Goal: Complete application form: Complete application form

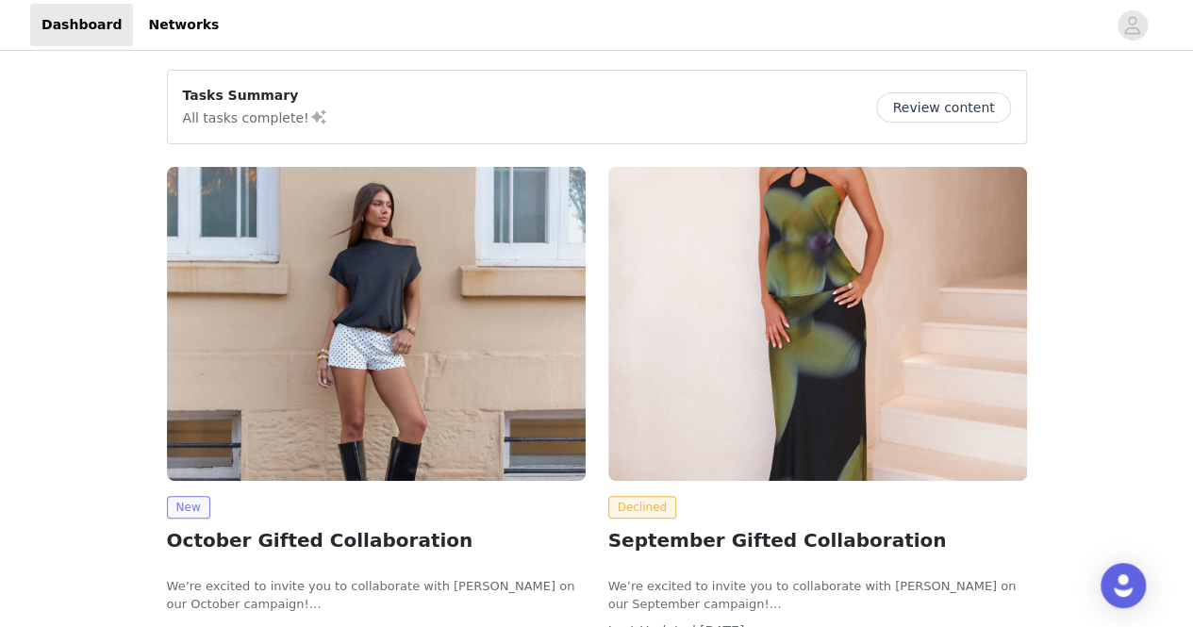
scroll to position [327, 0]
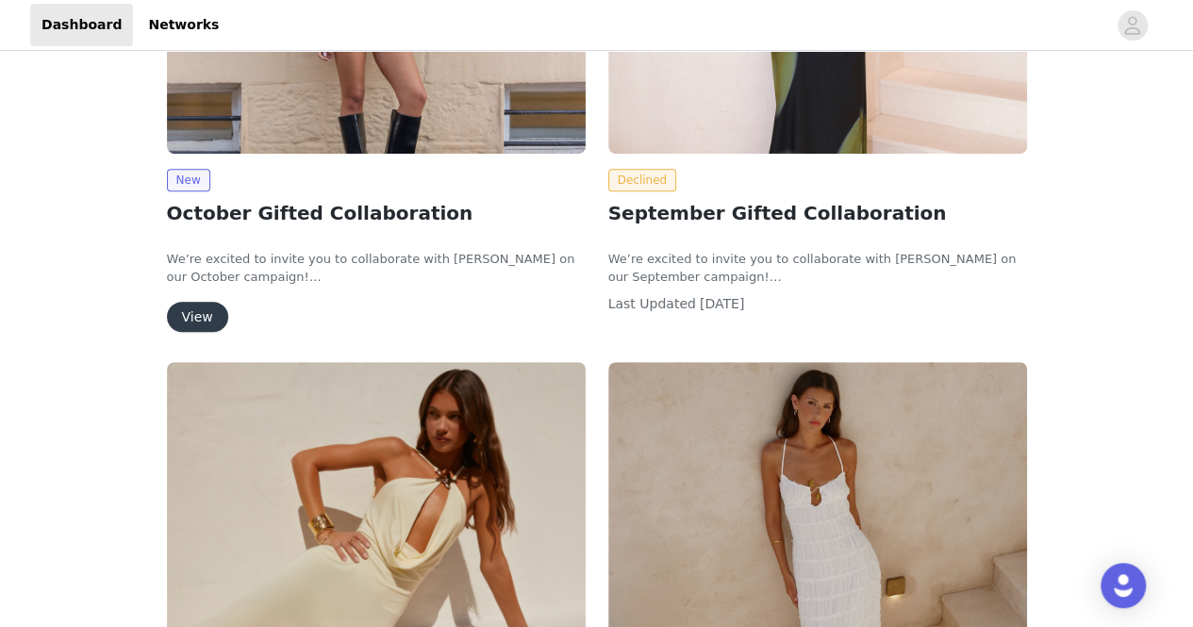
click at [187, 307] on button "View" at bounding box center [197, 317] width 61 height 30
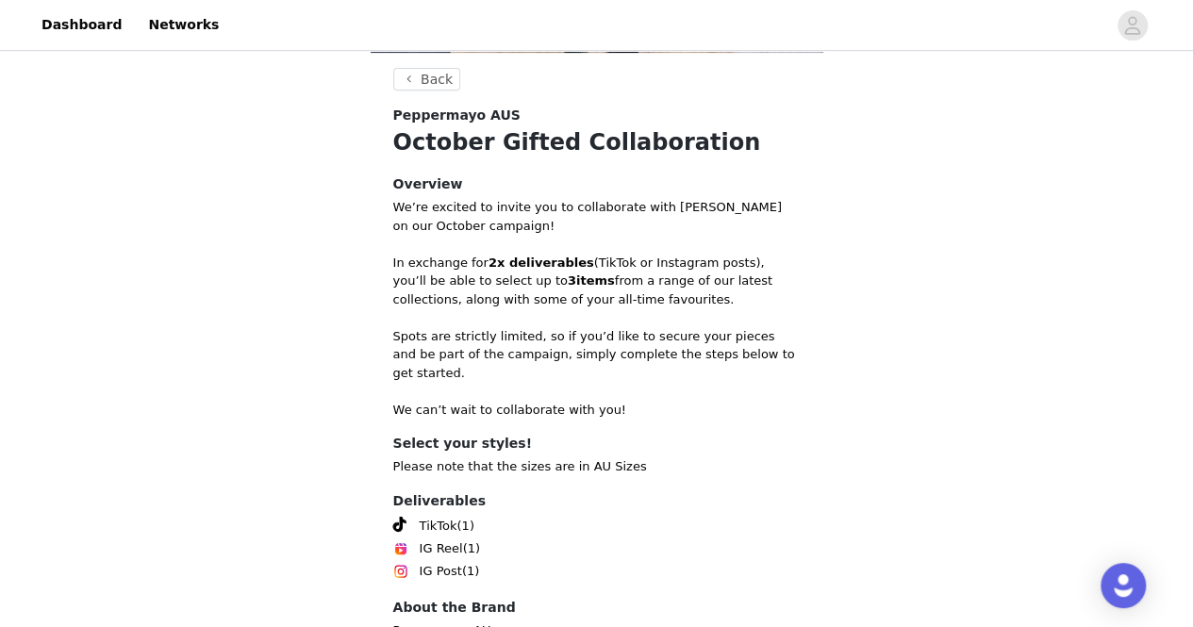
scroll to position [462, 0]
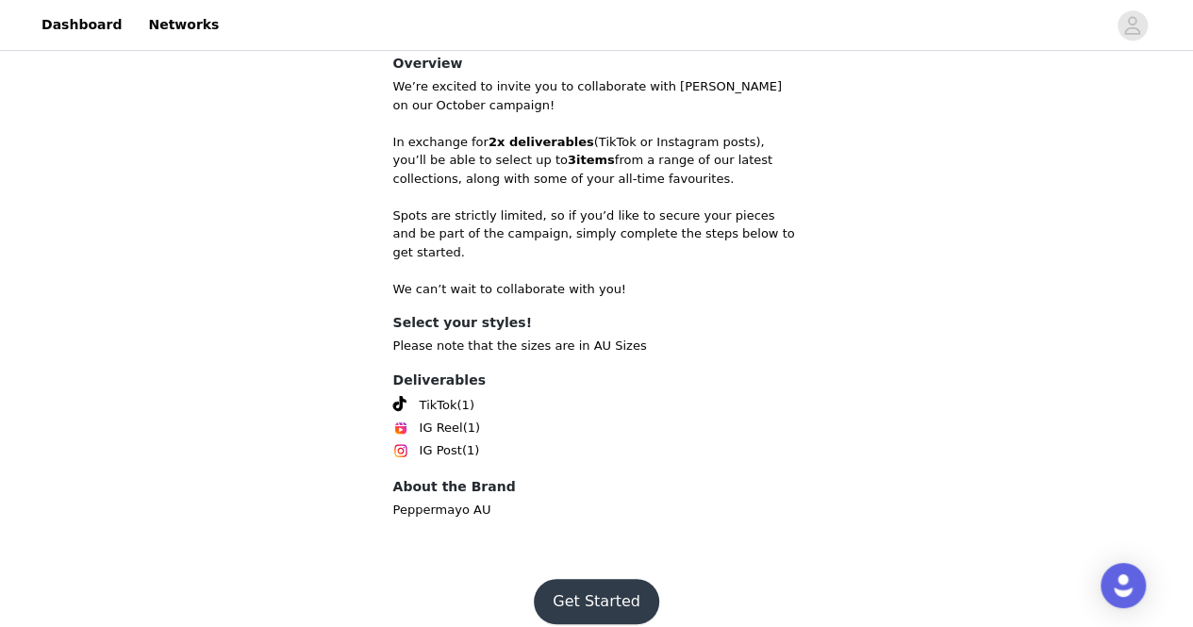
click at [606, 584] on button "Get Started" at bounding box center [596, 601] width 125 height 45
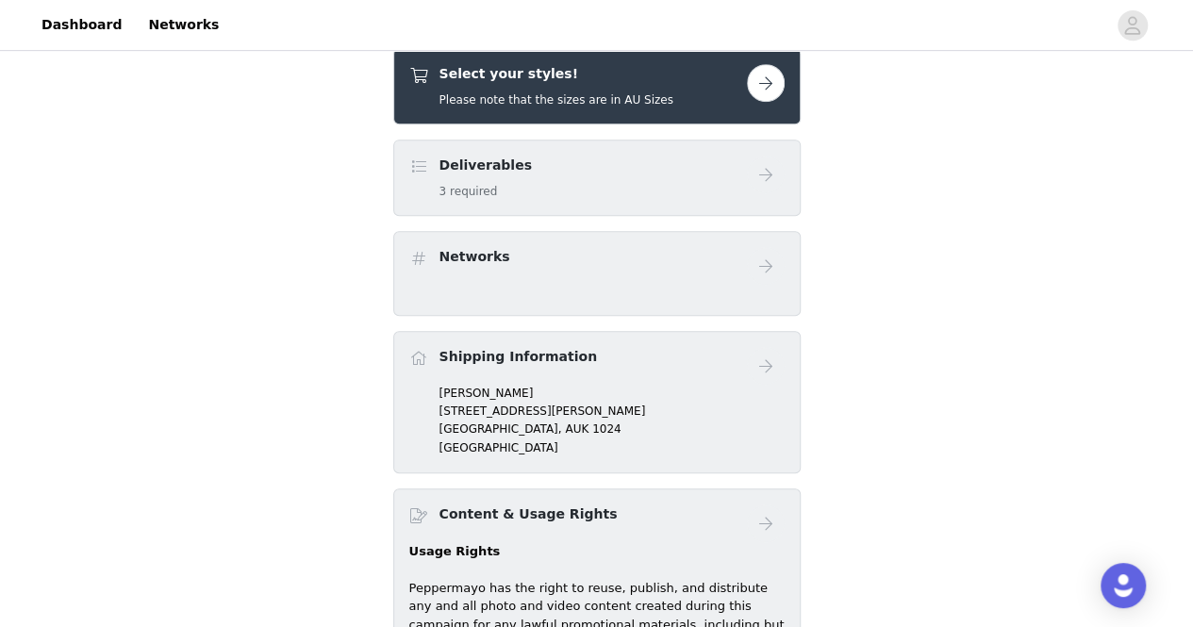
scroll to position [310, 0]
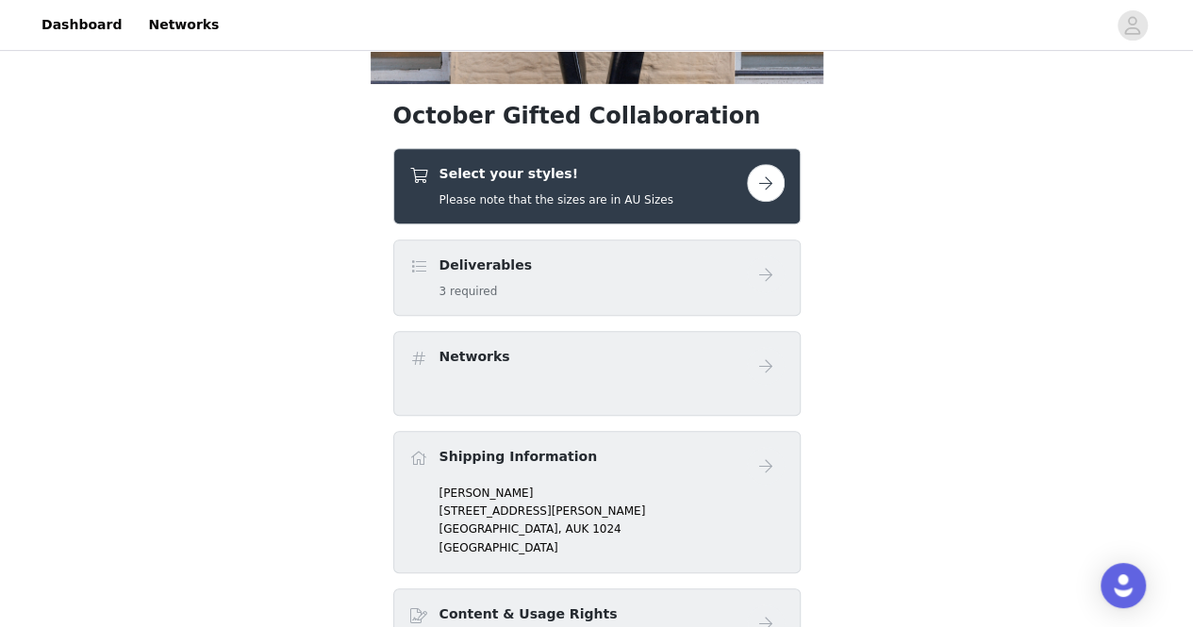
click at [758, 184] on button "button" at bounding box center [766, 183] width 38 height 38
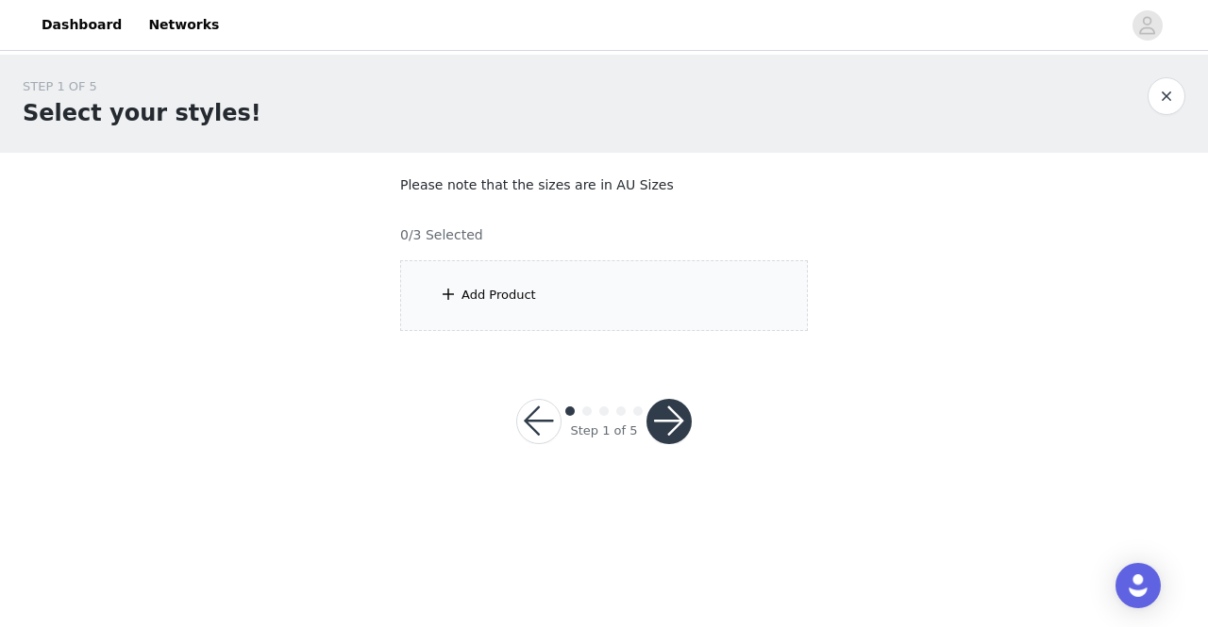
click at [528, 305] on div "Add Product" at bounding box center [604, 295] width 408 height 71
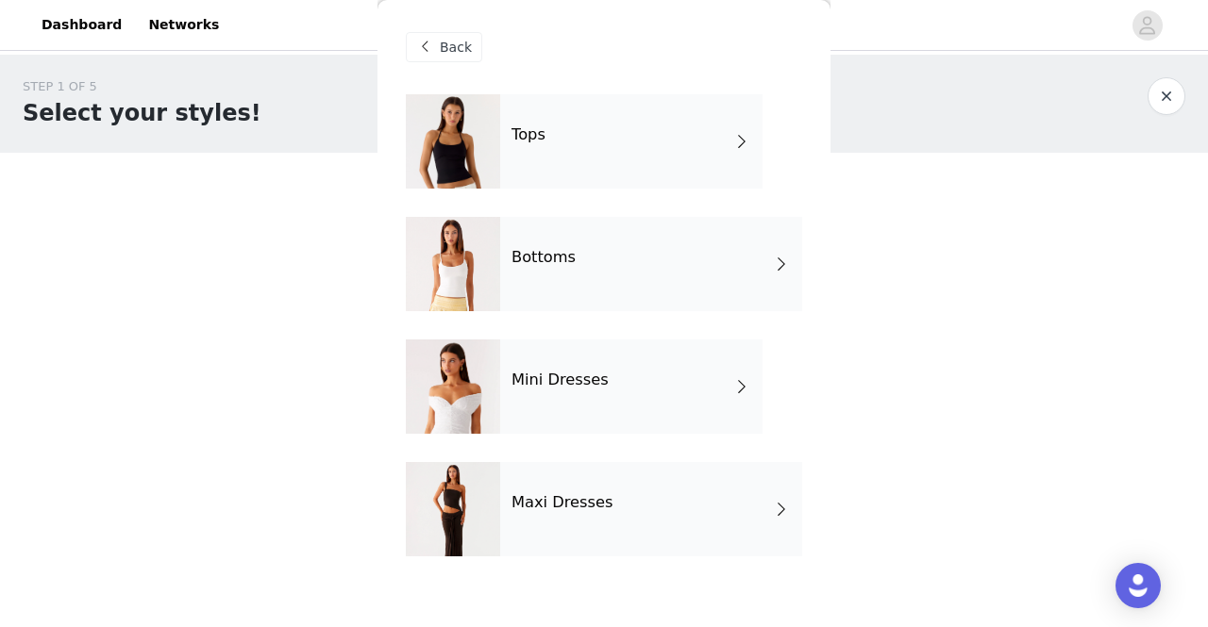
click at [611, 282] on div "Bottoms" at bounding box center [651, 264] width 302 height 94
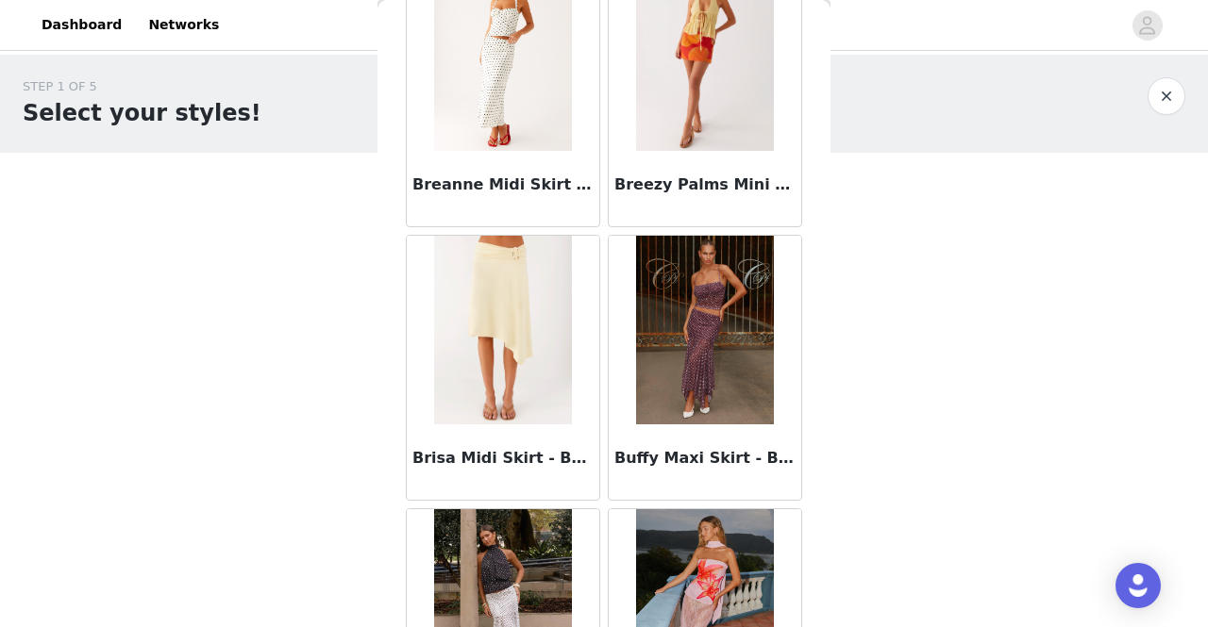
scroll to position [2253, 0]
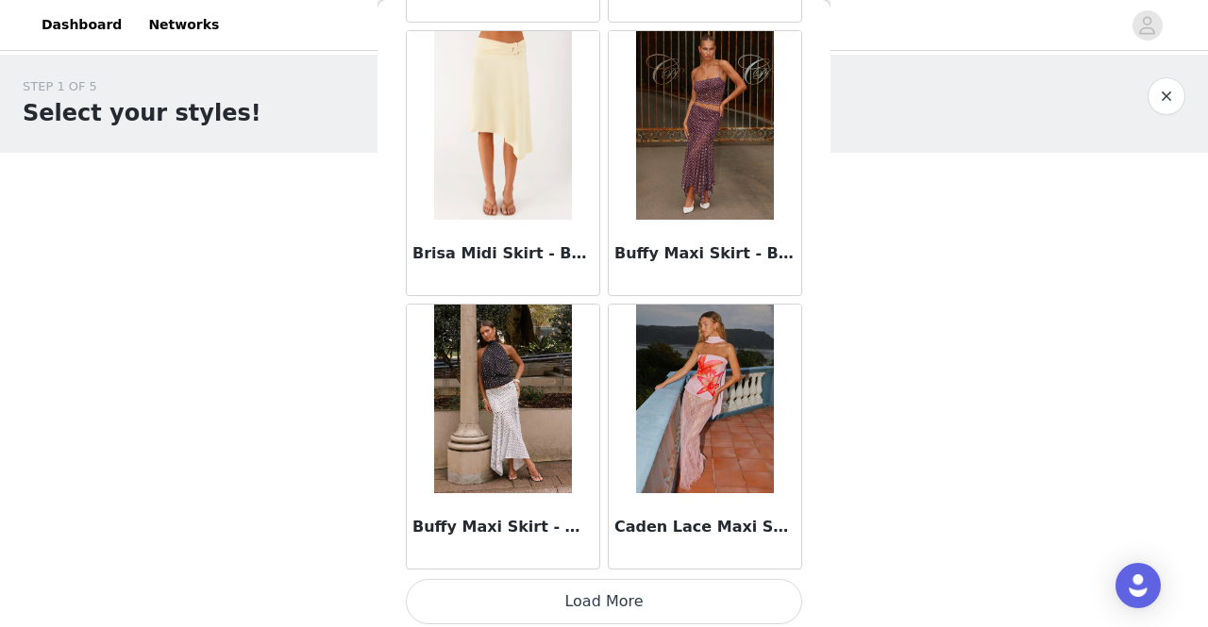
click at [581, 593] on button "Load More" at bounding box center [604, 601] width 396 height 45
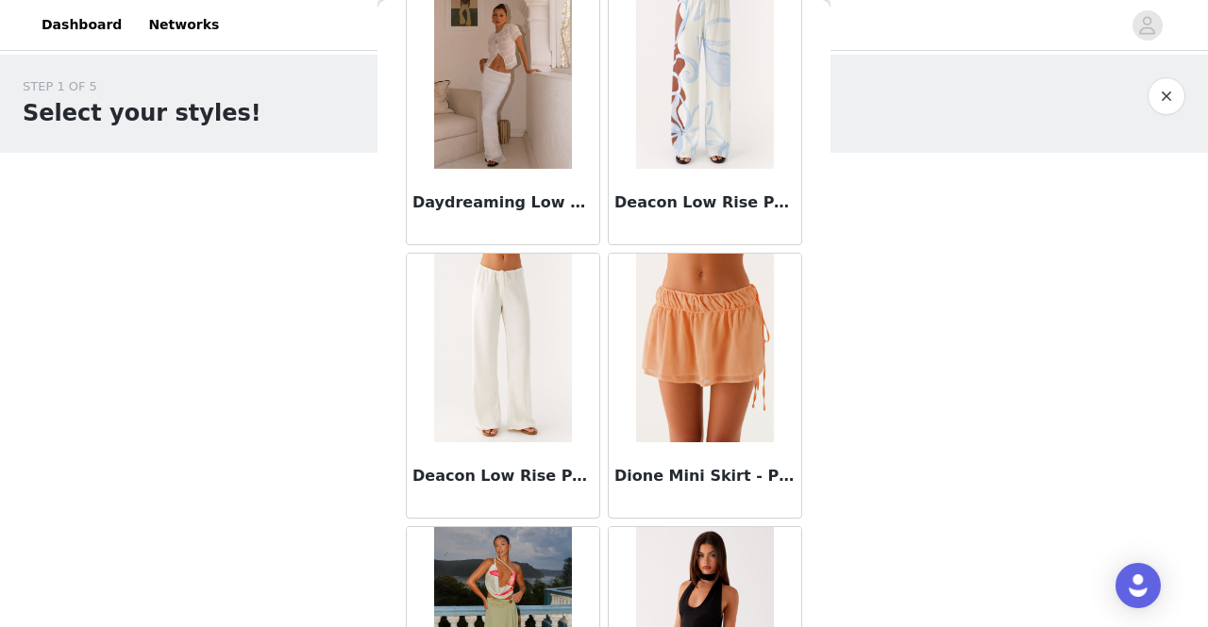
scroll to position [4982, 0]
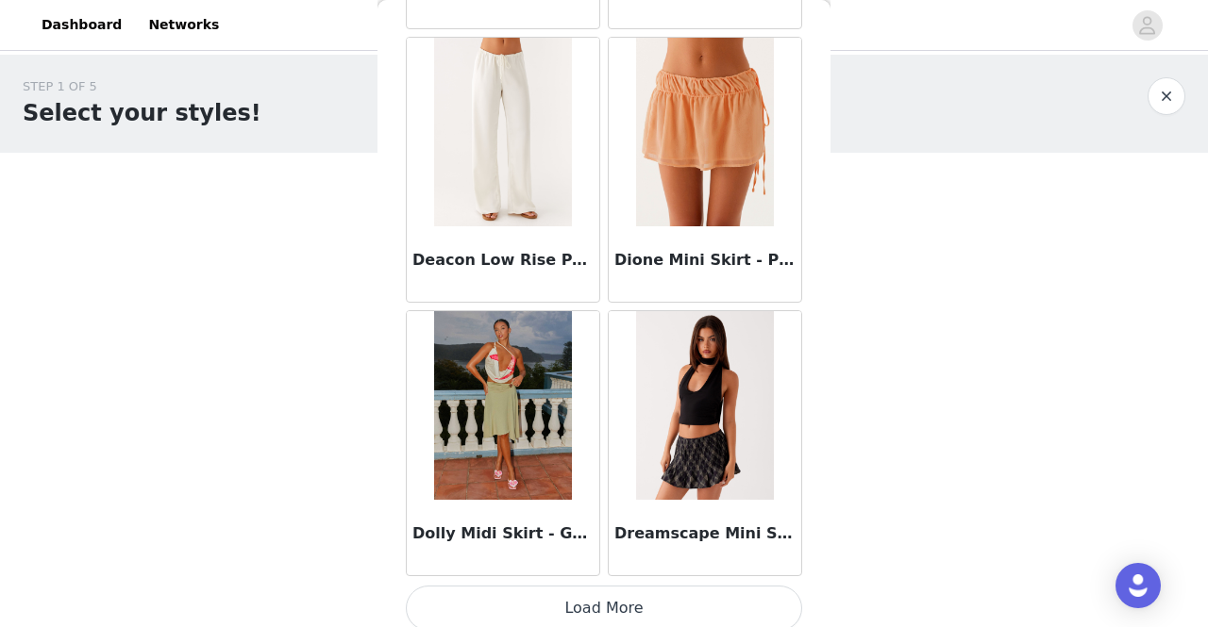
click at [592, 591] on button "Load More" at bounding box center [604, 608] width 396 height 45
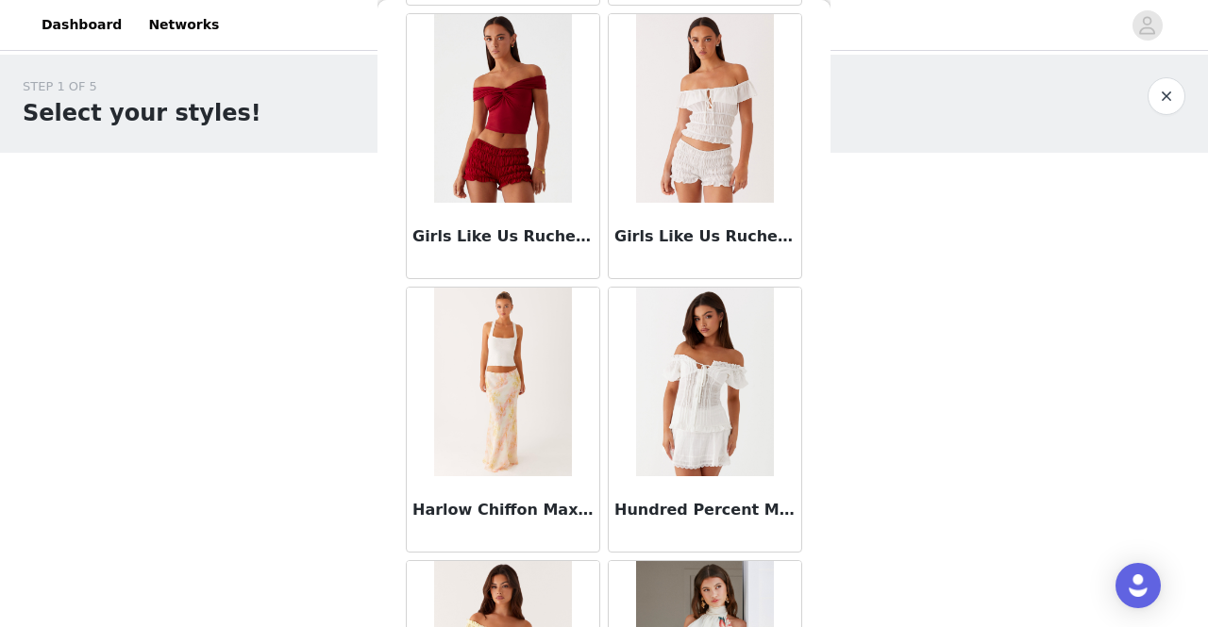
scroll to position [7711, 0]
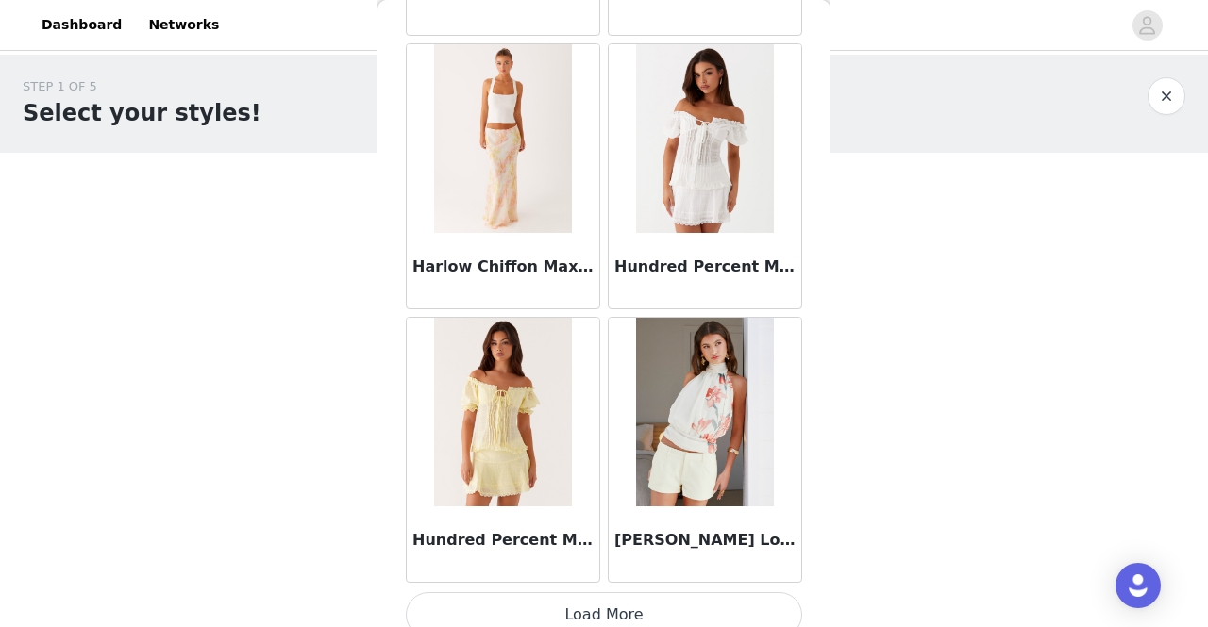
click at [636, 592] on button "Load More" at bounding box center [604, 614] width 396 height 45
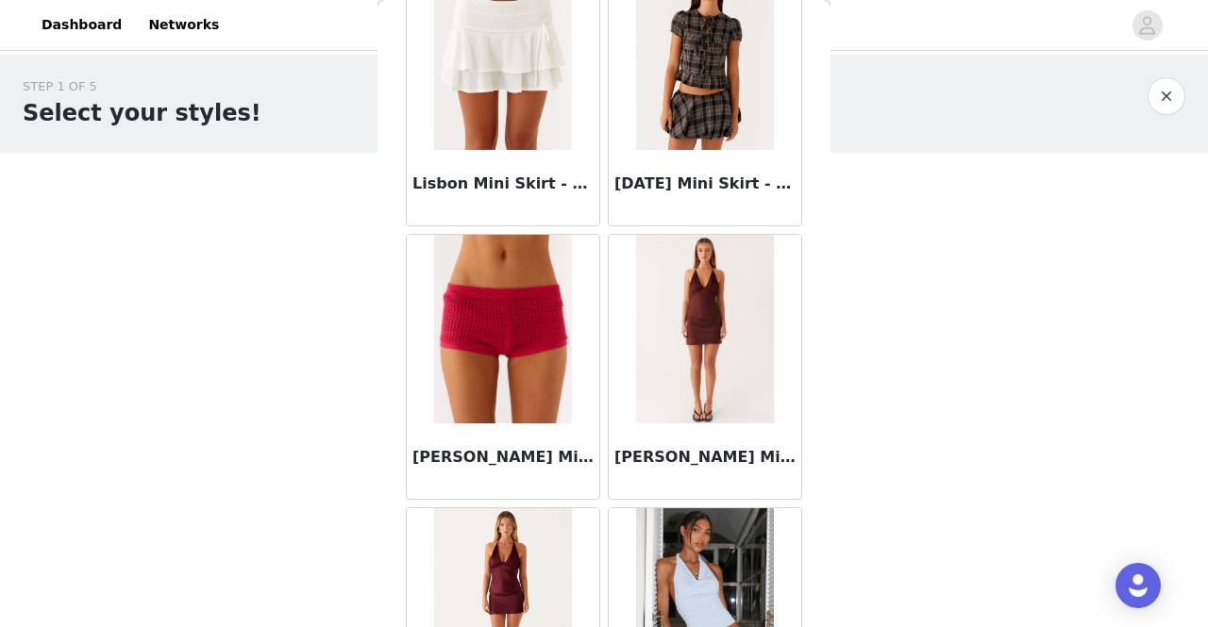
scroll to position [10441, 0]
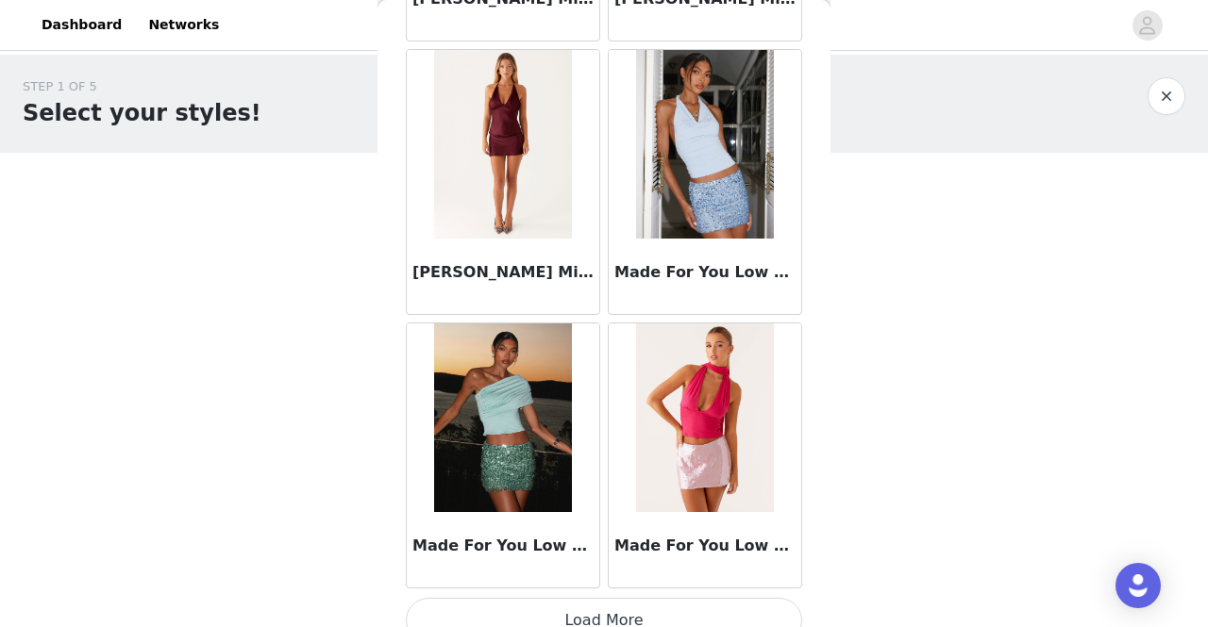
click at [651, 598] on button "Load More" at bounding box center [604, 620] width 396 height 45
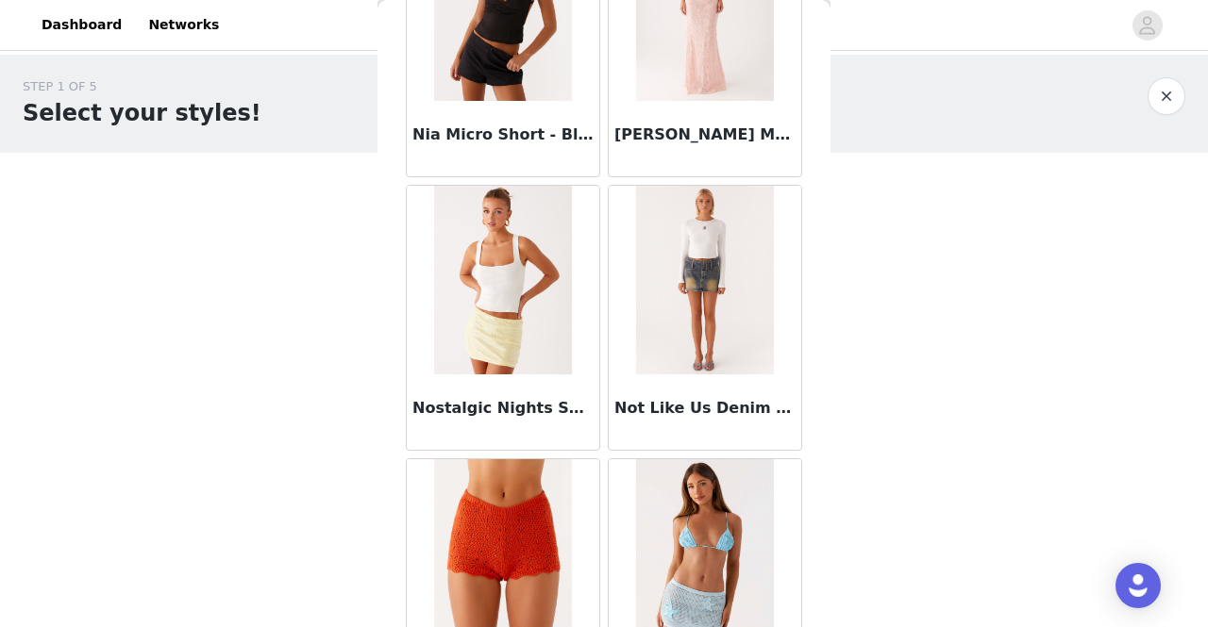
scroll to position [13170, 0]
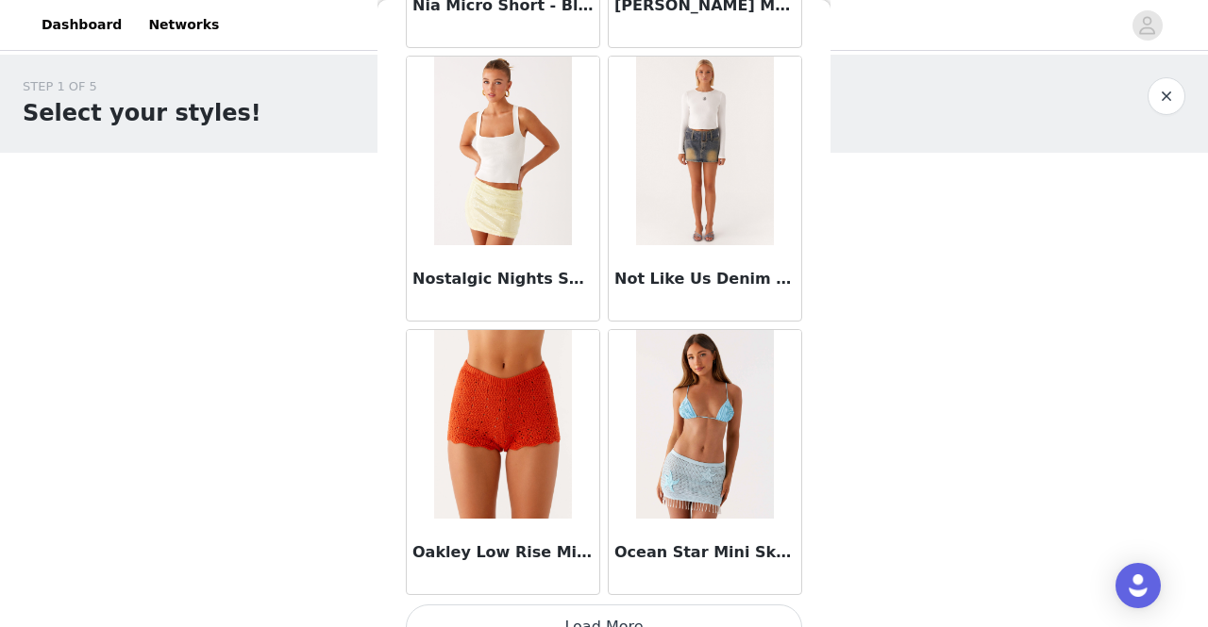
click at [651, 607] on button "Load More" at bounding box center [604, 627] width 396 height 45
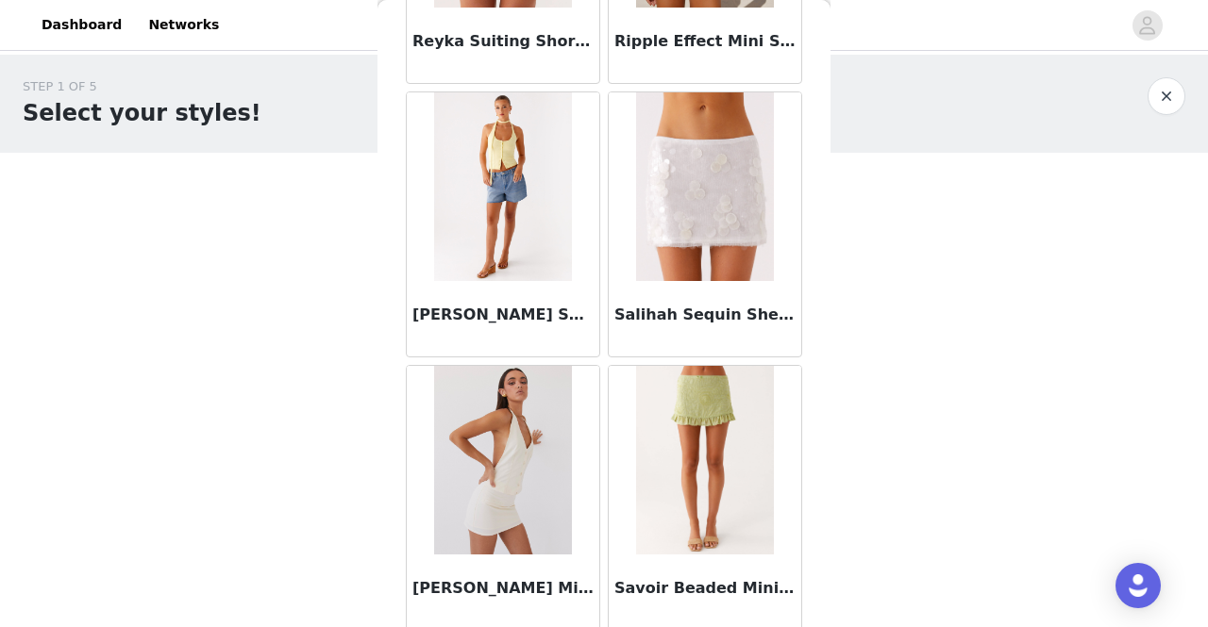
scroll to position [15900, 0]
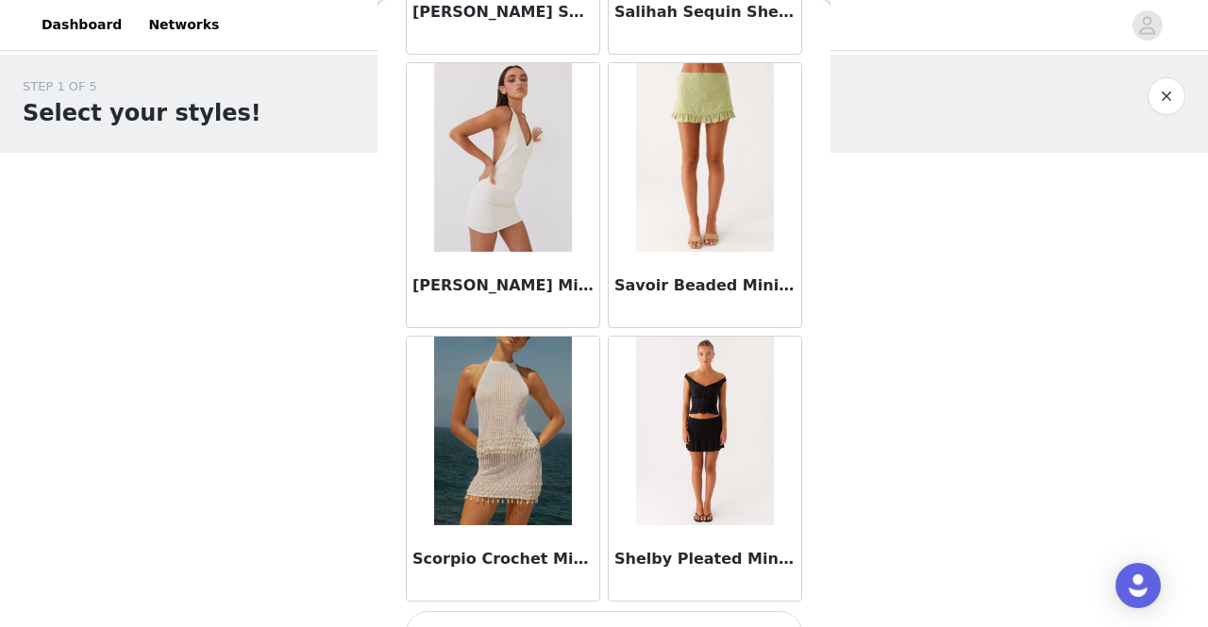
click at [685, 611] on button "Load More" at bounding box center [604, 633] width 396 height 45
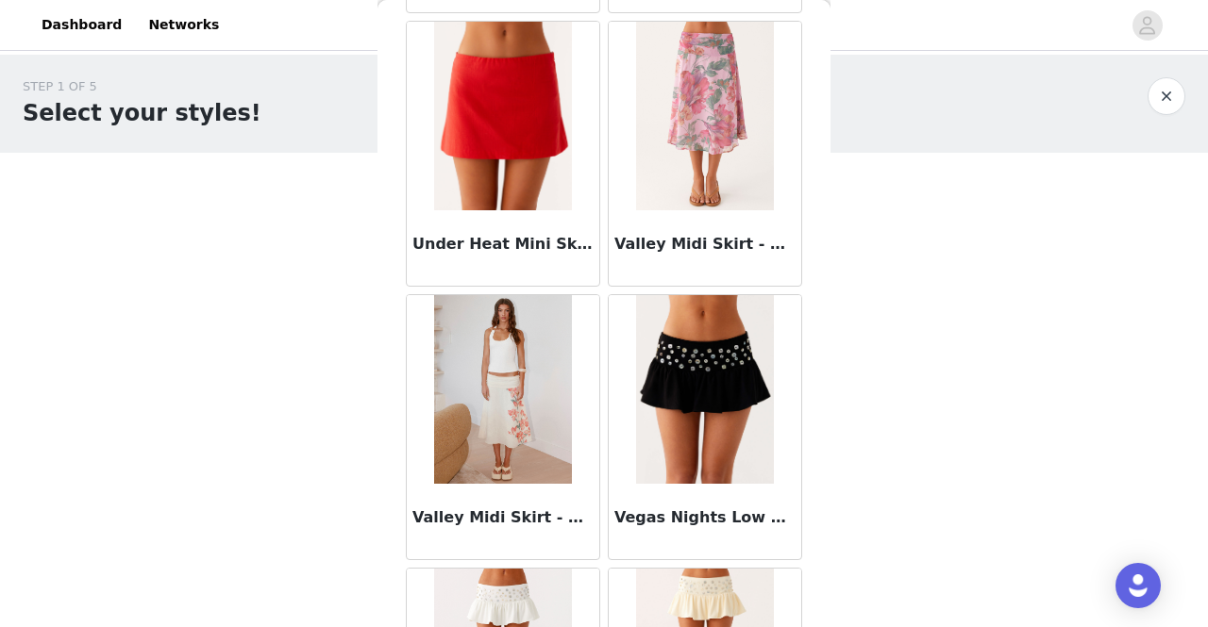
scroll to position [18630, 0]
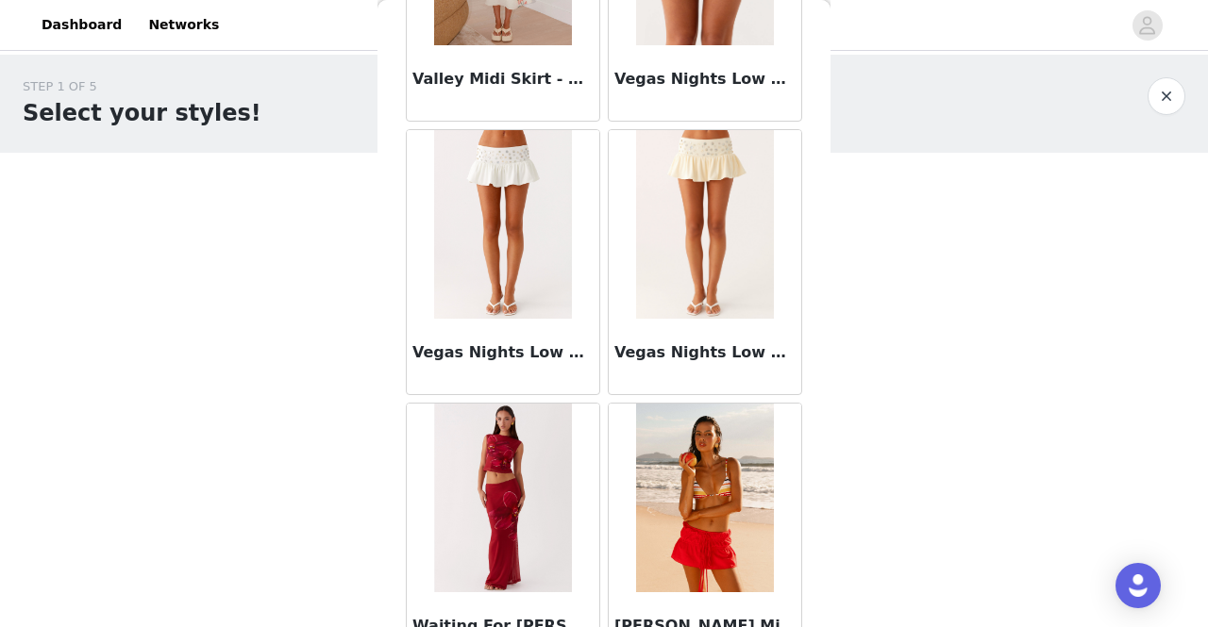
drag, startPoint x: 747, startPoint y: 362, endPoint x: 857, endPoint y: 210, distance: 187.2
click at [857, 210] on div "STEP 1 OF 5 Select your styles! Please note that the sizes are in AU Sizes 0/3 …" at bounding box center [604, 204] width 1208 height 299
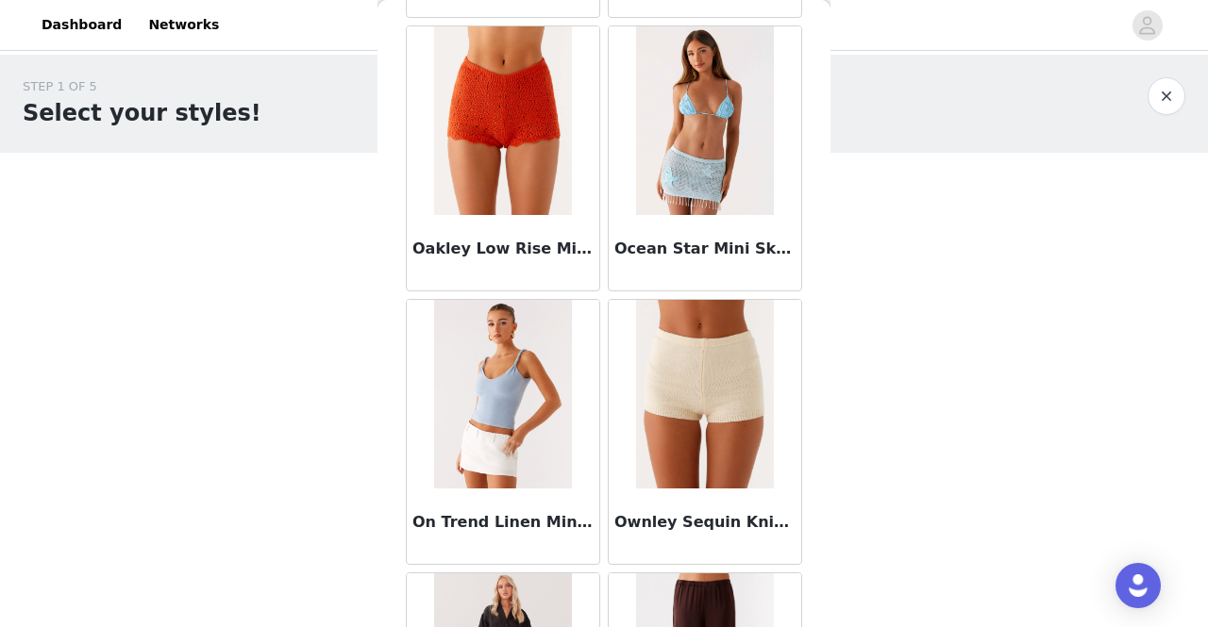
scroll to position [13473, 0]
click at [502, 341] on img at bounding box center [502, 395] width 137 height 189
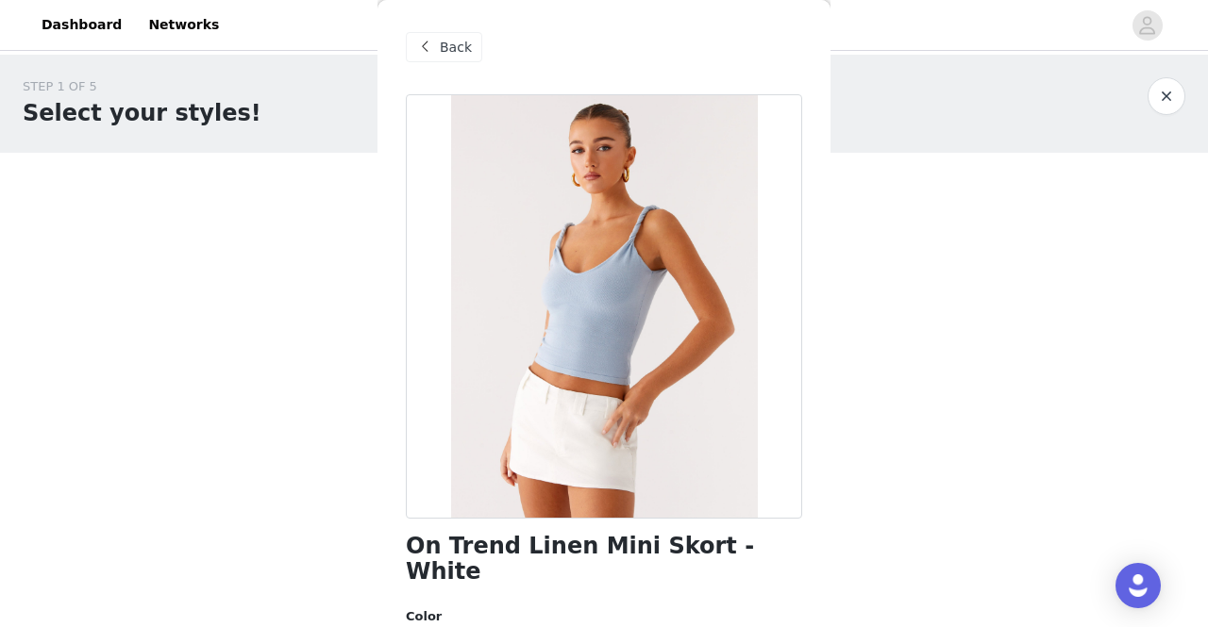
scroll to position [242, 0]
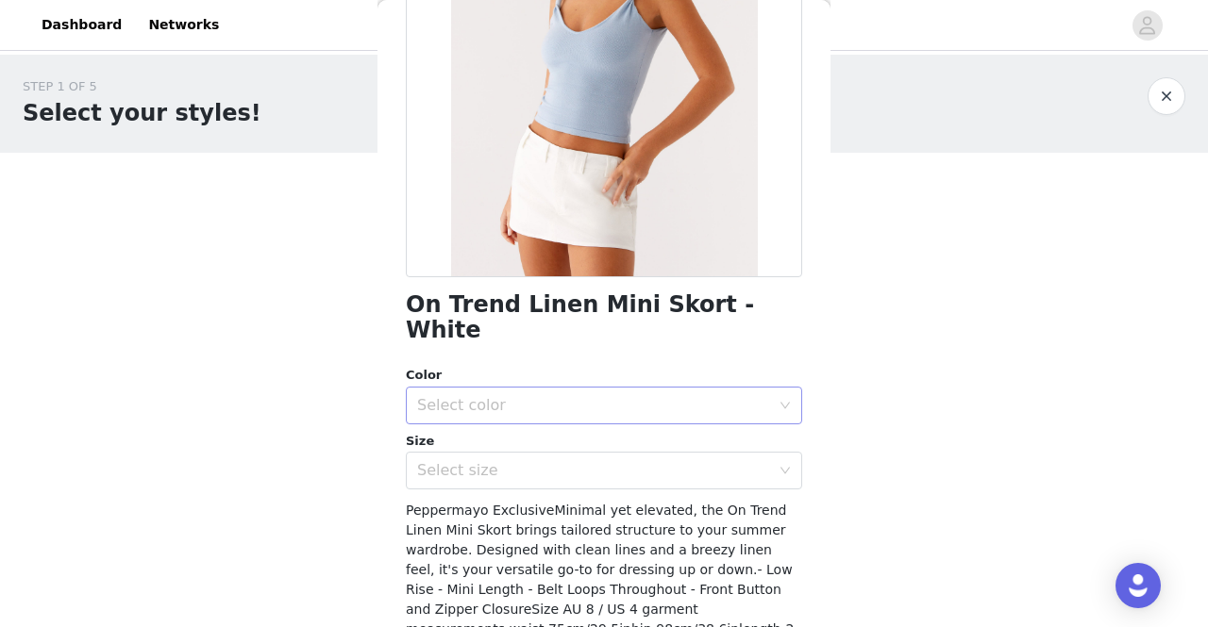
click at [607, 396] on div "Select color" at bounding box center [593, 405] width 353 height 19
click at [591, 422] on li "White" at bounding box center [597, 422] width 382 height 30
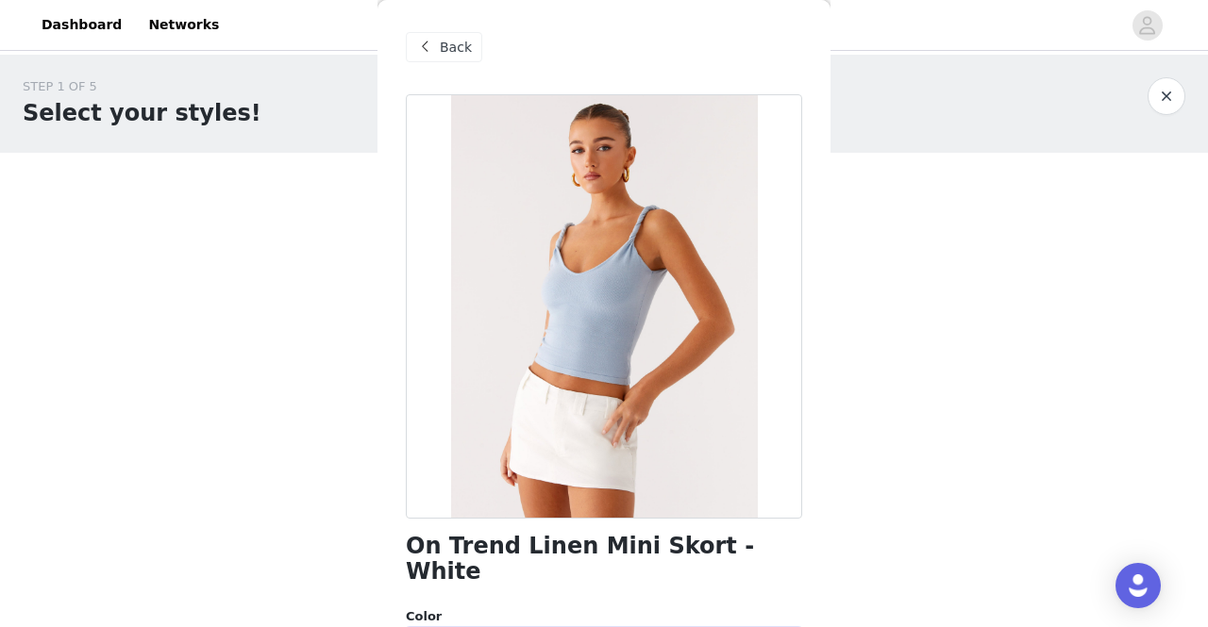
click at [458, 44] on span "Back" at bounding box center [456, 48] width 32 height 20
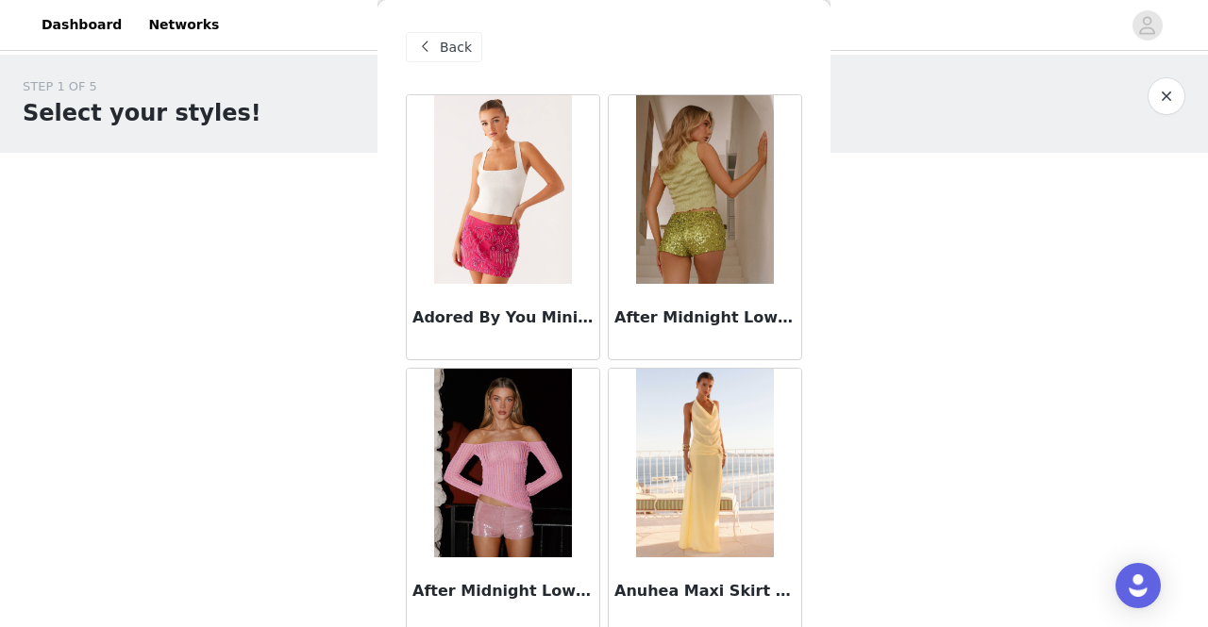
click at [458, 44] on span "Back" at bounding box center [456, 48] width 32 height 20
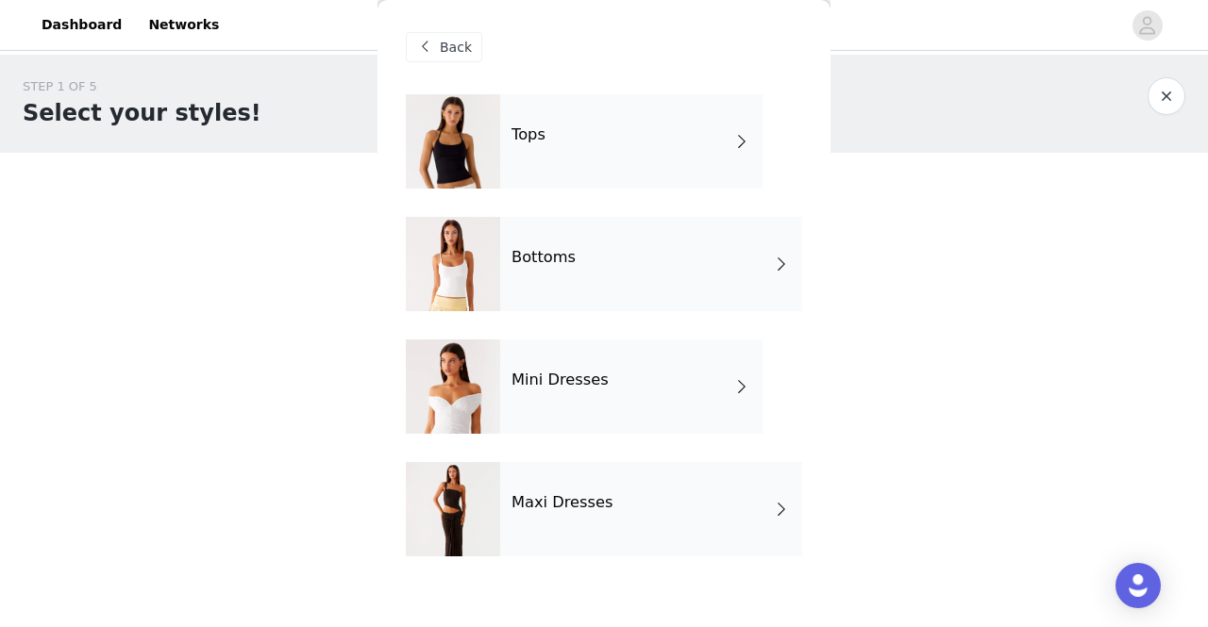
click at [571, 116] on div "Tops" at bounding box center [631, 141] width 262 height 94
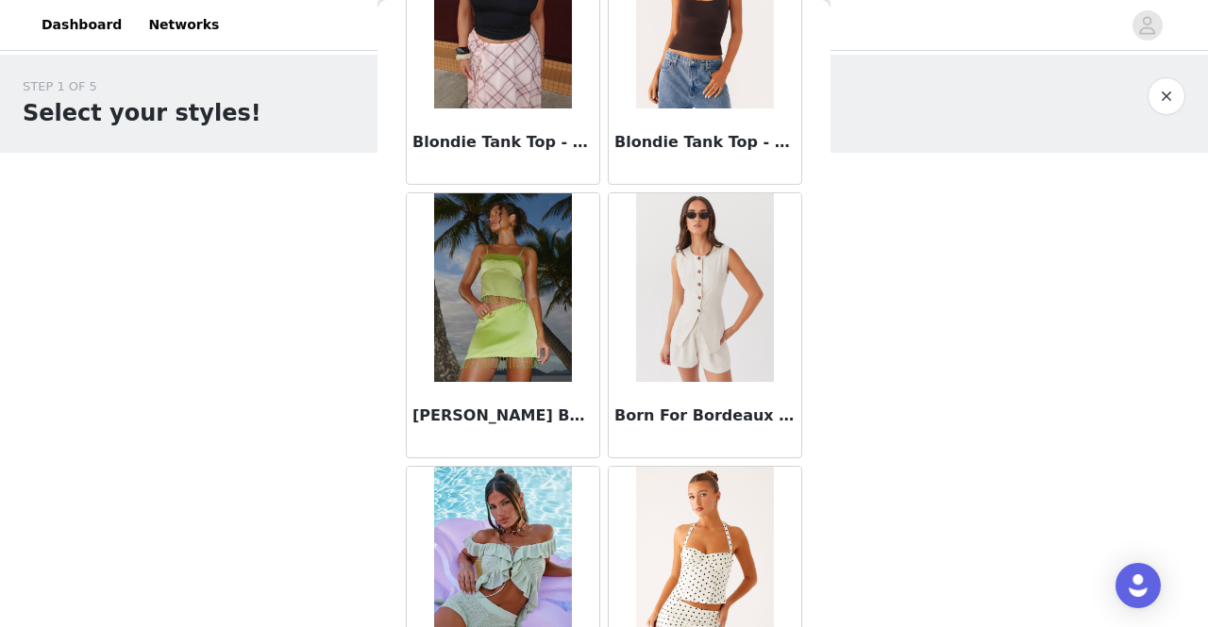
scroll to position [2253, 0]
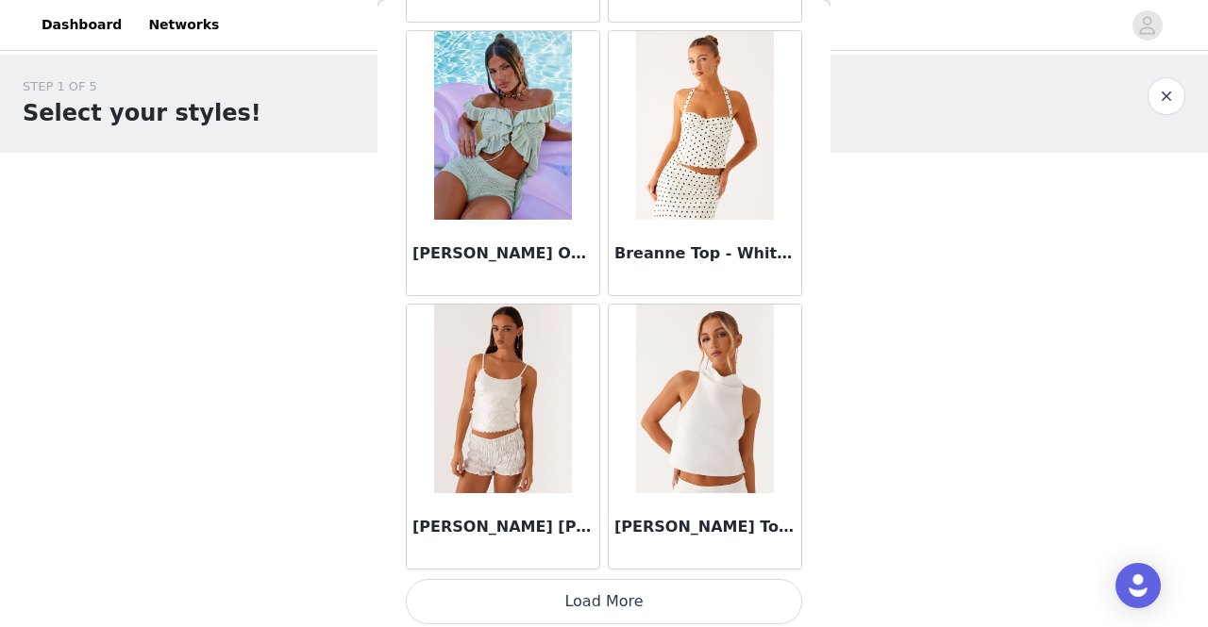
click at [721, 420] on img at bounding box center [704, 399] width 137 height 189
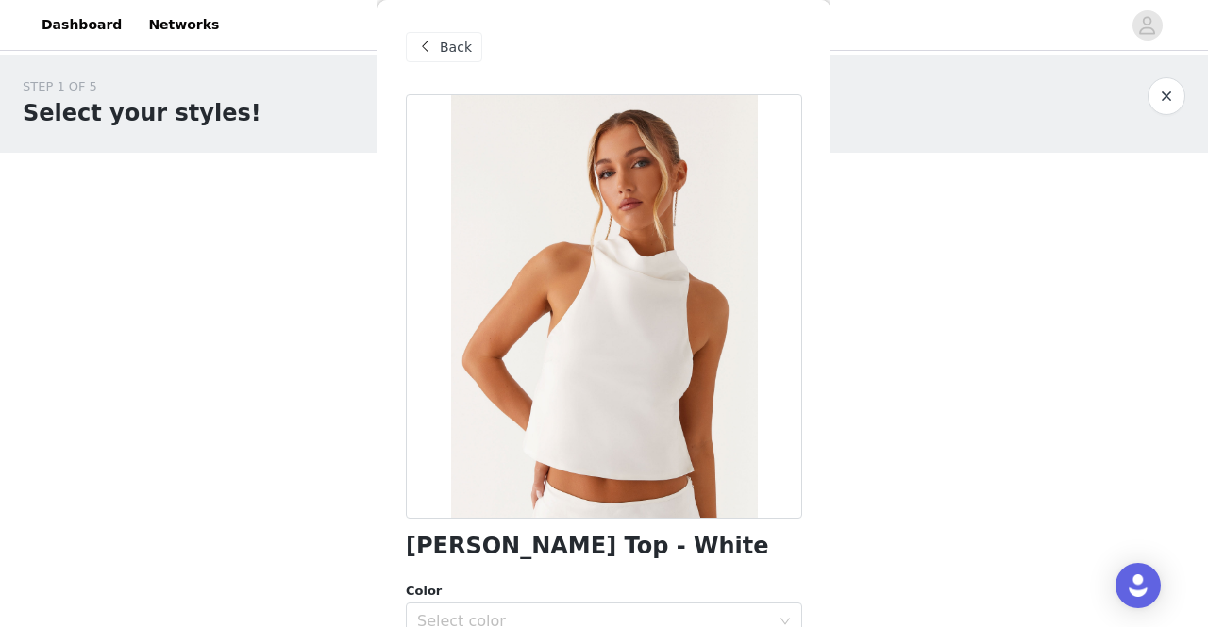
scroll to position [192, 0]
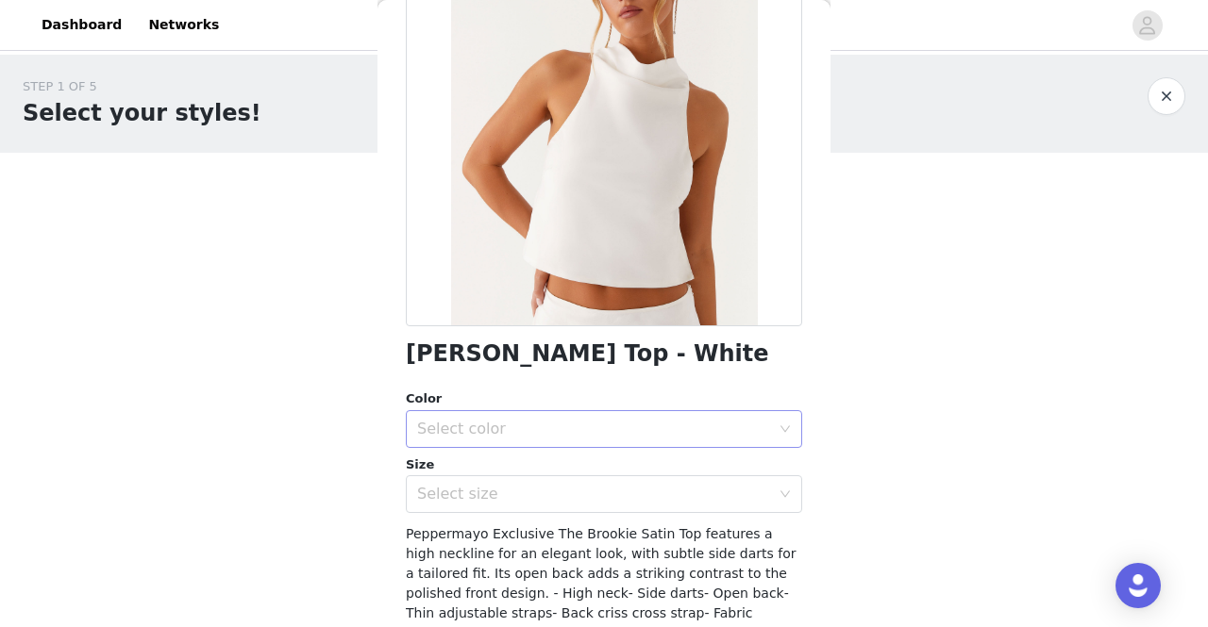
click at [667, 426] on div "Select color" at bounding box center [593, 429] width 353 height 19
click at [634, 473] on li "White" at bounding box center [597, 471] width 382 height 30
click at [632, 495] on div "Select size" at bounding box center [593, 494] width 353 height 19
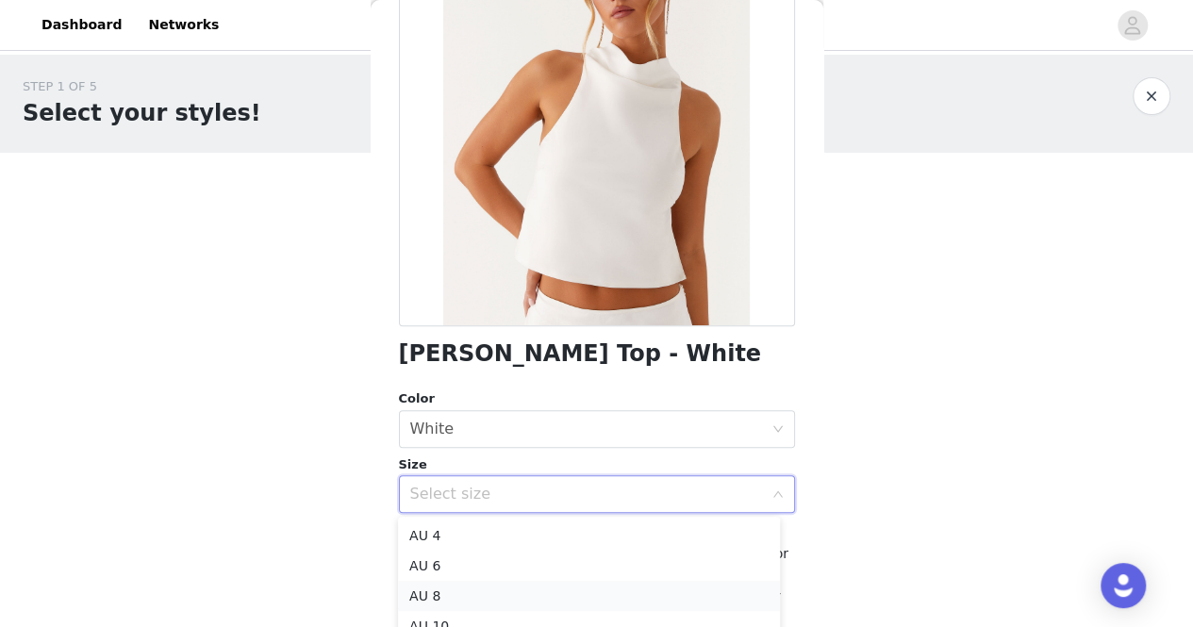
click at [609, 599] on li "AU 8" at bounding box center [589, 596] width 382 height 30
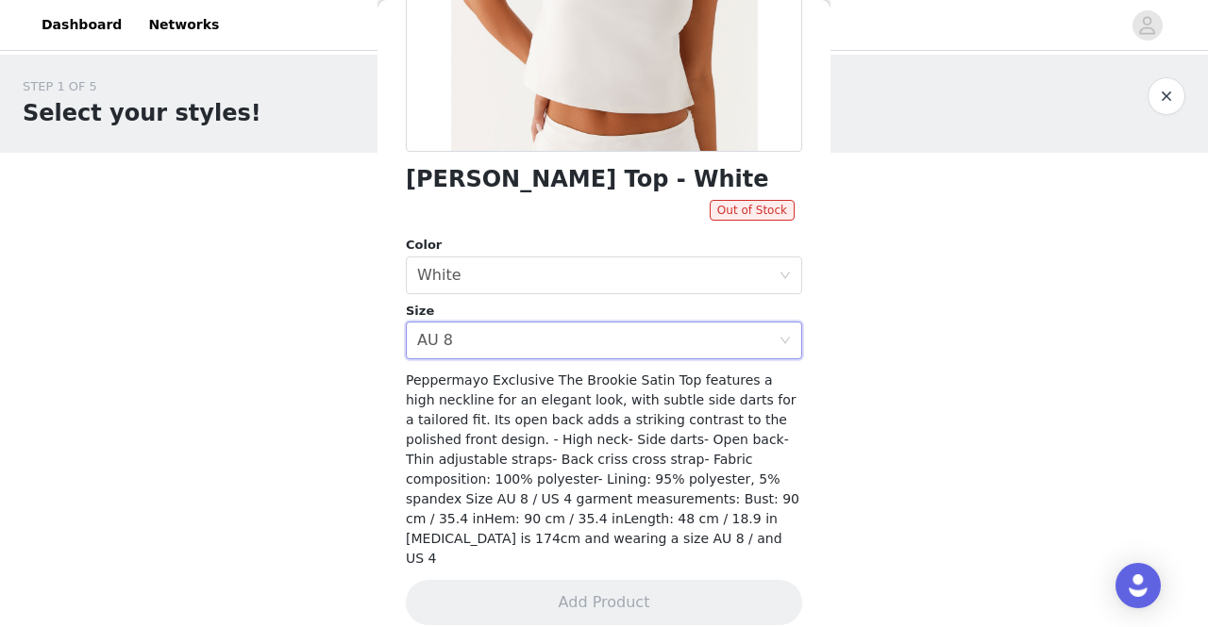
scroll to position [0, 0]
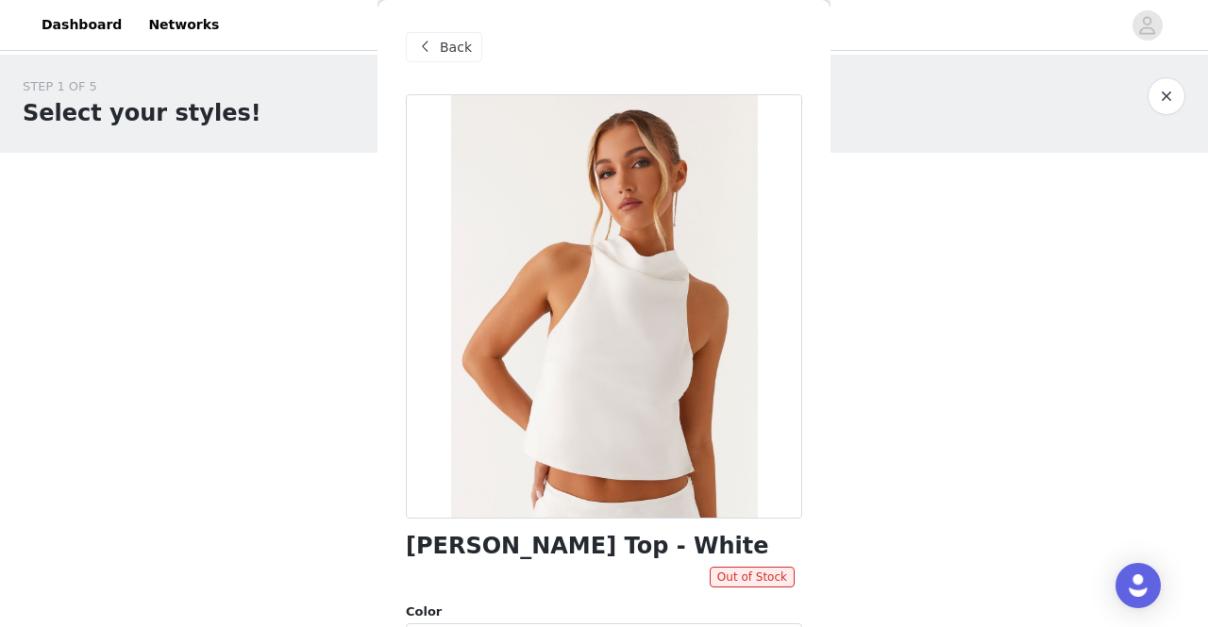
click at [440, 33] on div "Back" at bounding box center [444, 47] width 76 height 30
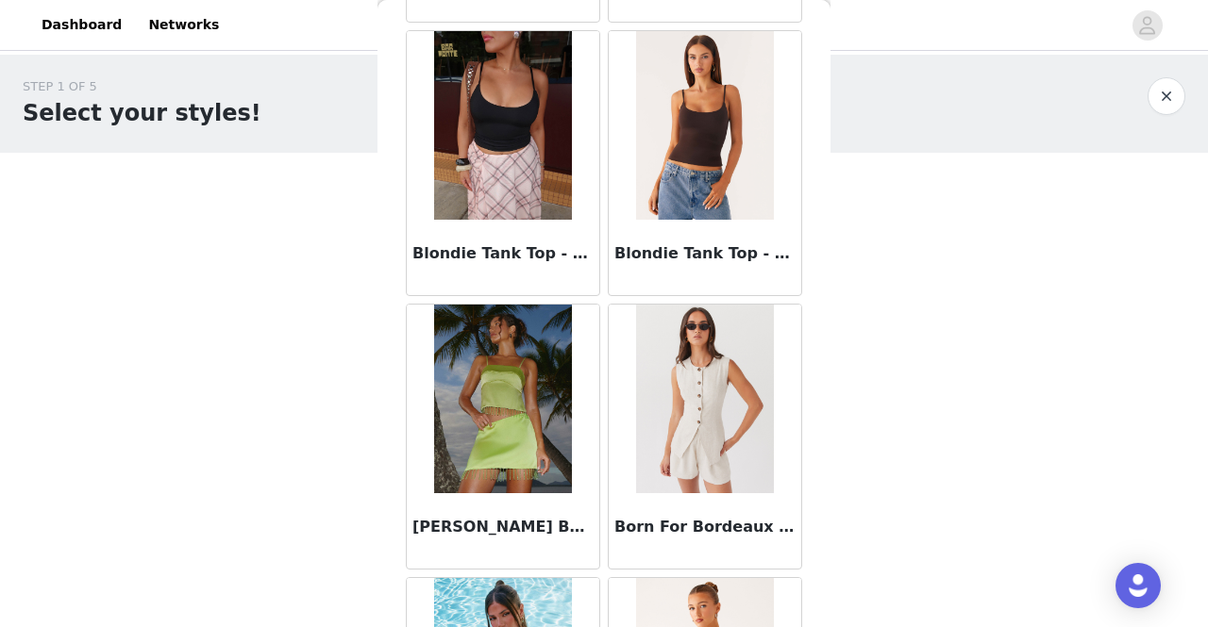
scroll to position [2253, 0]
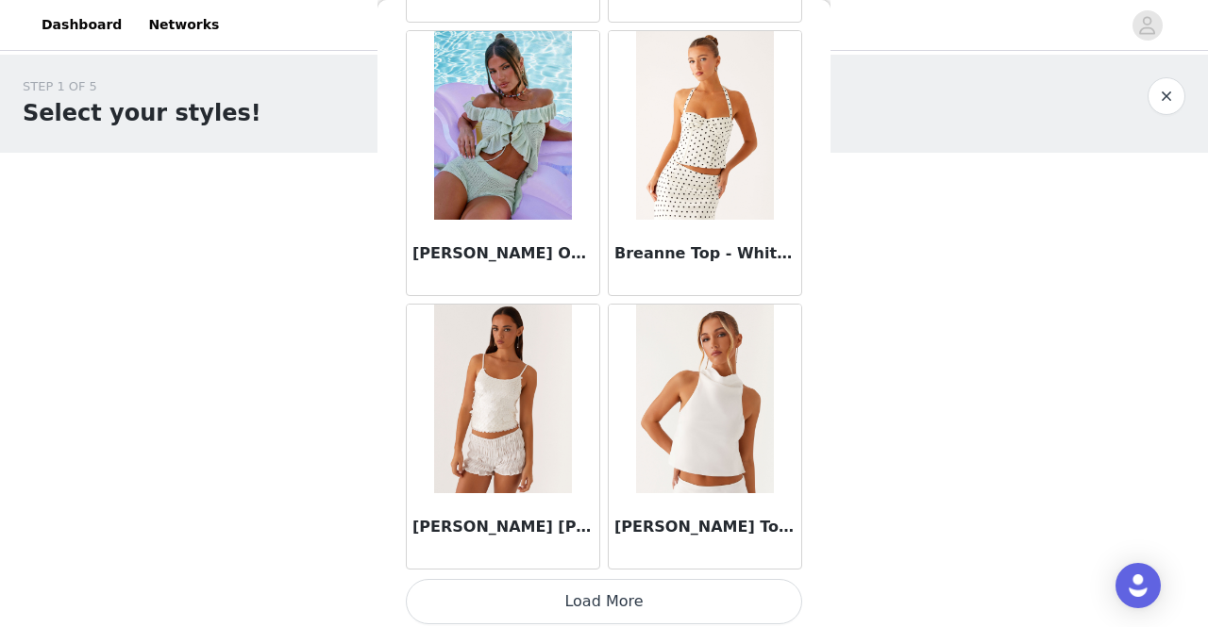
click at [600, 579] on button "Load More" at bounding box center [604, 601] width 396 height 45
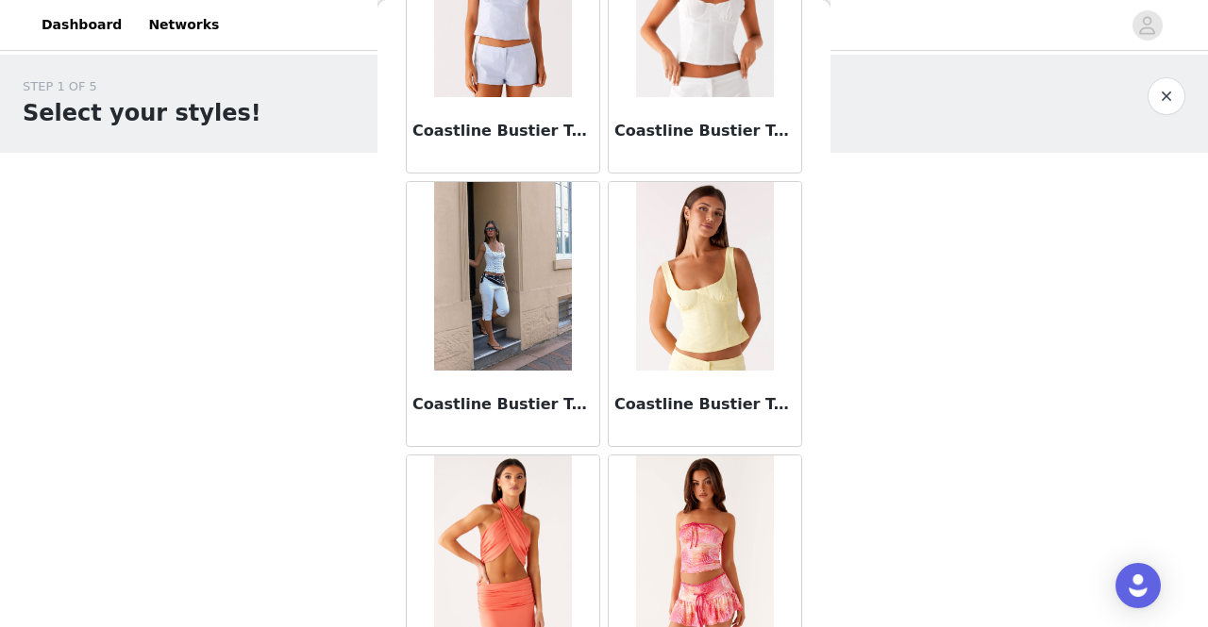
scroll to position [4982, 0]
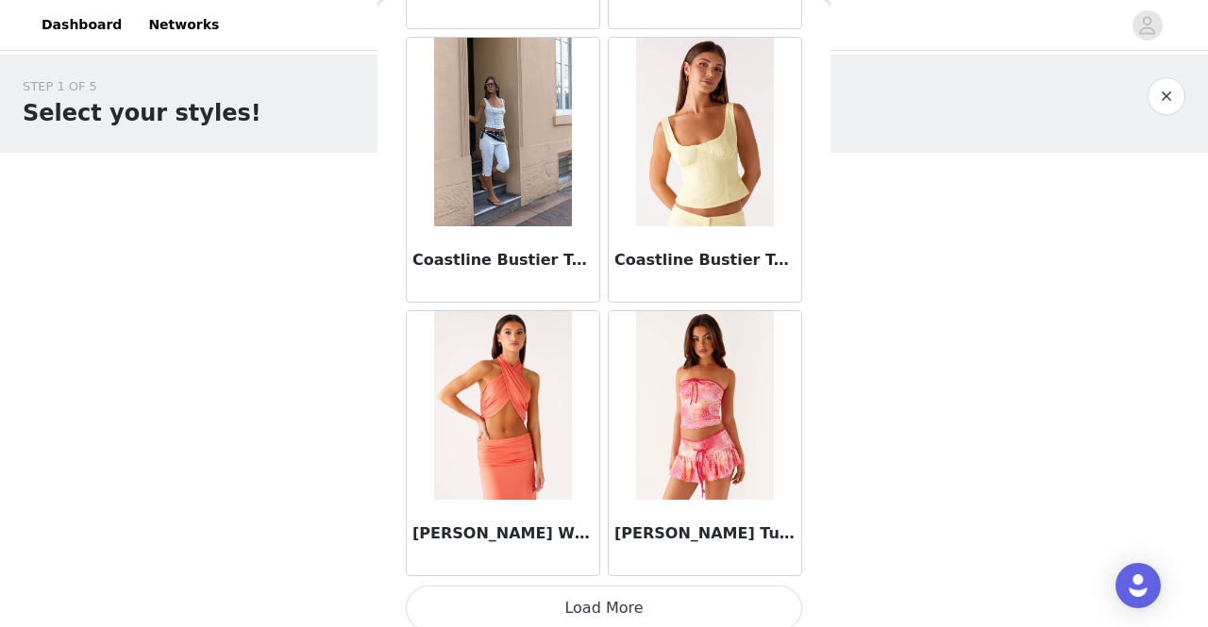
click at [590, 586] on button "Load More" at bounding box center [604, 608] width 396 height 45
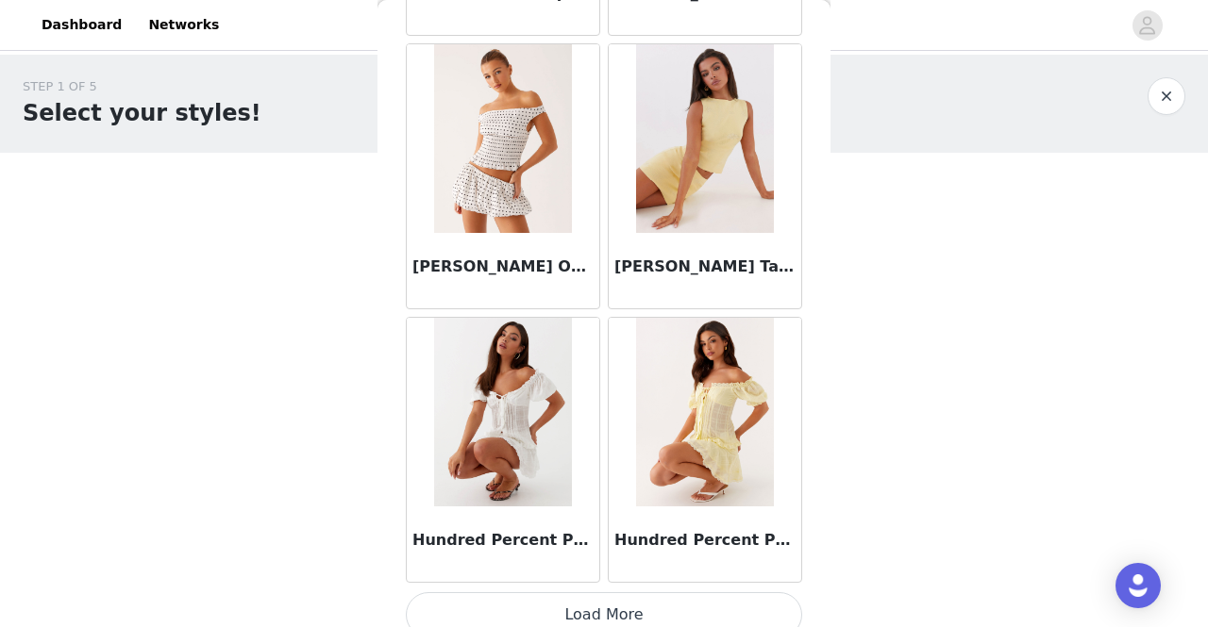
click at [592, 592] on button "Load More" at bounding box center [604, 614] width 396 height 45
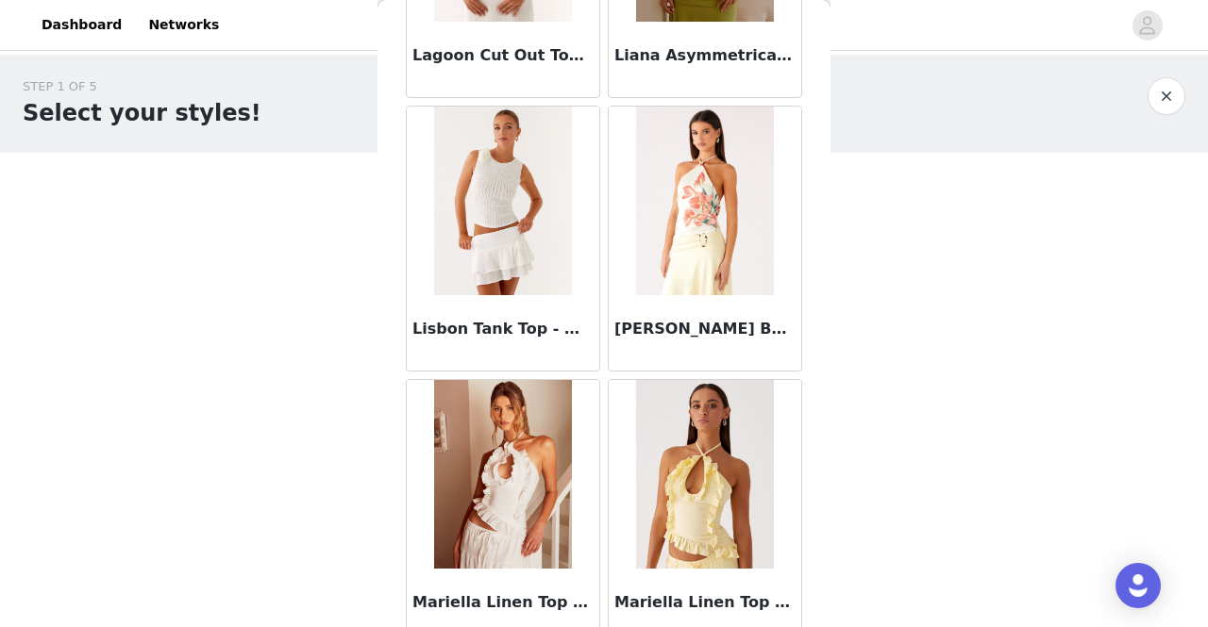
scroll to position [10441, 0]
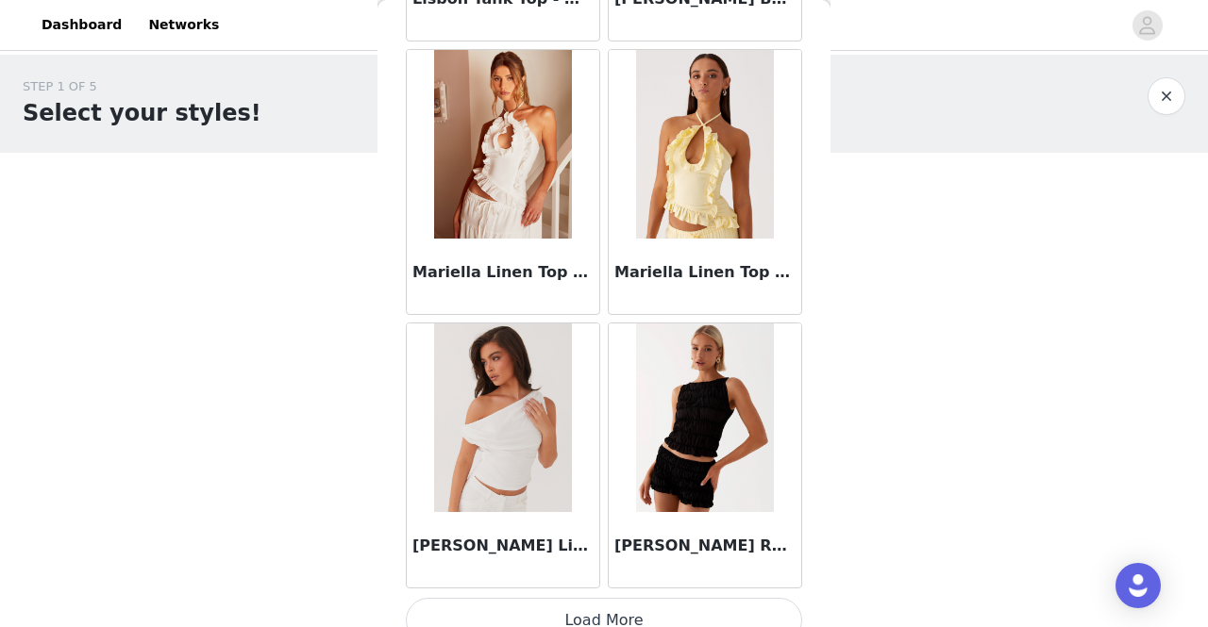
click at [625, 598] on button "Load More" at bounding box center [604, 620] width 396 height 45
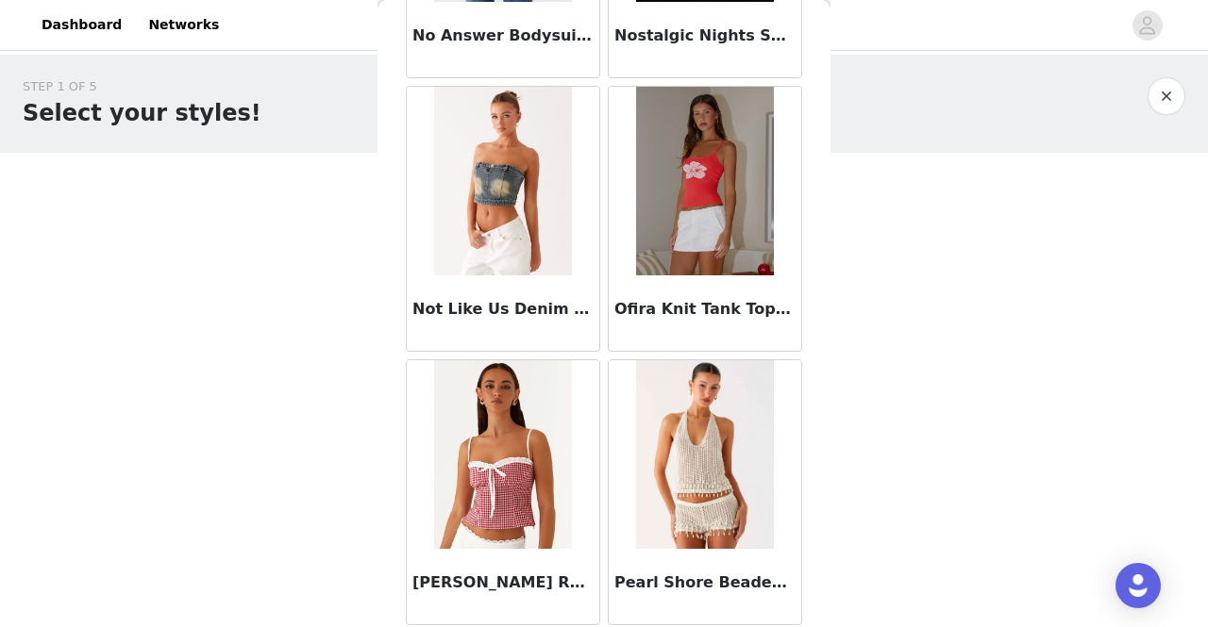
scroll to position [13170, 0]
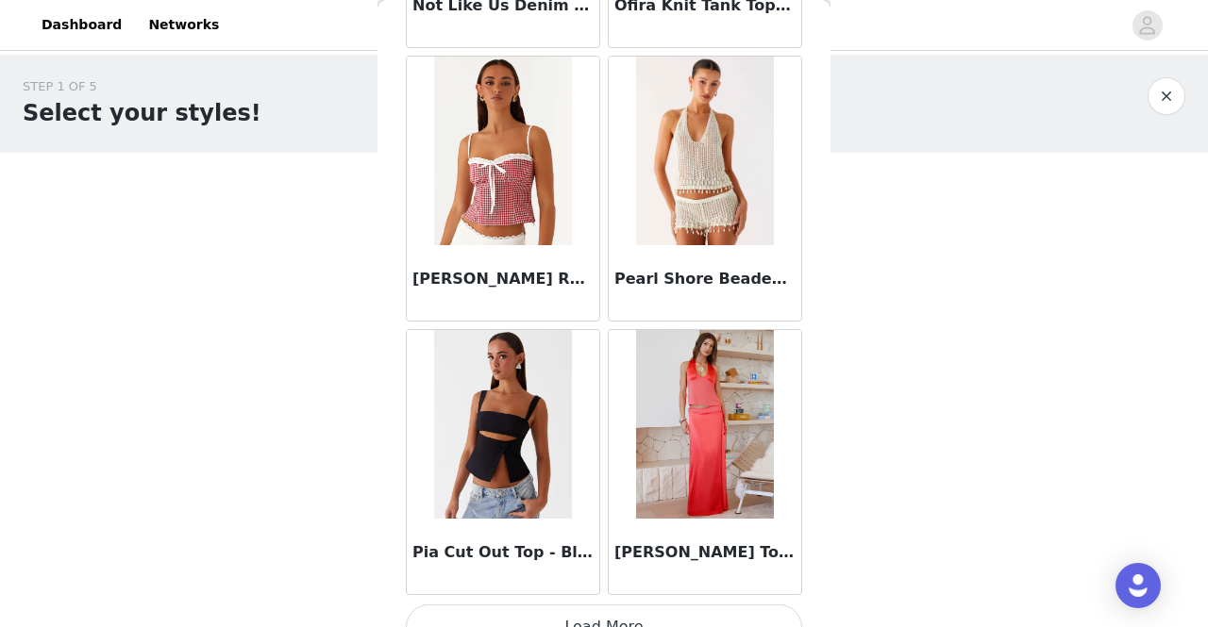
click at [689, 605] on button "Load More" at bounding box center [604, 627] width 396 height 45
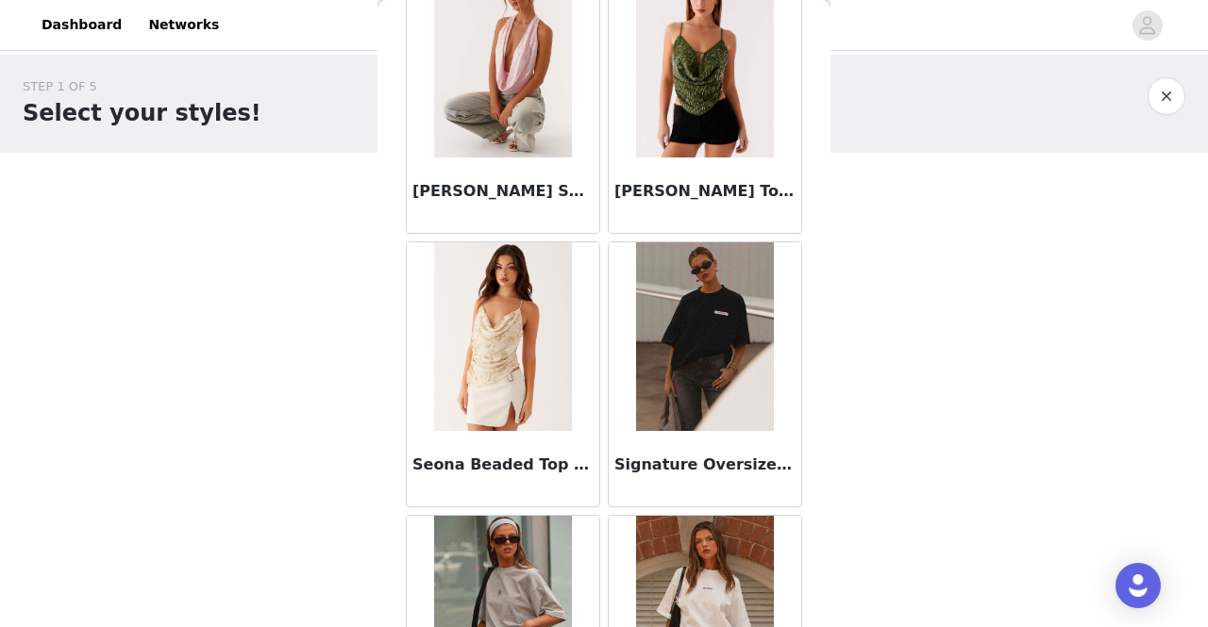
scroll to position [15900, 0]
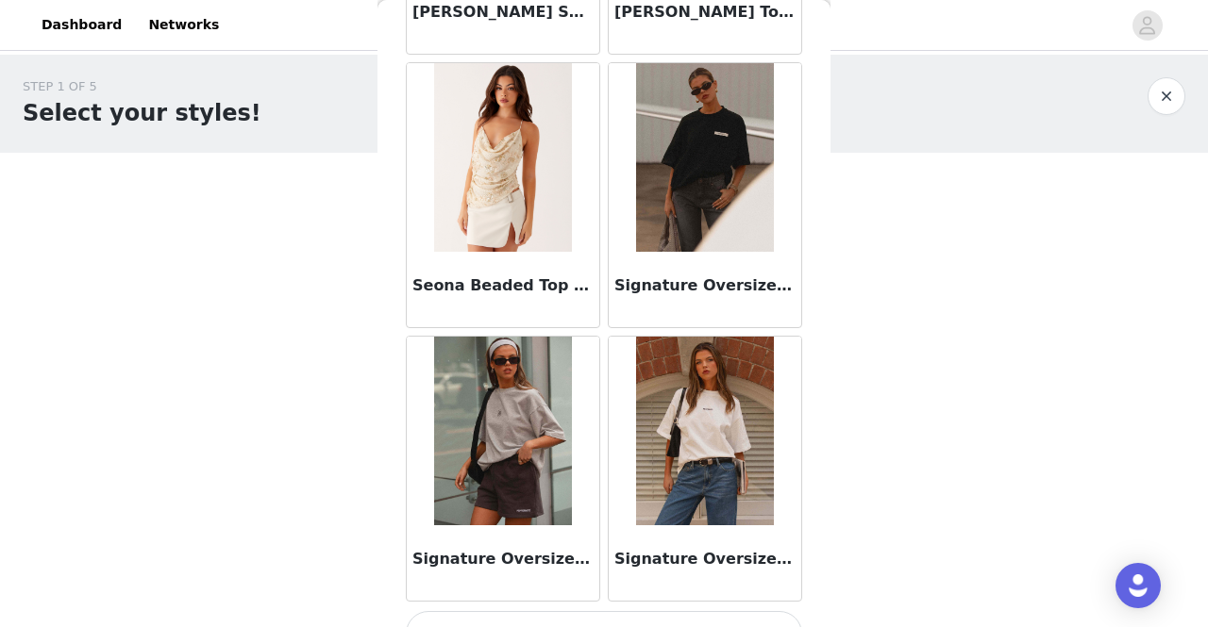
click at [686, 611] on button "Load More" at bounding box center [604, 633] width 396 height 45
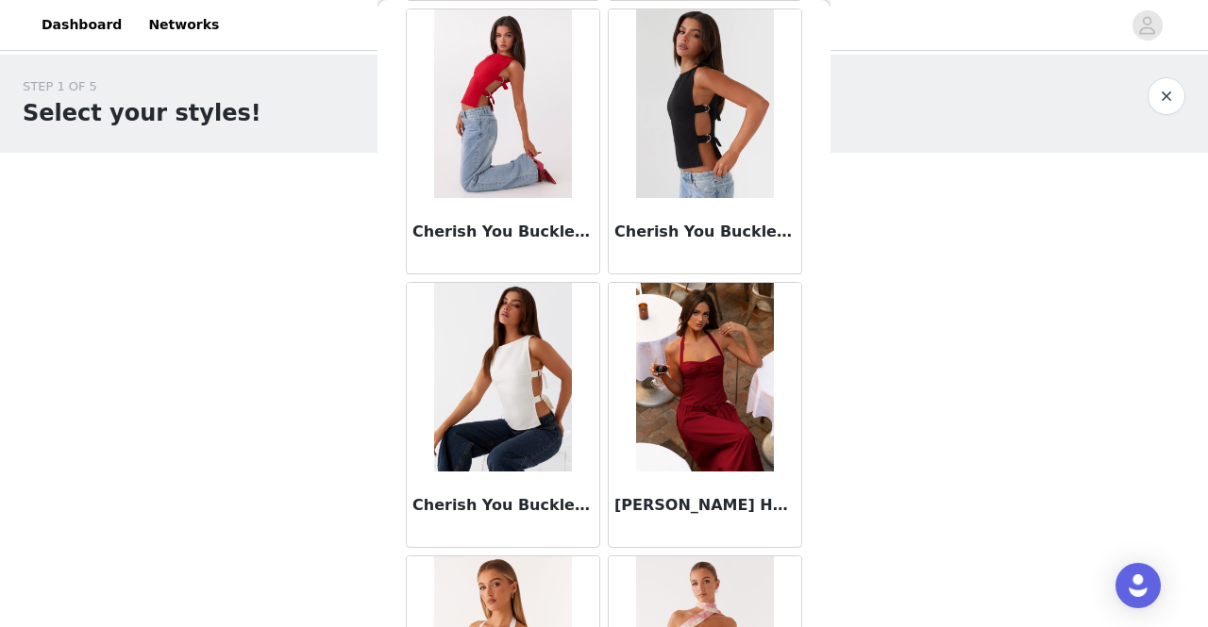
scroll to position [3645, 0]
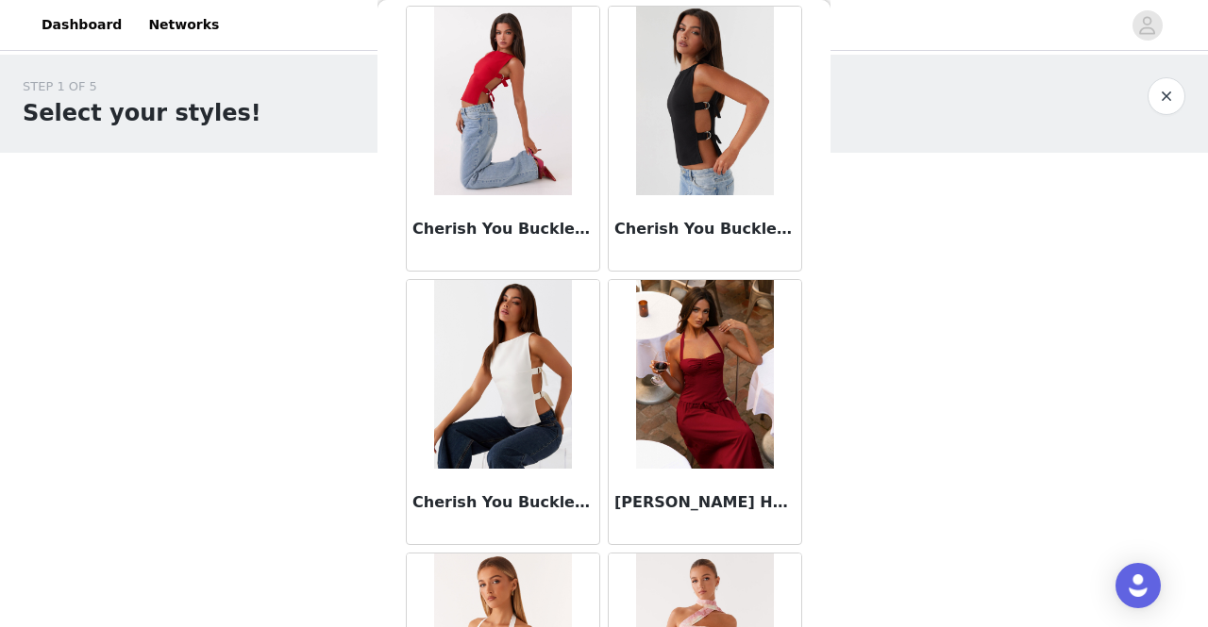
click at [543, 386] on img at bounding box center [502, 374] width 137 height 189
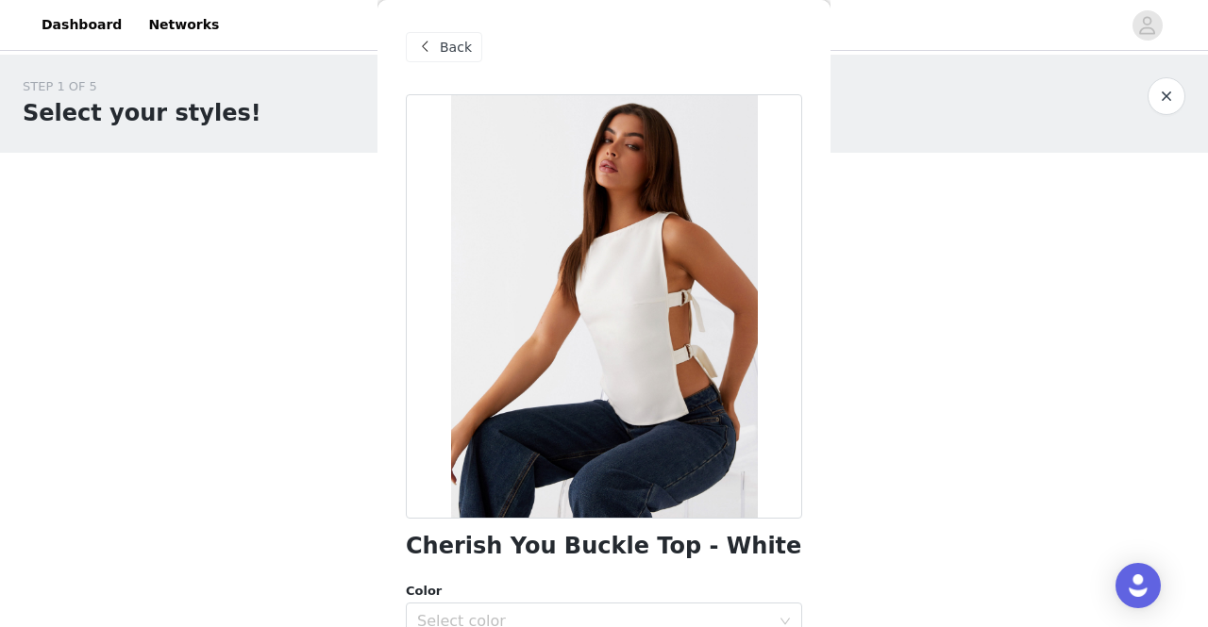
scroll to position [366, 0]
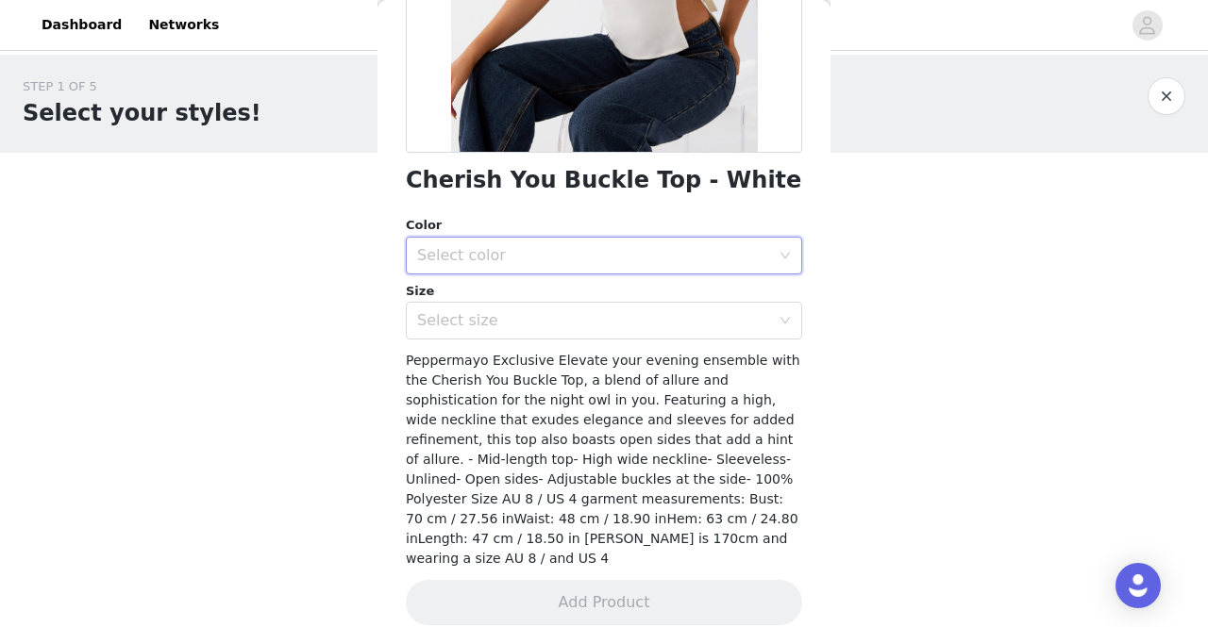
click at [562, 273] on div "Select color" at bounding box center [604, 256] width 396 height 38
click at [562, 283] on li "White" at bounding box center [597, 296] width 382 height 30
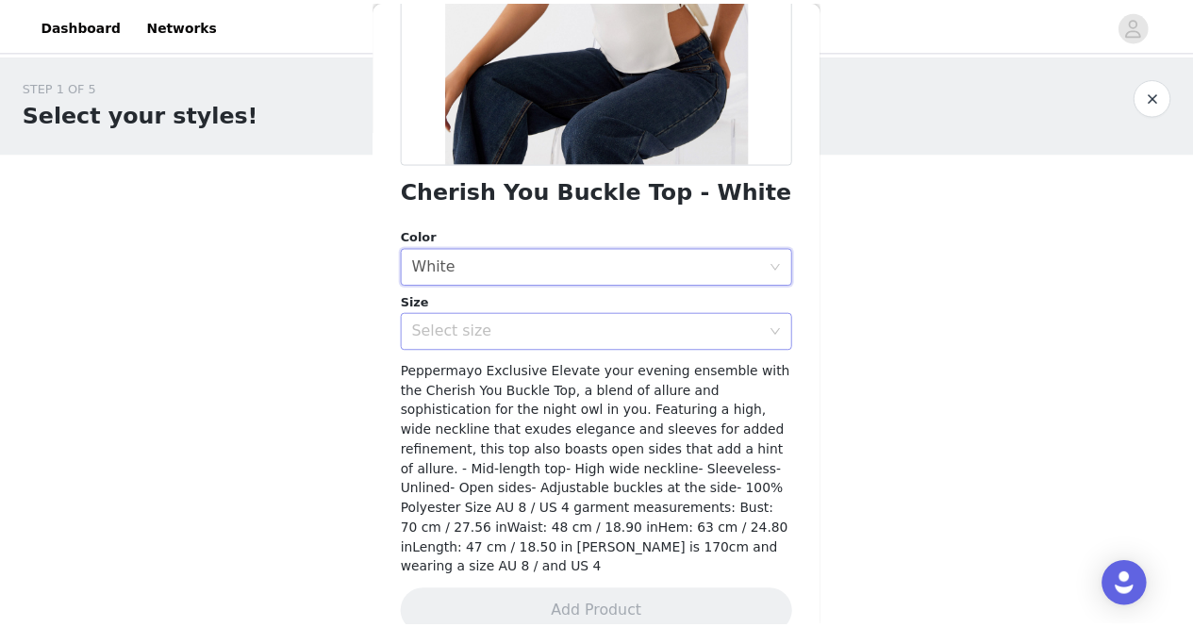
scroll to position [357, 0]
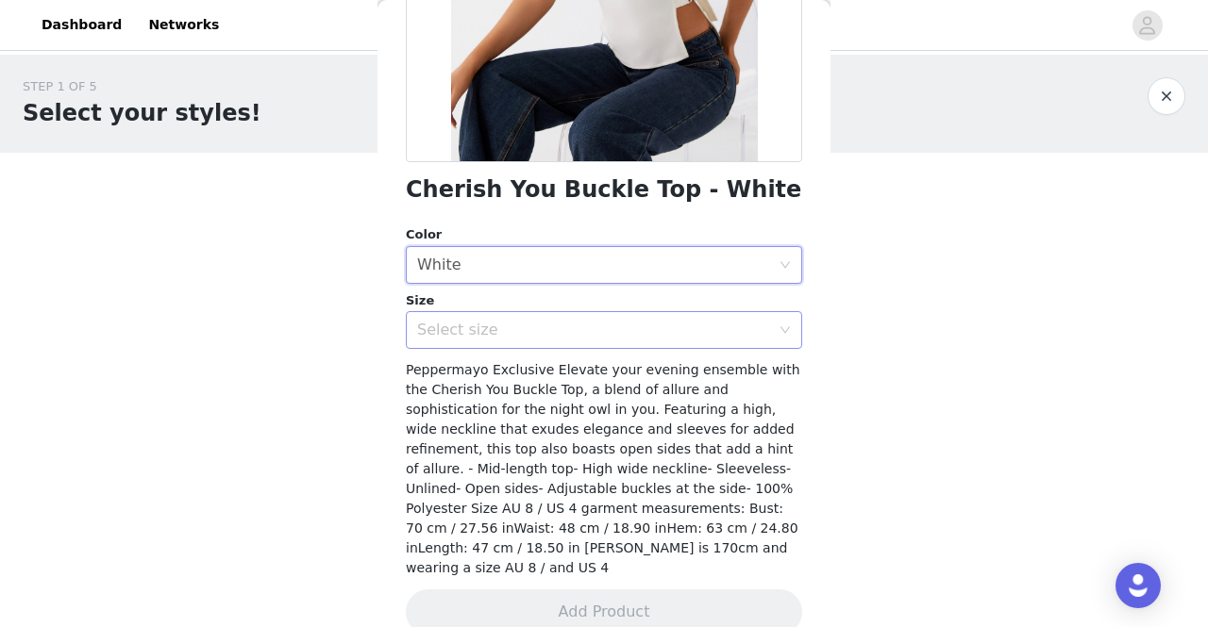
click at [560, 331] on div "Select size" at bounding box center [593, 330] width 353 height 19
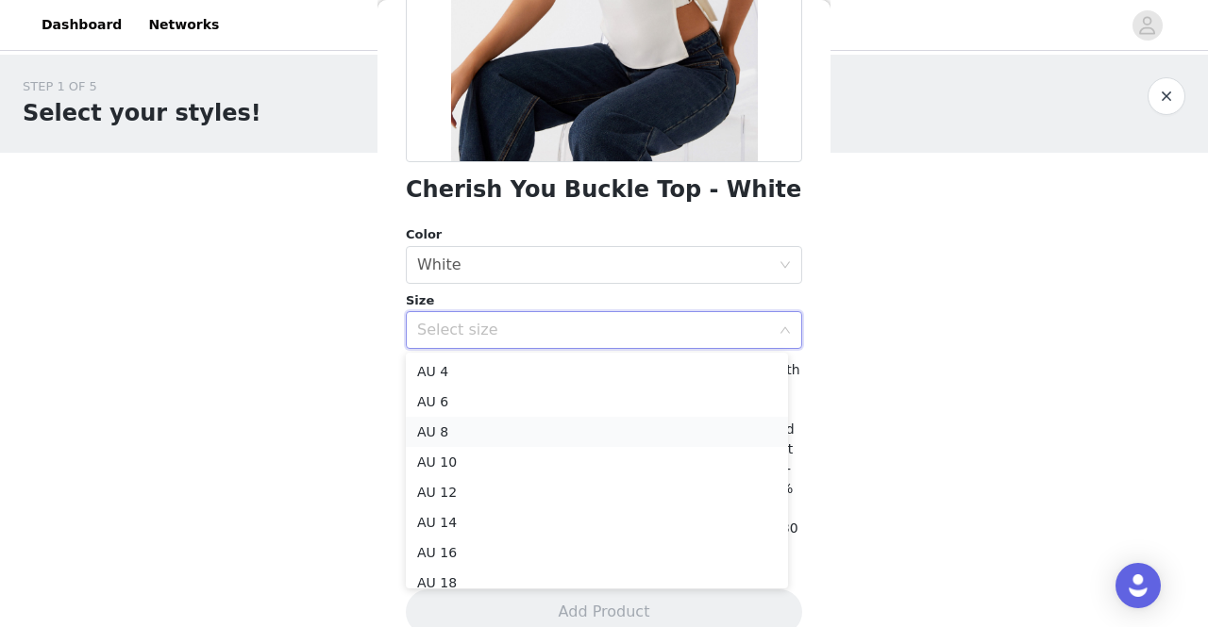
click at [538, 427] on li "AU 8" at bounding box center [597, 432] width 382 height 30
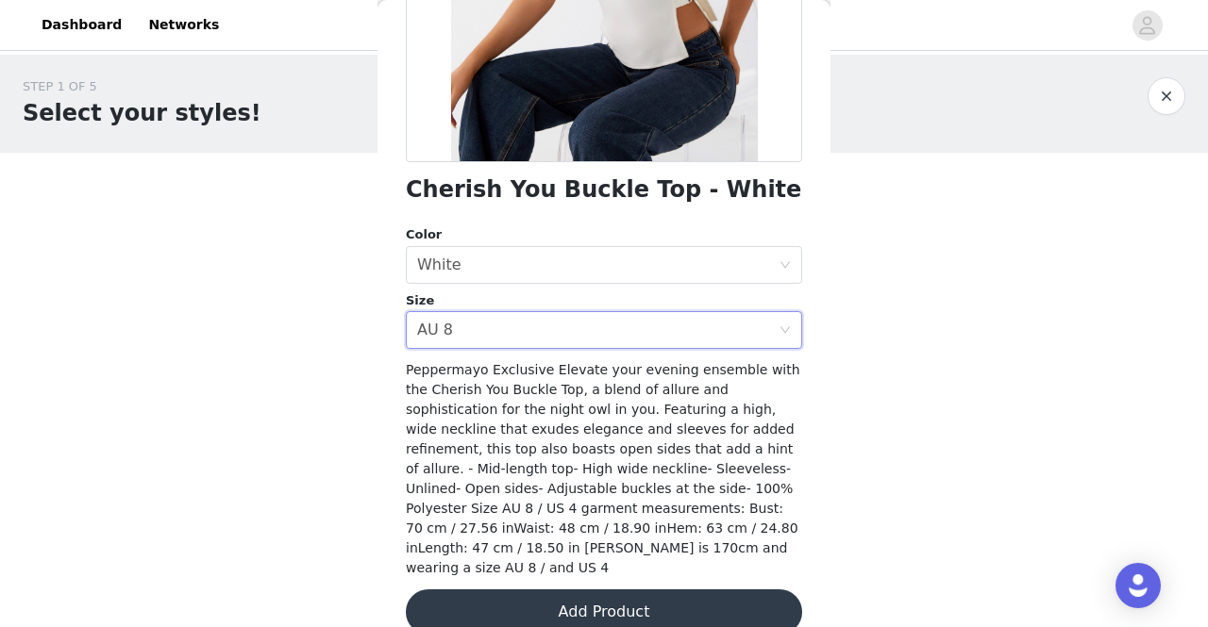
click at [572, 590] on button "Add Product" at bounding box center [604, 612] width 396 height 45
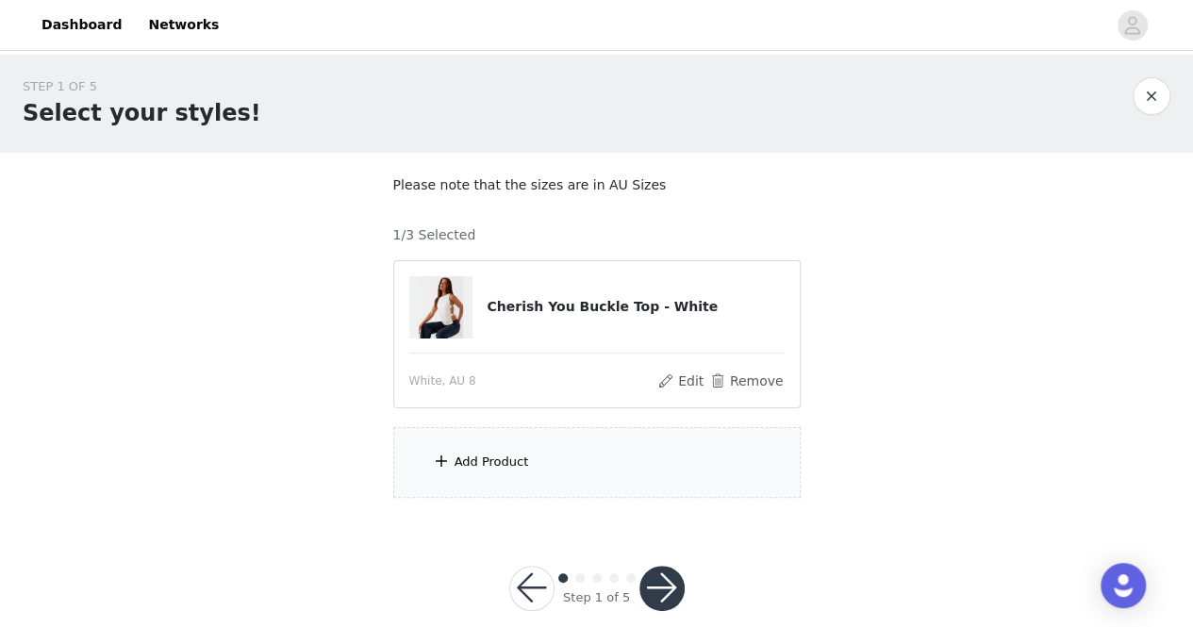
click at [547, 466] on div "Add Product" at bounding box center [597, 462] width 408 height 71
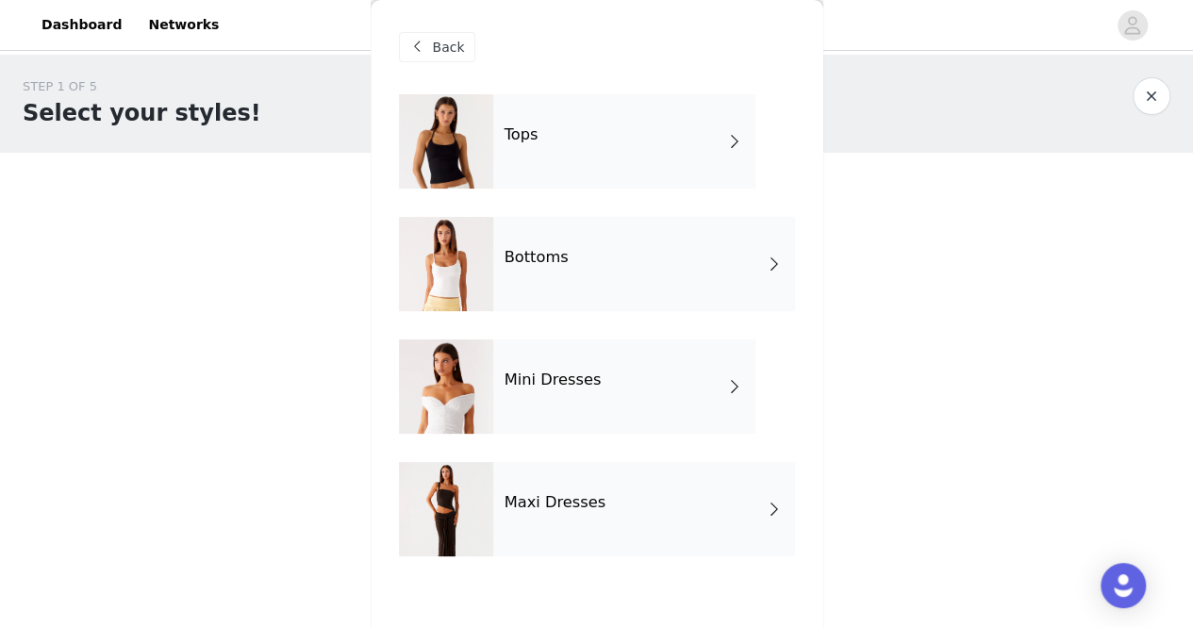
click at [575, 268] on div "Bottoms" at bounding box center [644, 264] width 302 height 94
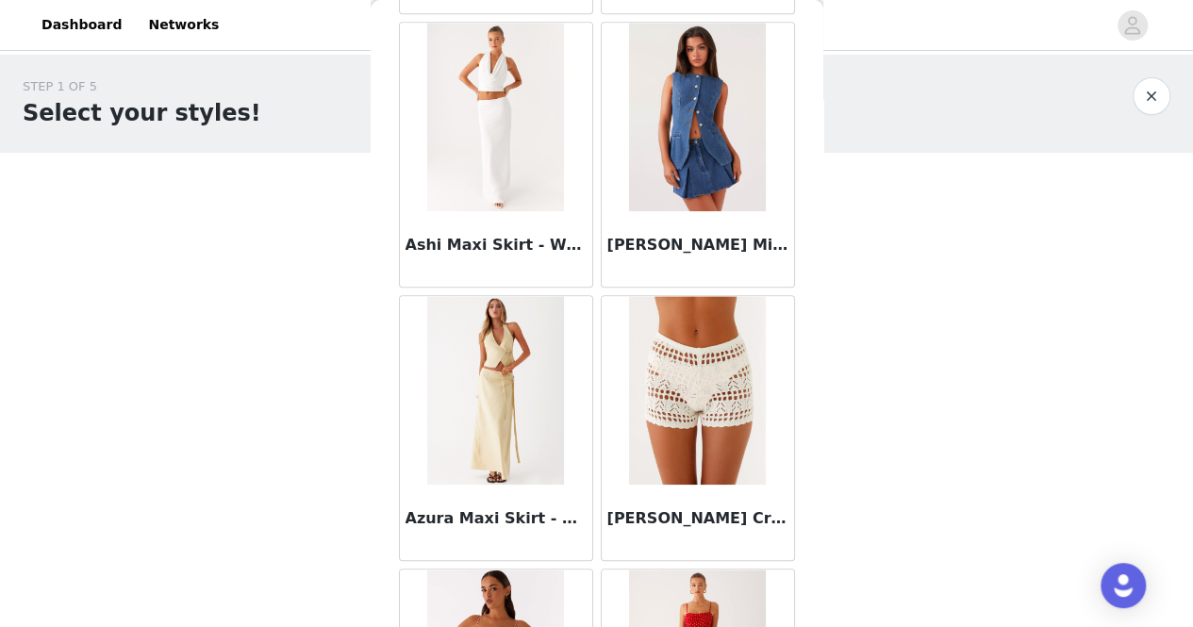
scroll to position [621, 0]
click at [689, 398] on img at bounding box center [697, 389] width 137 height 189
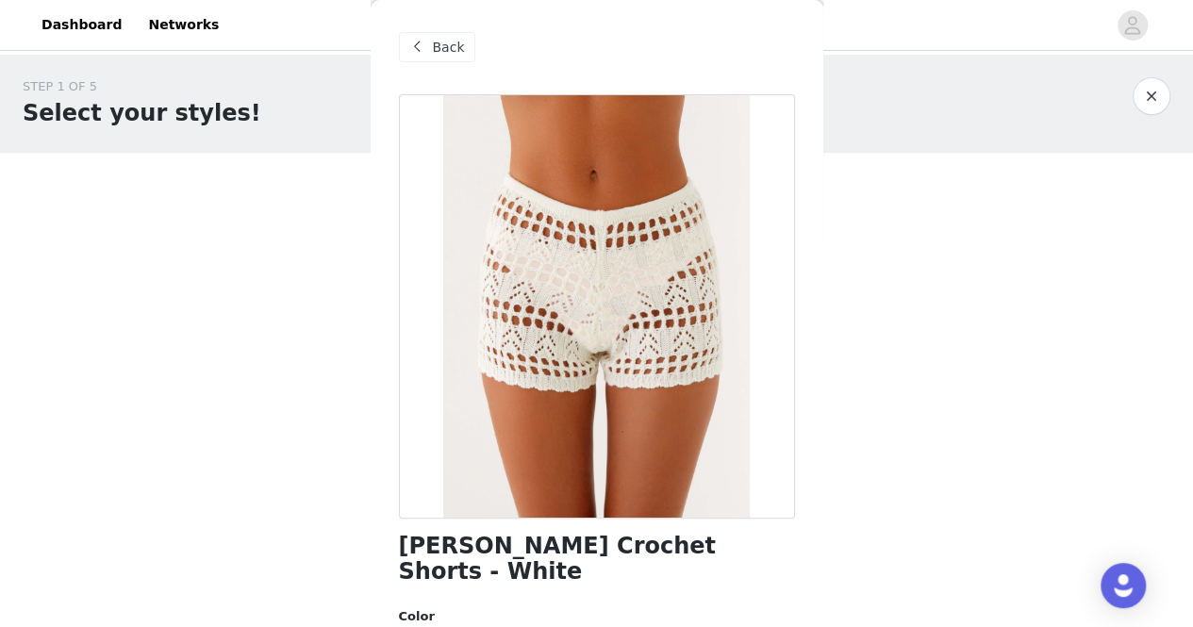
scroll to position [406, 0]
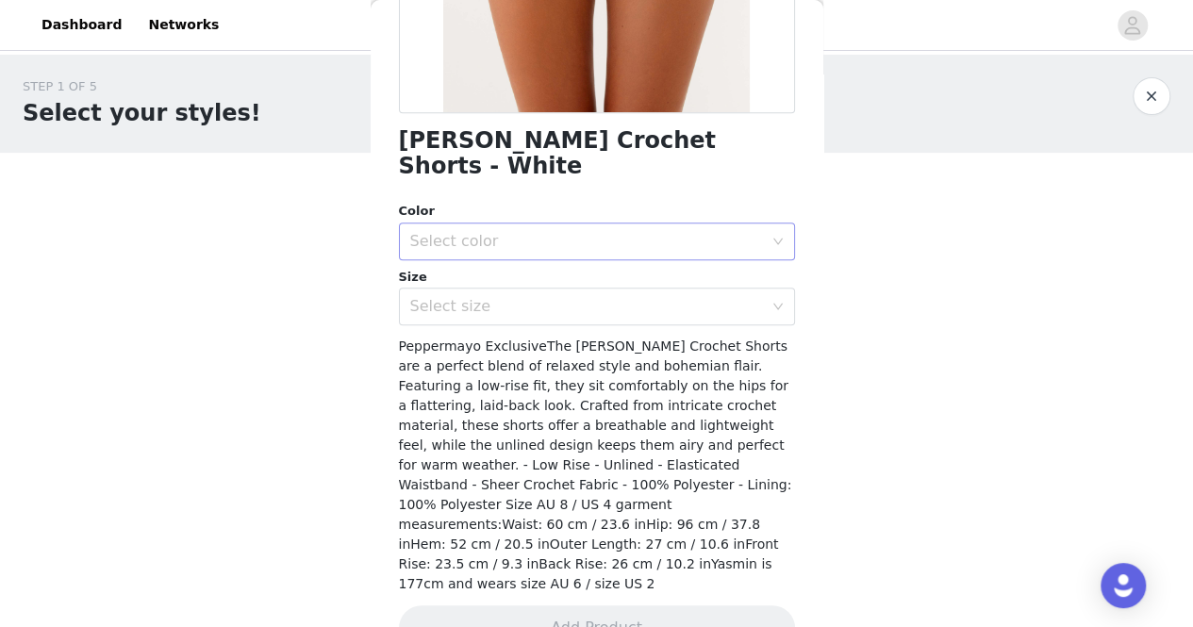
click at [685, 232] on div "Select color" at bounding box center [586, 241] width 353 height 19
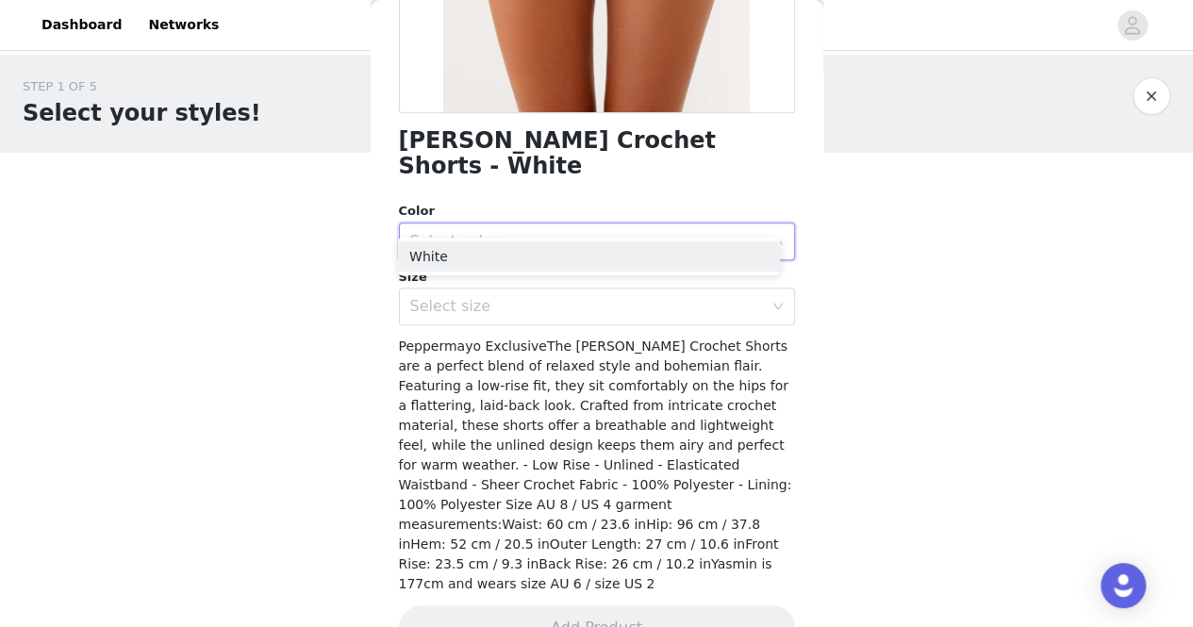
click at [686, 232] on div "Select color" at bounding box center [586, 241] width 353 height 19
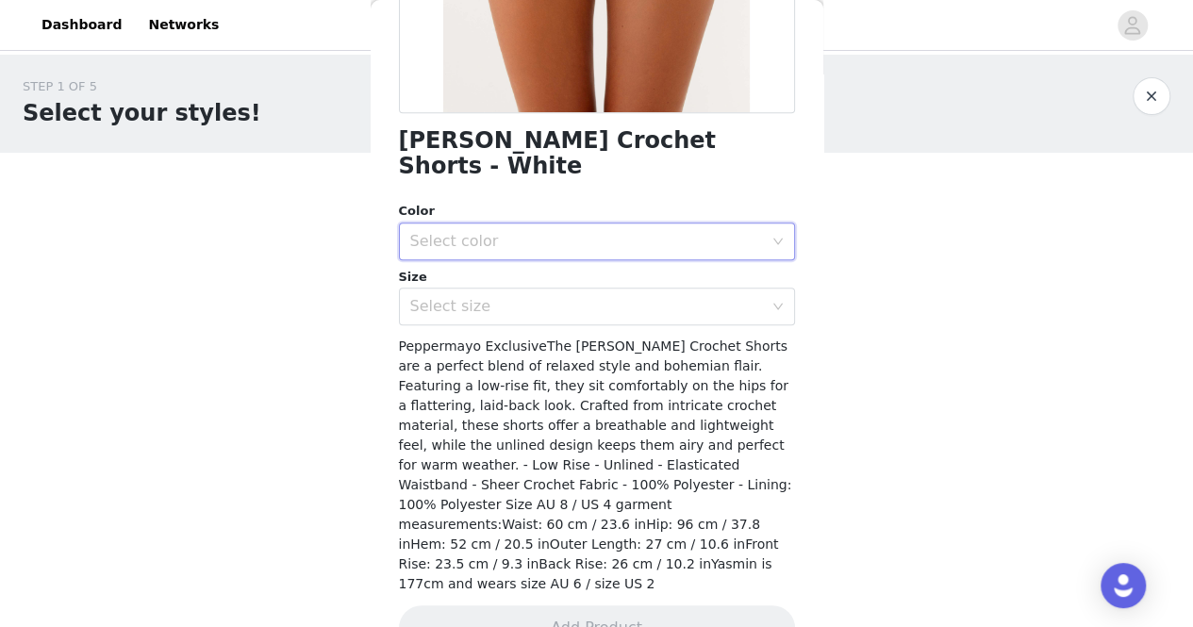
scroll to position [0, 0]
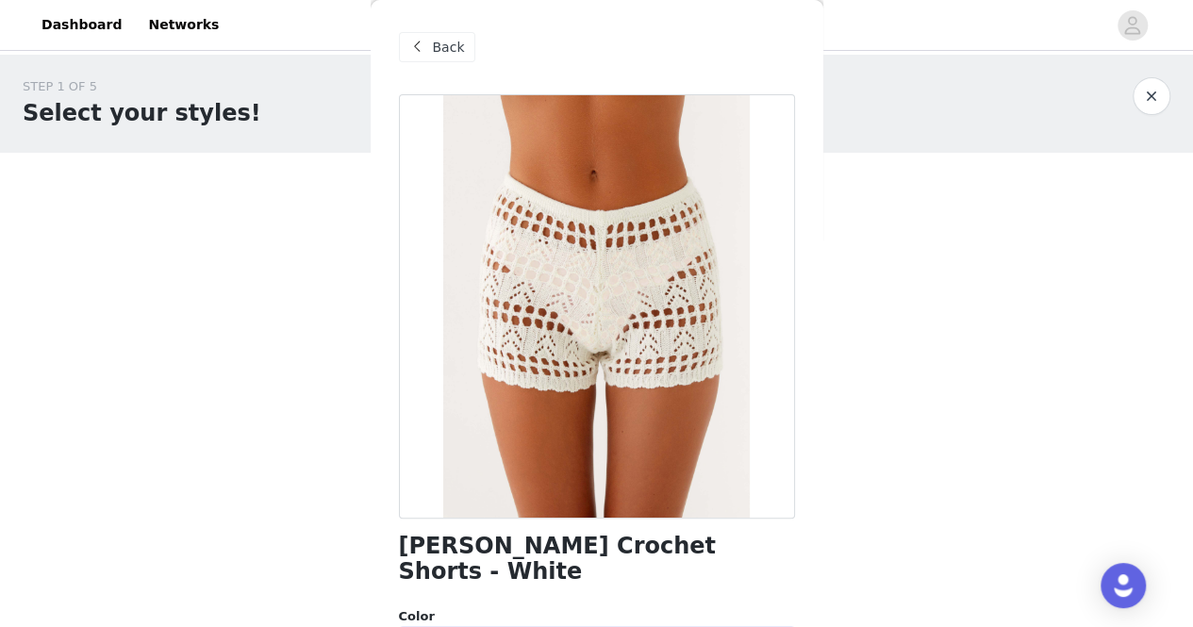
click at [429, 46] on div "Back" at bounding box center [437, 47] width 76 height 30
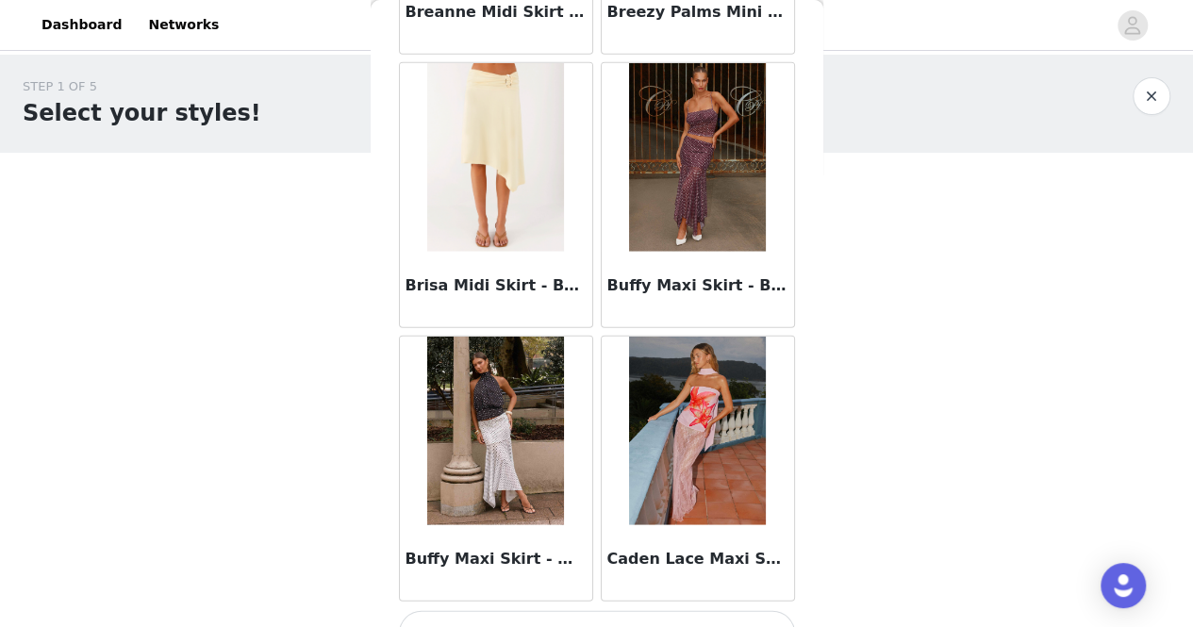
scroll to position [2253, 0]
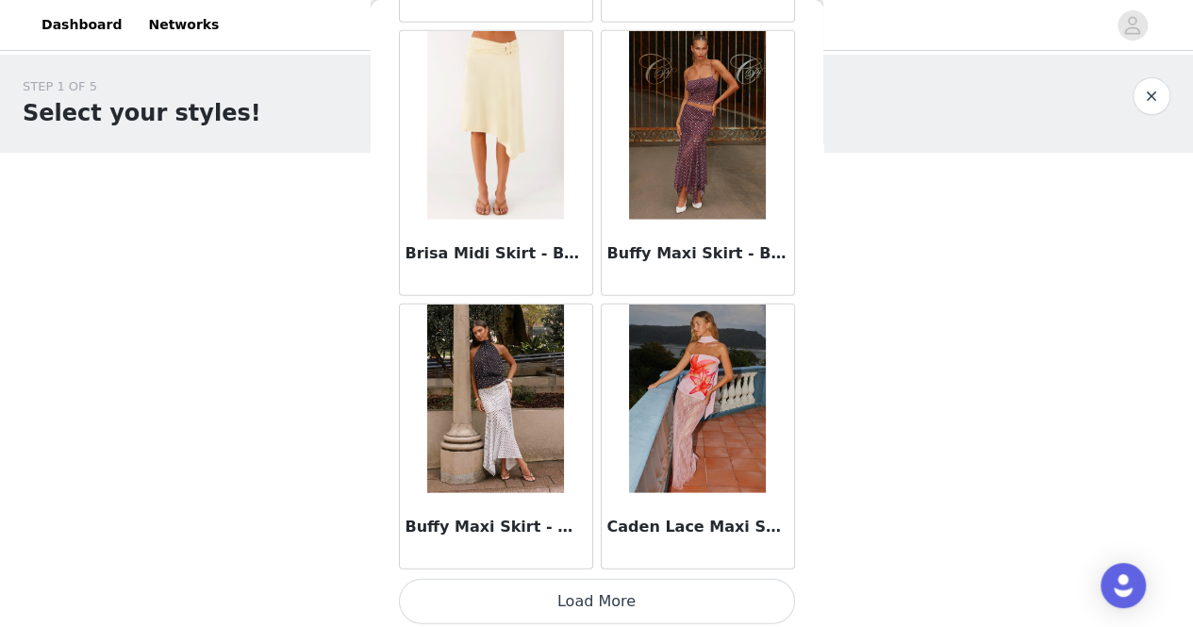
click at [617, 585] on button "Load More" at bounding box center [597, 601] width 396 height 45
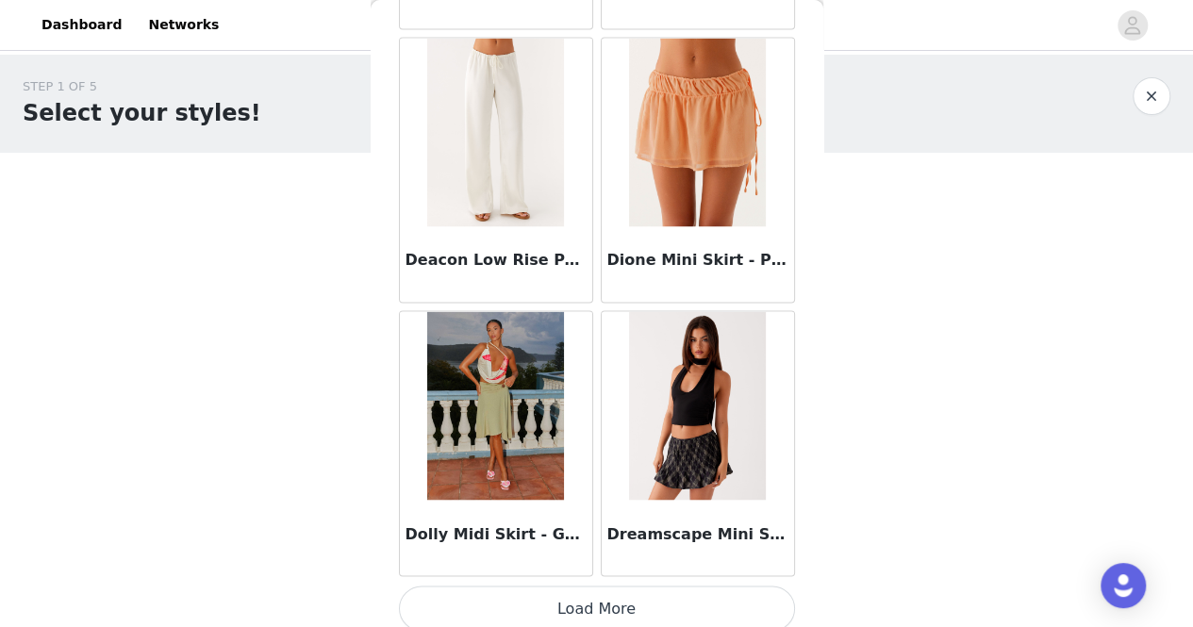
scroll to position [4980, 0]
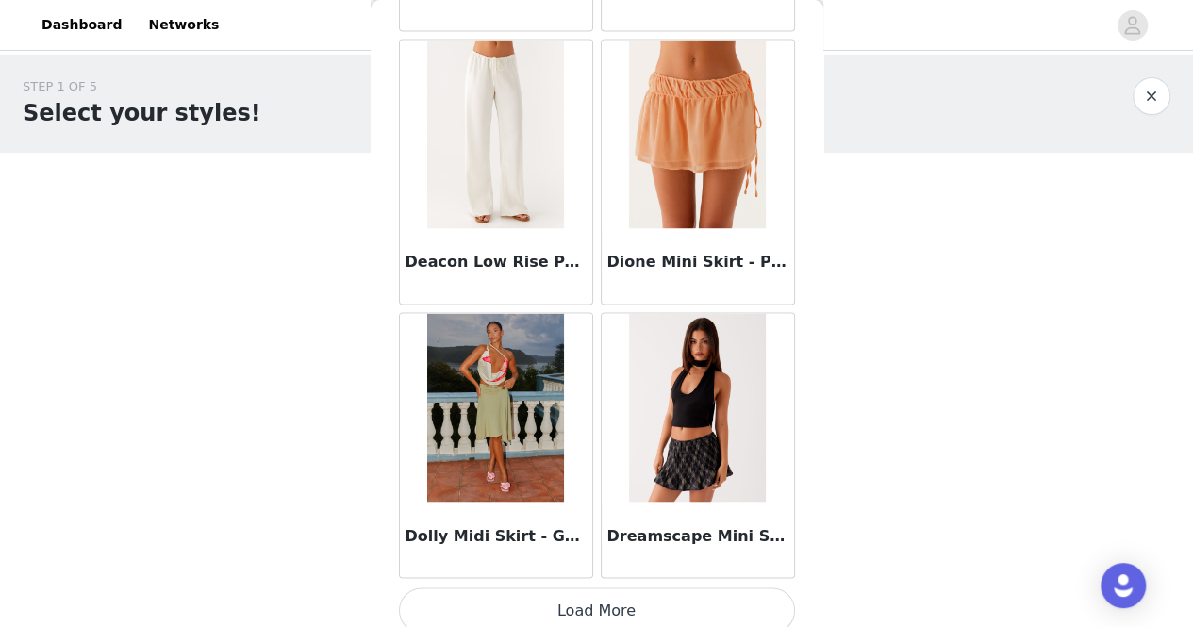
click at [629, 600] on button "Load More" at bounding box center [597, 610] width 396 height 45
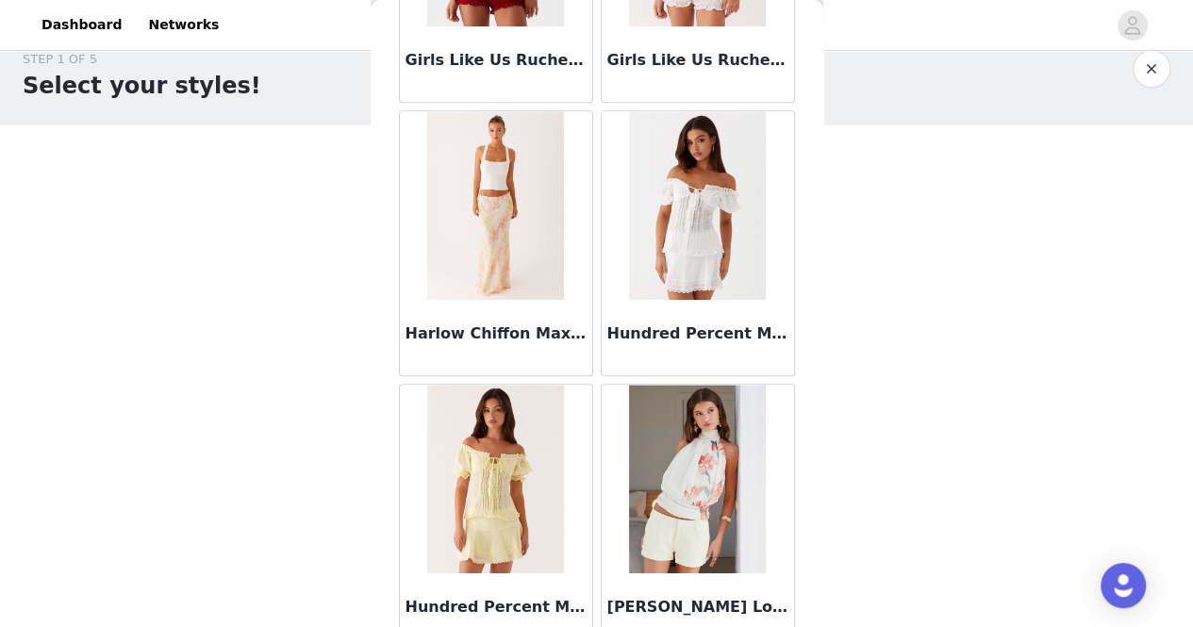
scroll to position [7711, 0]
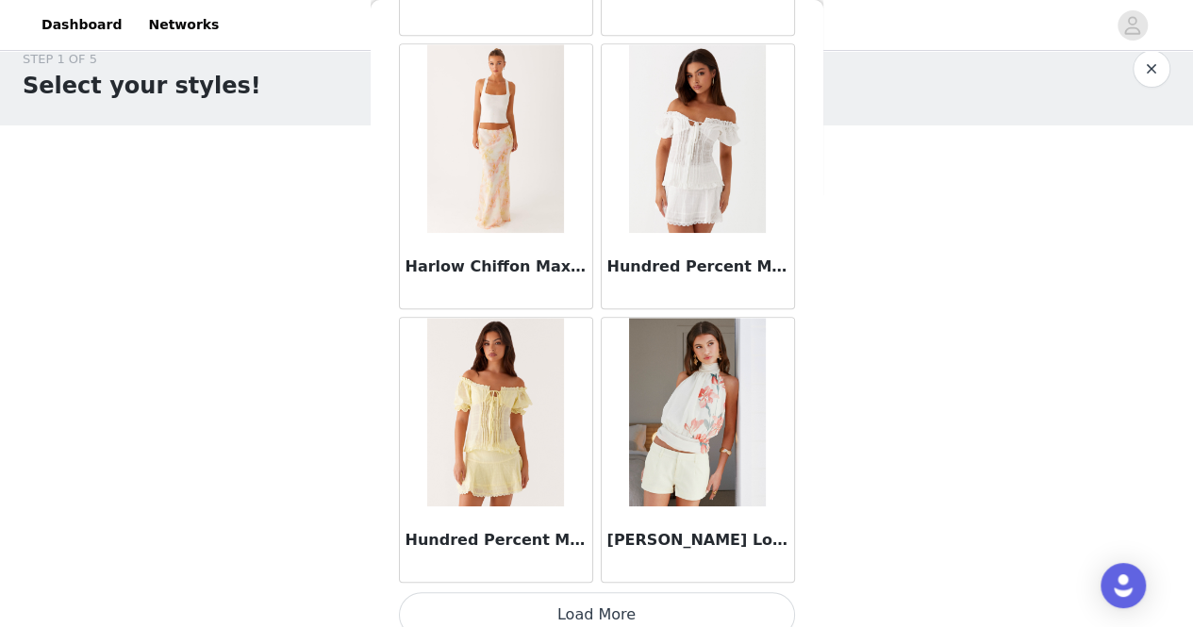
click at [666, 595] on button "Load More" at bounding box center [597, 614] width 396 height 45
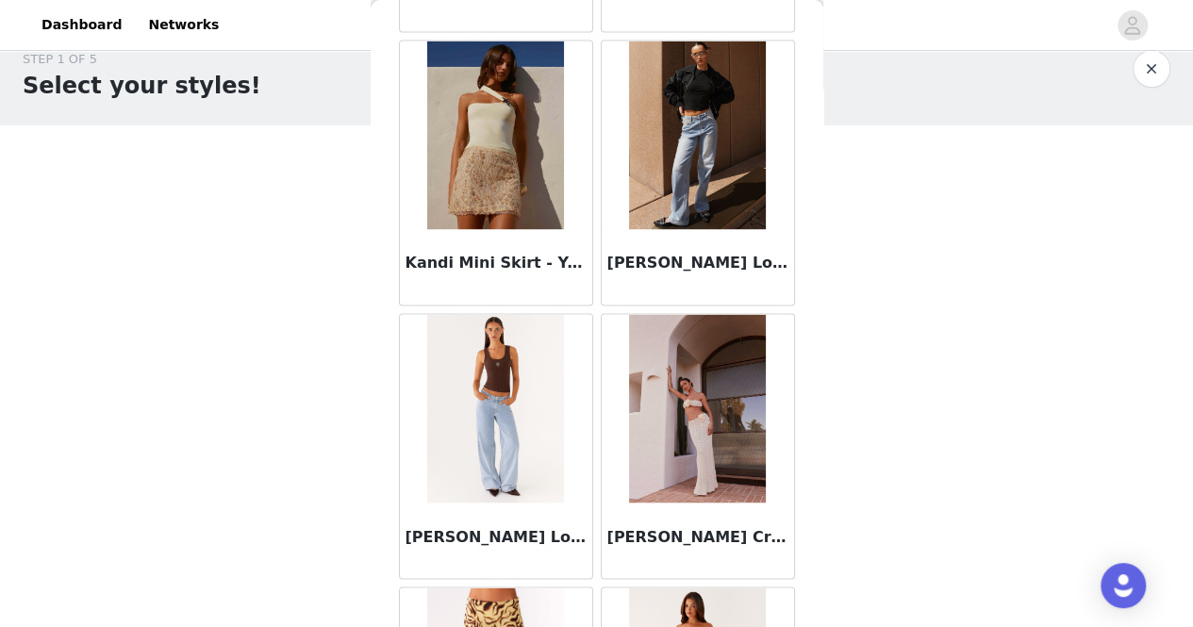
scroll to position [8538, 0]
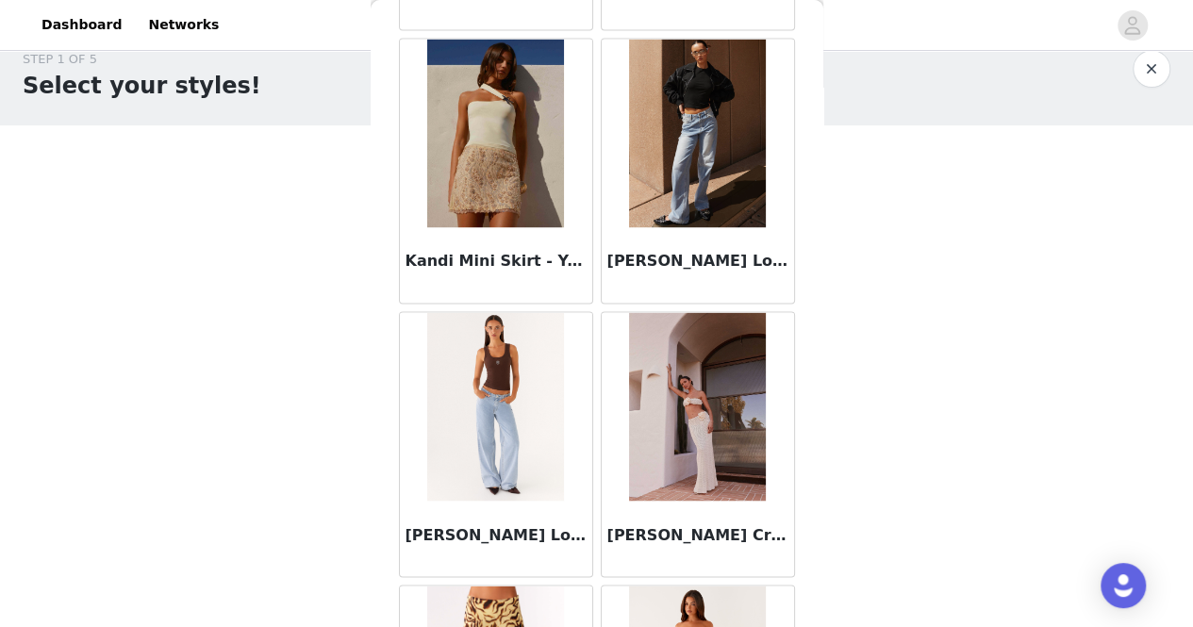
click at [508, 363] on img at bounding box center [495, 406] width 137 height 189
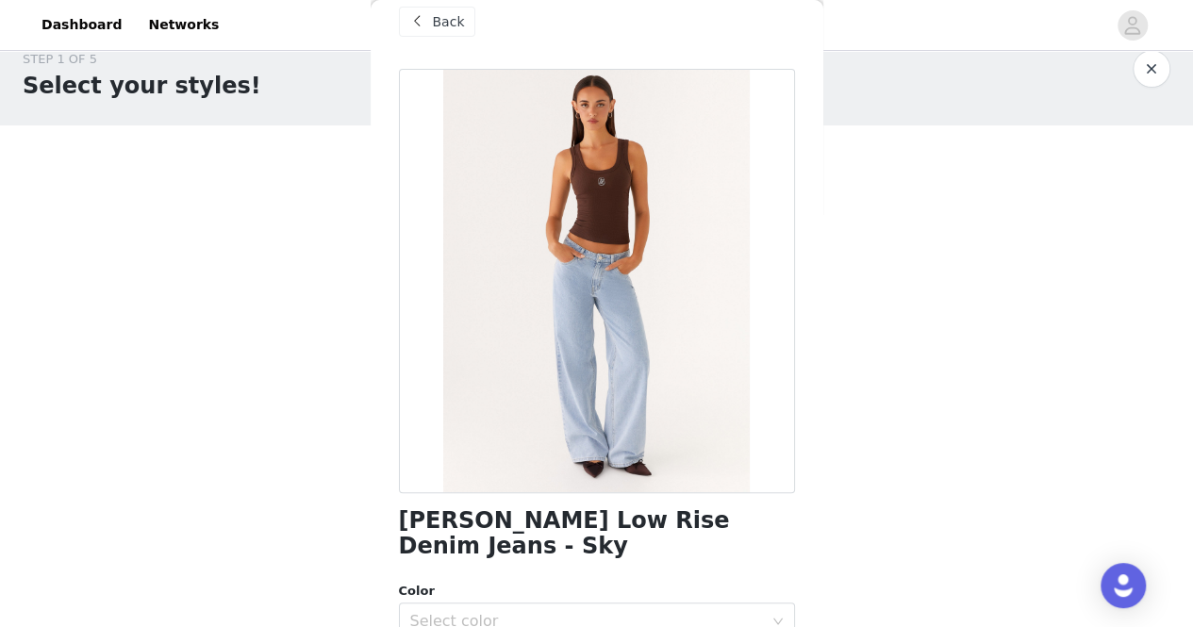
scroll to position [16, 0]
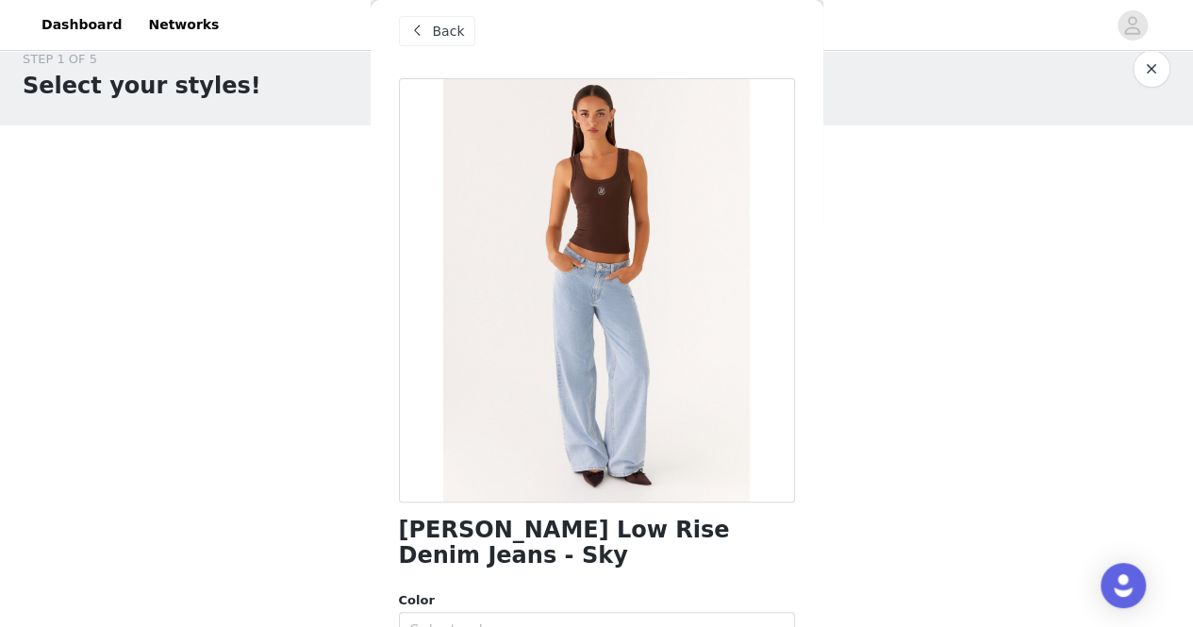
click at [440, 31] on span "Back" at bounding box center [449, 32] width 32 height 20
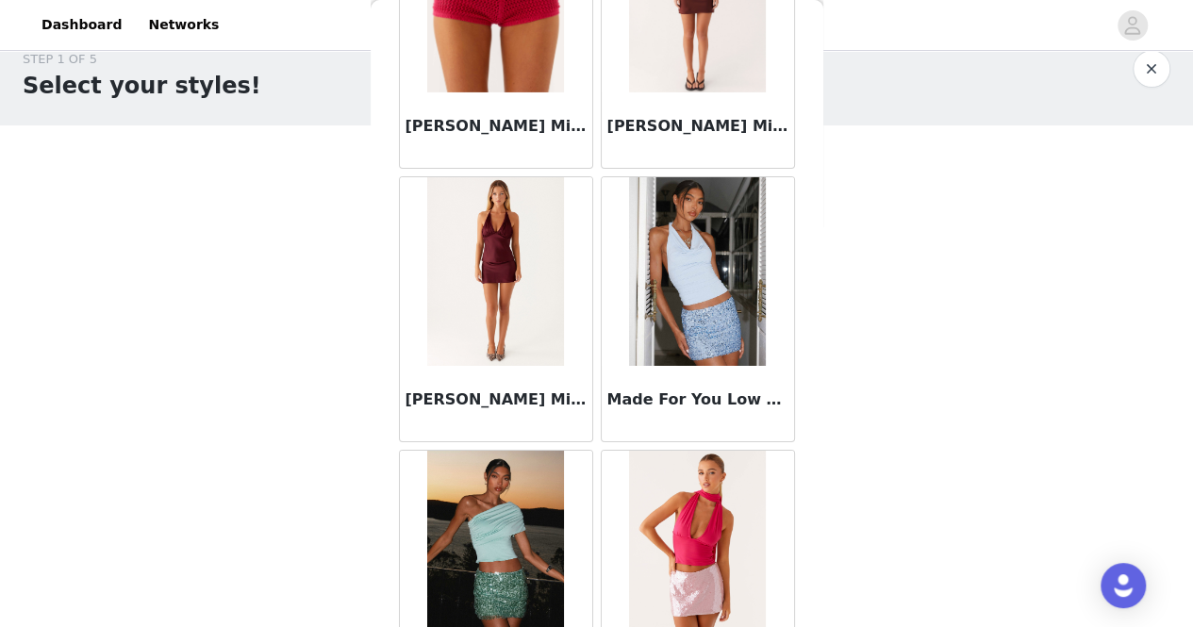
scroll to position [10441, 0]
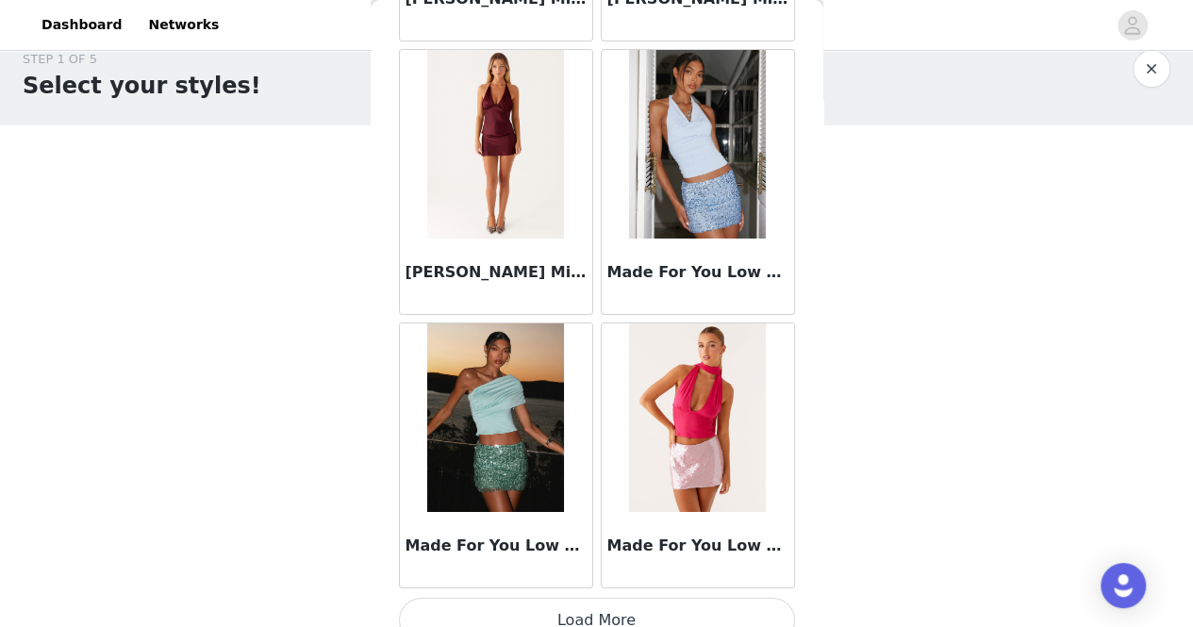
click at [625, 608] on button "Load More" at bounding box center [597, 620] width 396 height 45
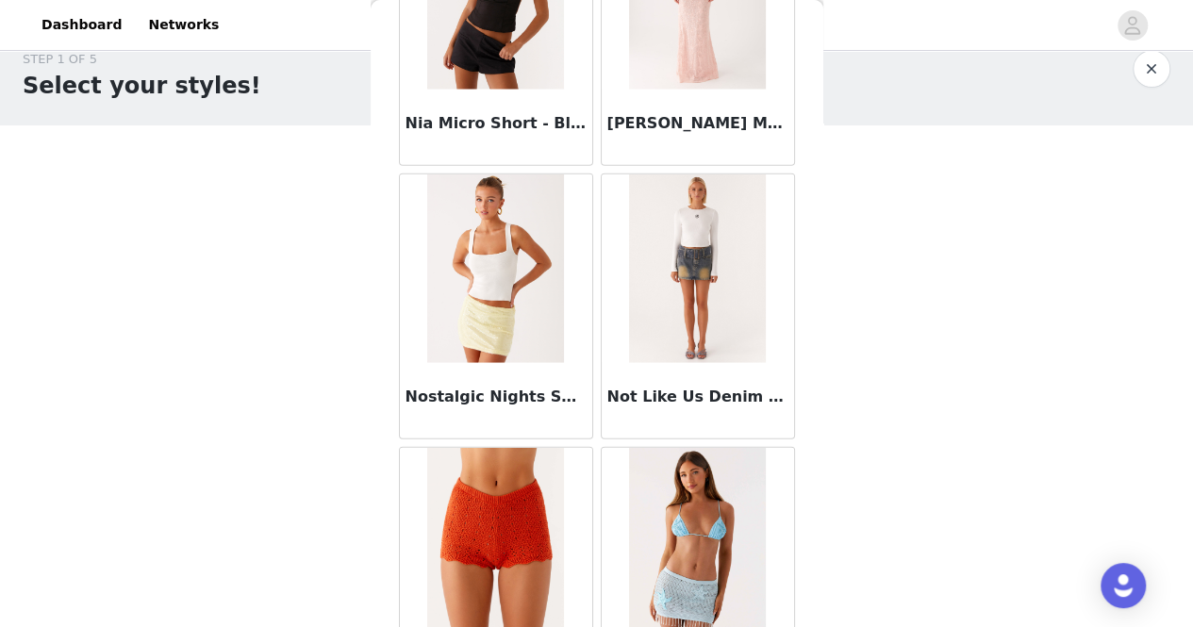
scroll to position [13170, 0]
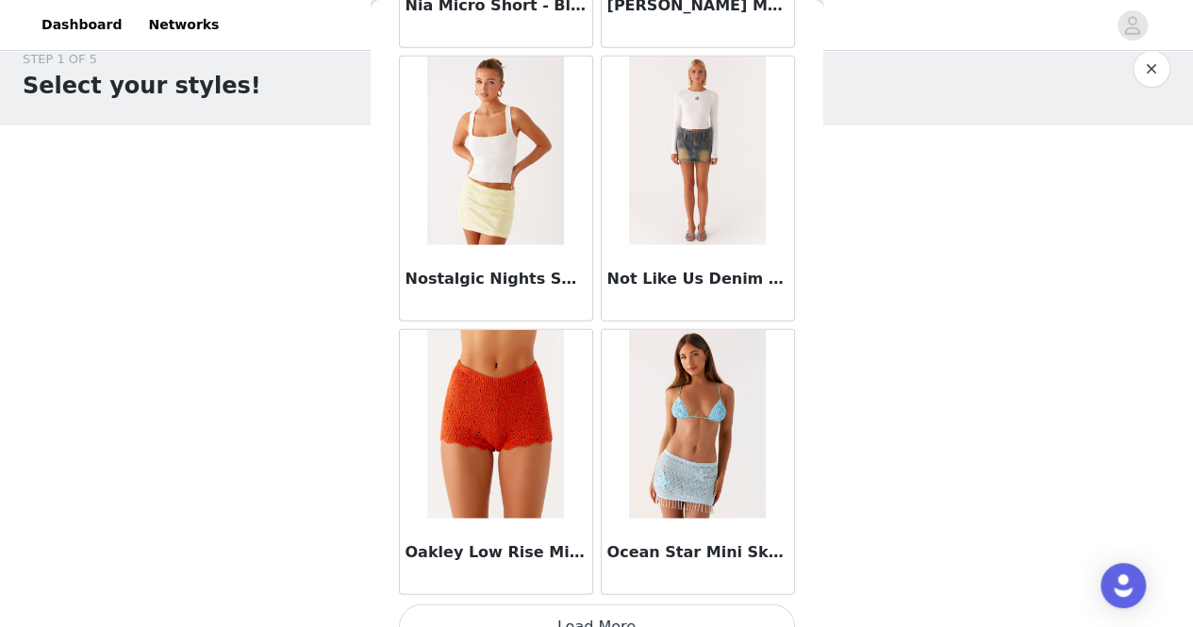
click at [643, 605] on button "Load More" at bounding box center [597, 627] width 396 height 45
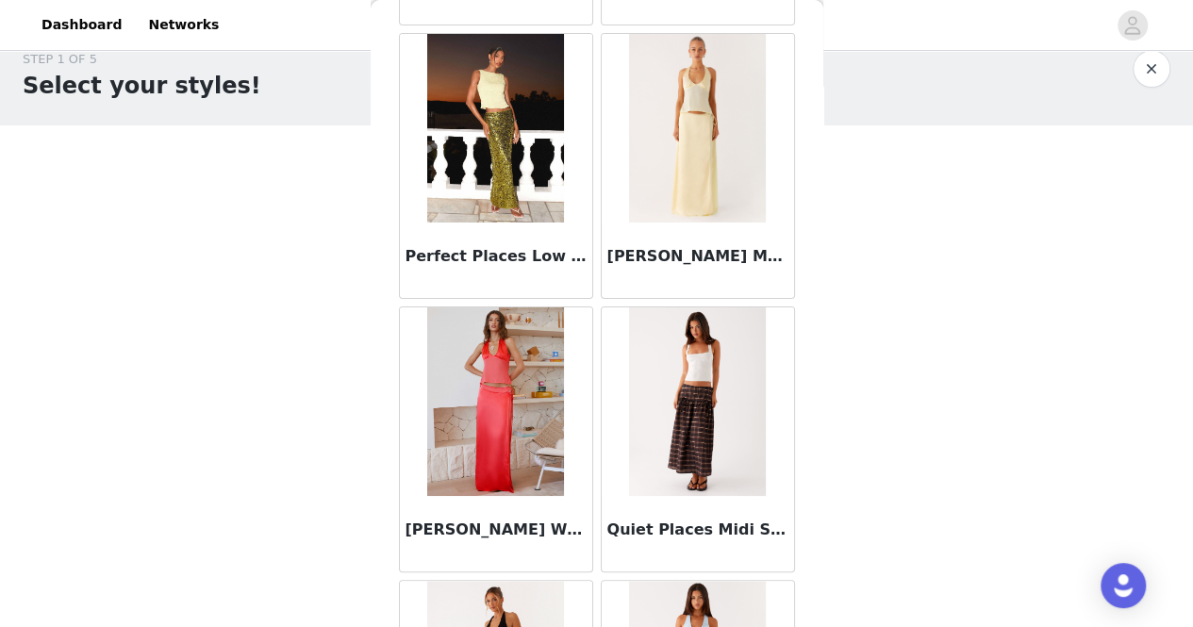
scroll to position [13946, 0]
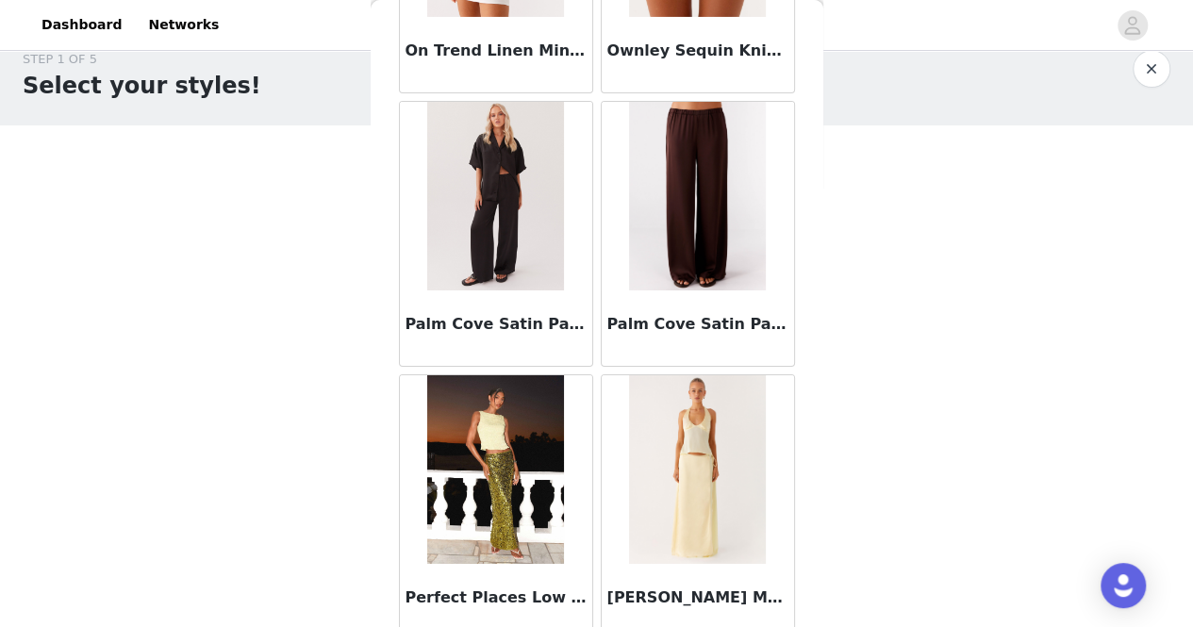
click at [477, 114] on img at bounding box center [495, 196] width 137 height 189
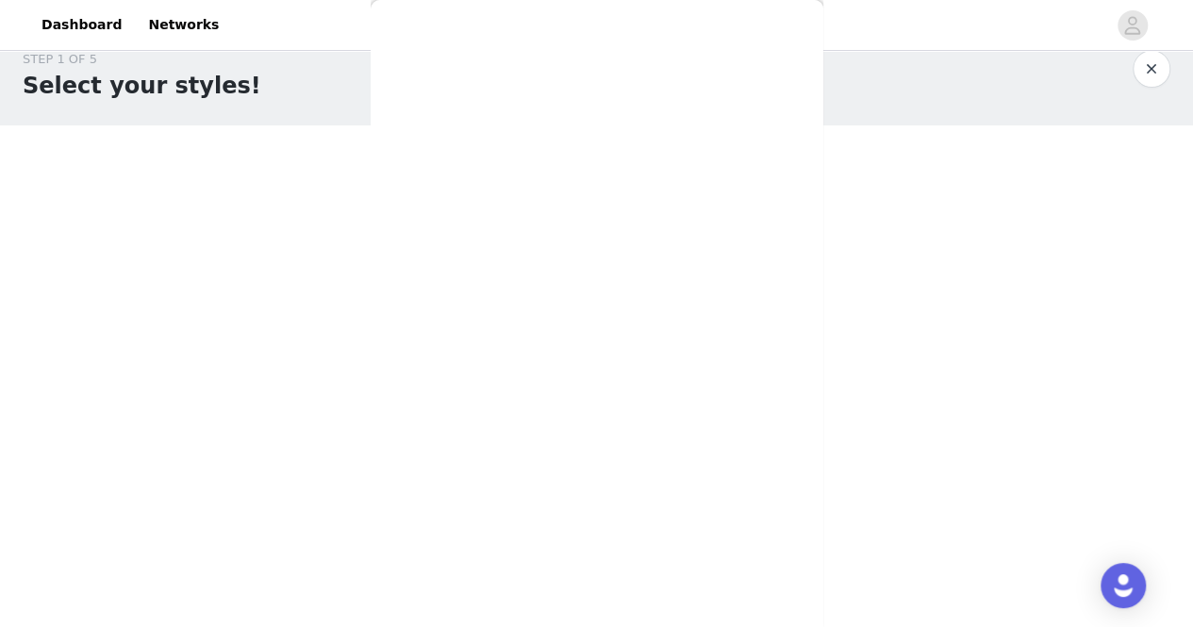
scroll to position [0, 0]
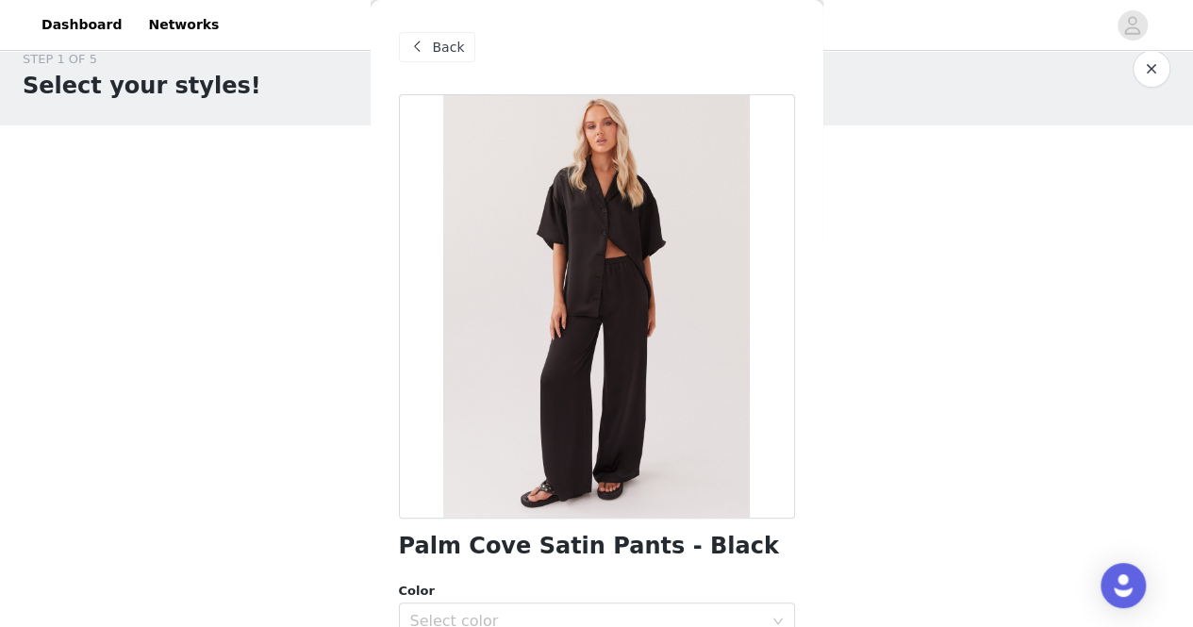
click at [443, 57] on span "Back" at bounding box center [449, 48] width 32 height 20
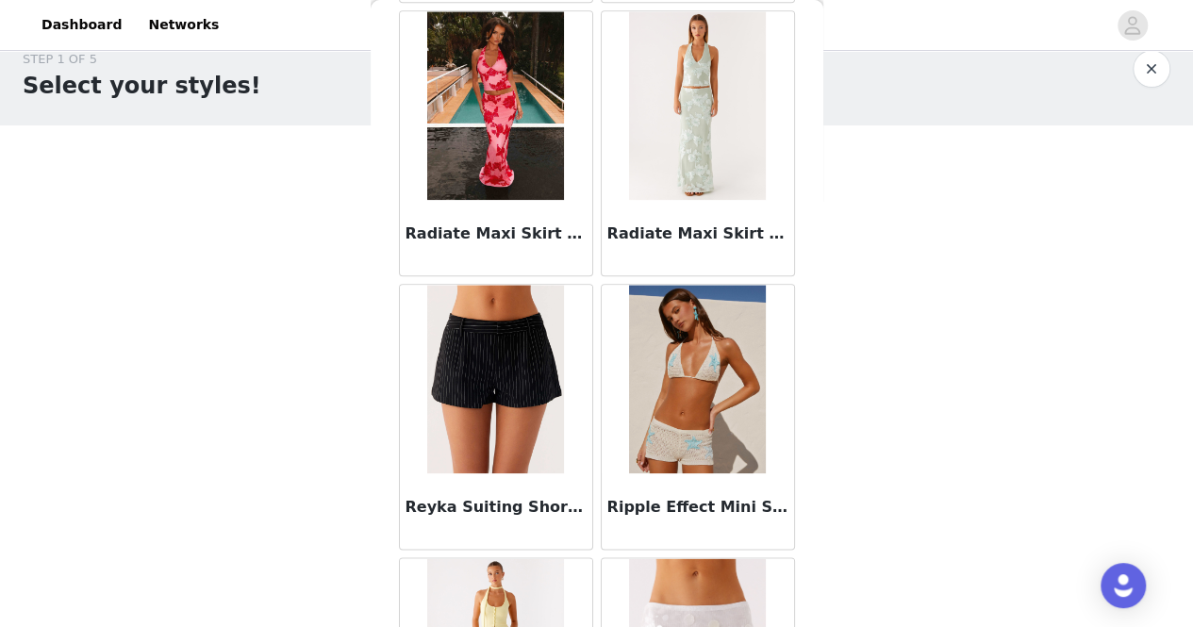
scroll to position [15132, 0]
click at [515, 308] on img at bounding box center [495, 378] width 137 height 189
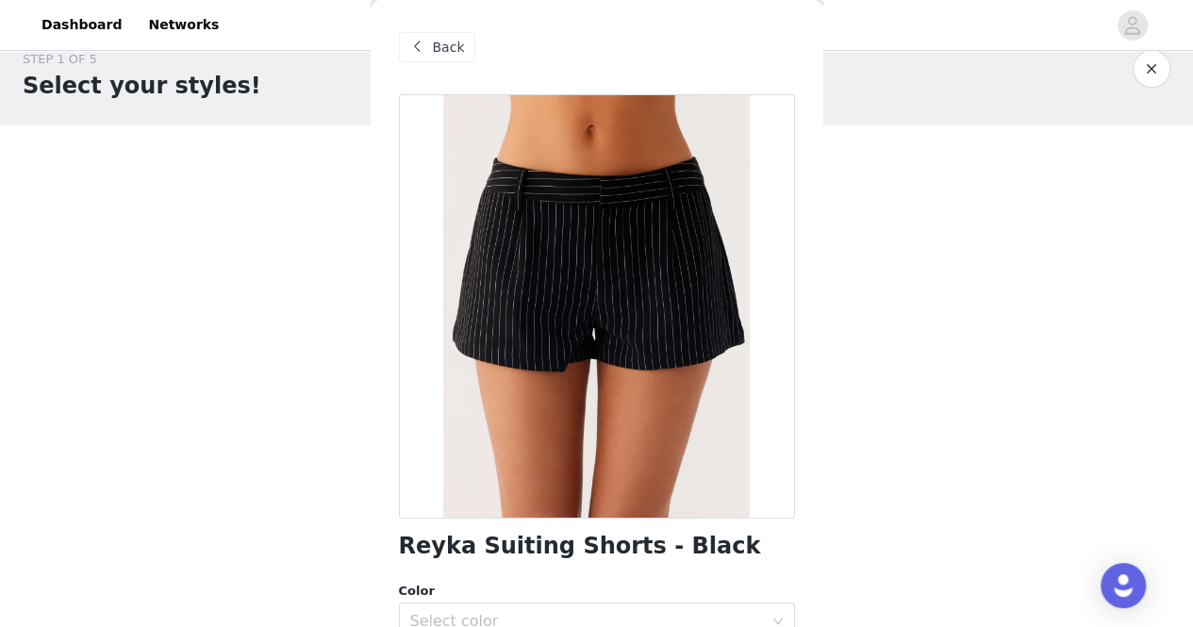
scroll to position [347, 0]
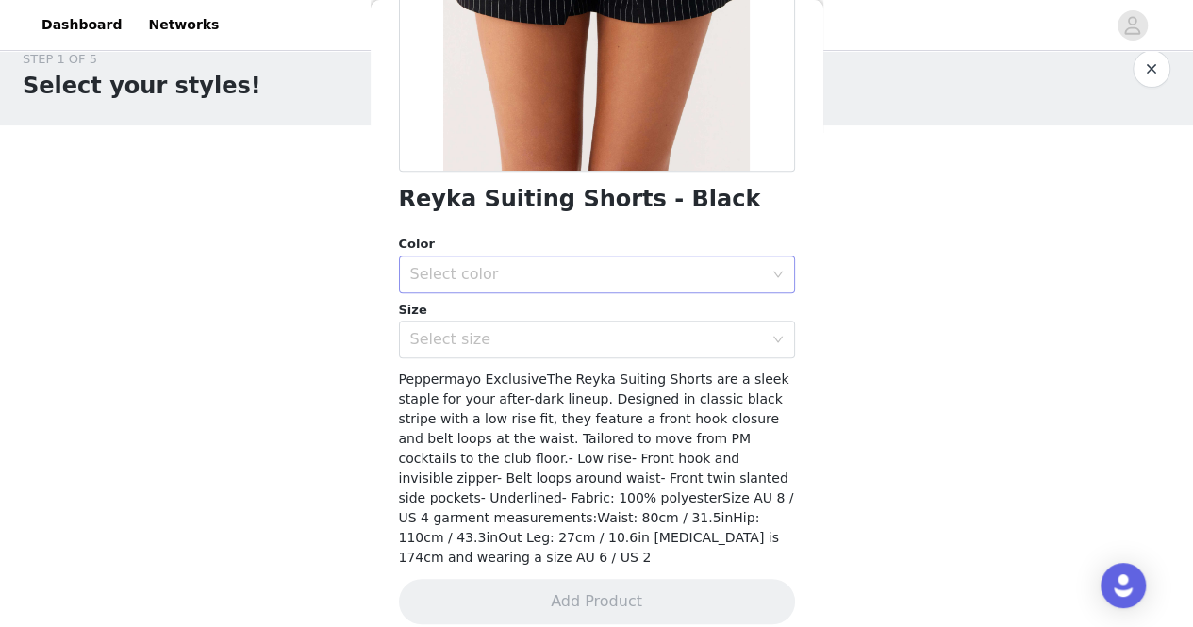
click at [537, 265] on div "Select color" at bounding box center [586, 274] width 353 height 19
click at [527, 324] on li "Black" at bounding box center [589, 316] width 382 height 30
click at [555, 326] on div "Select size" at bounding box center [590, 340] width 361 height 36
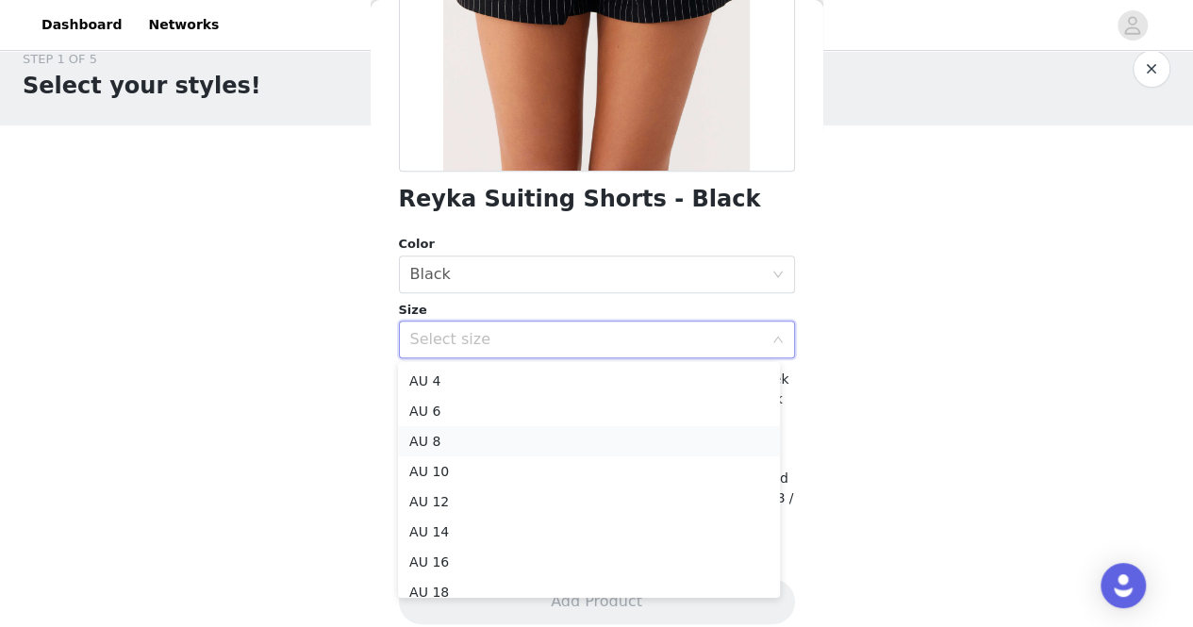
click at [531, 440] on li "AU 8" at bounding box center [589, 441] width 382 height 30
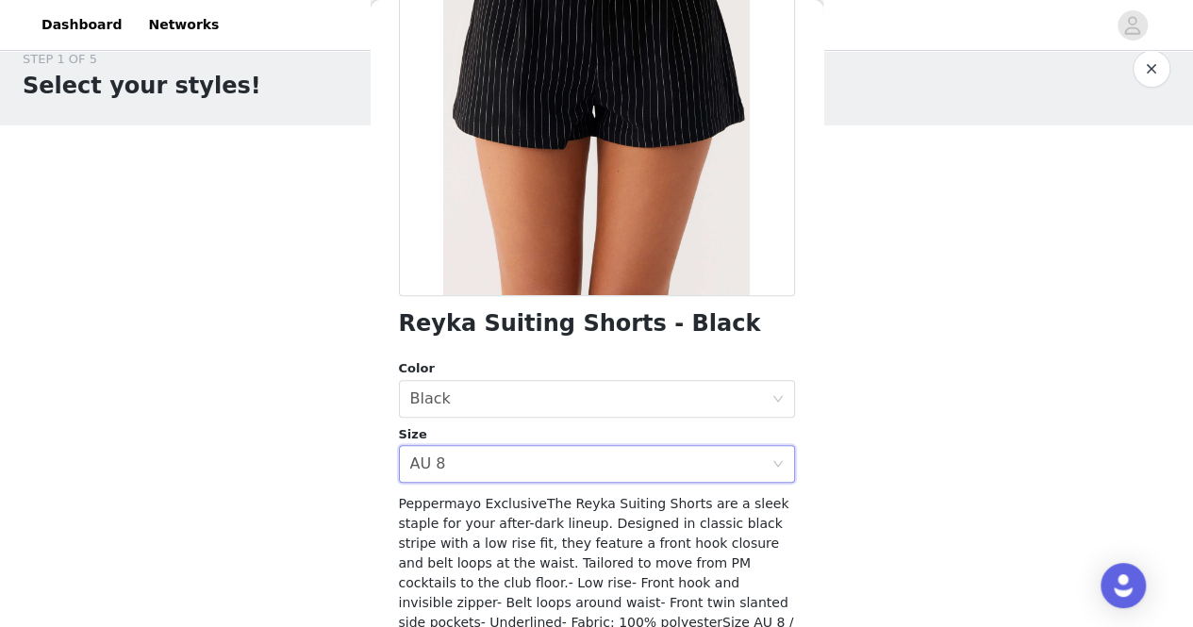
scroll to position [223, 0]
drag, startPoint x: 620, startPoint y: 554, endPoint x: 353, endPoint y: 459, distance: 283.2
click at [353, 459] on div "STEP 1 OF 5 Select your styles! Please note that the sizes are in AU Sizes 1/3 …" at bounding box center [596, 260] width 1193 height 466
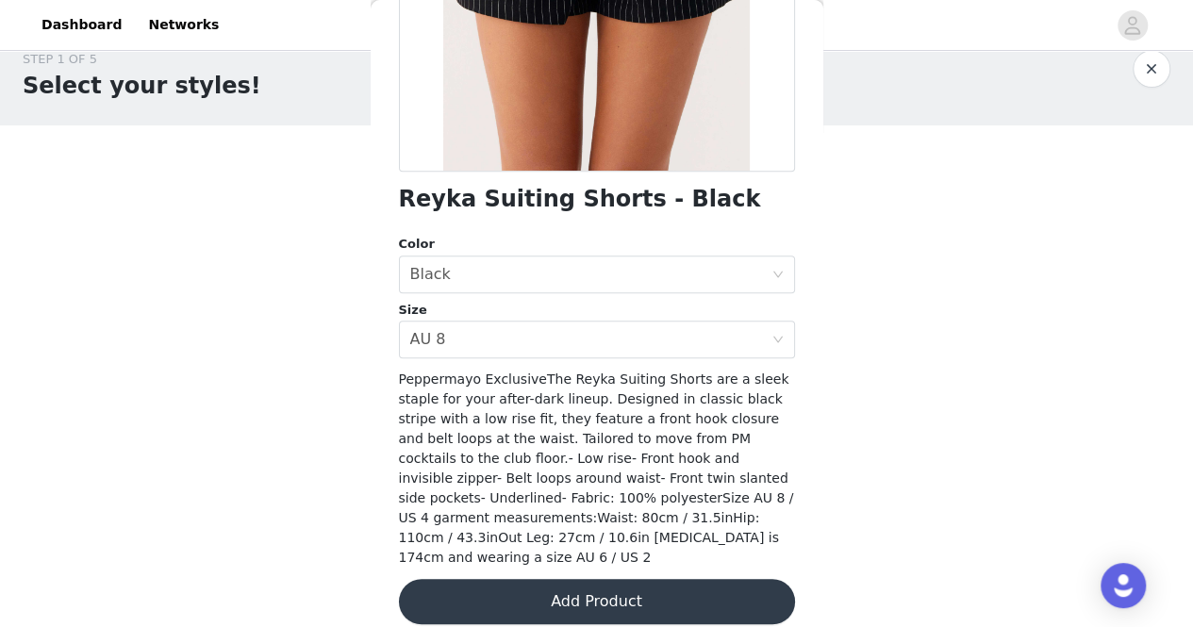
click at [731, 588] on button "Add Product" at bounding box center [597, 601] width 396 height 45
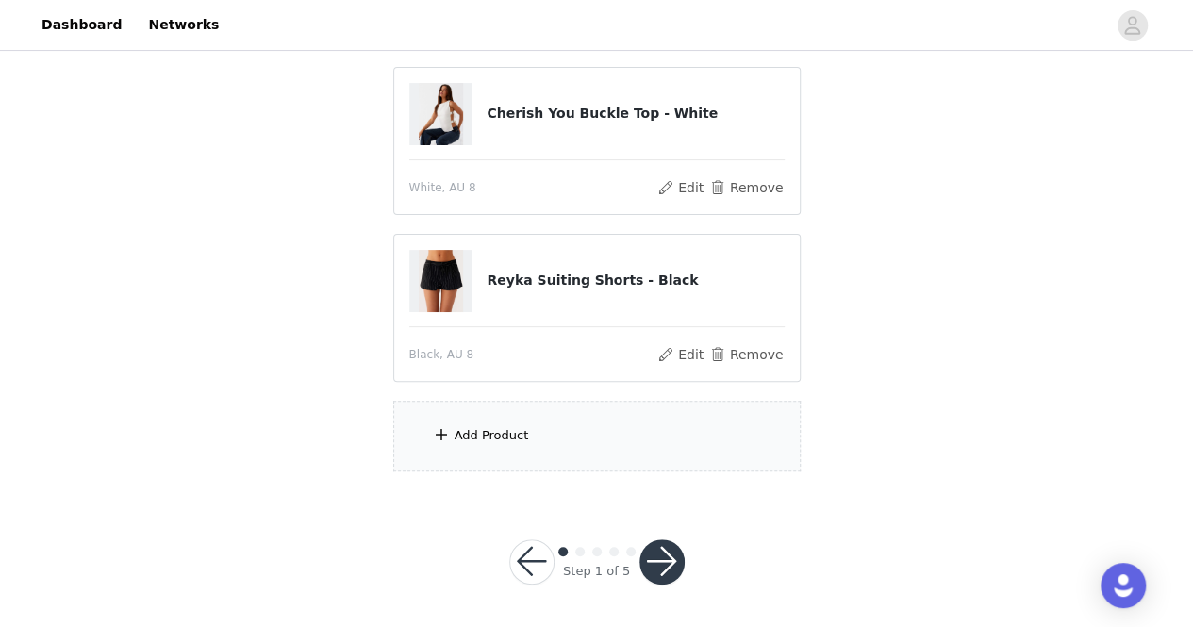
scroll to position [192, 0]
click at [568, 429] on div "Add Product" at bounding box center [597, 437] width 408 height 71
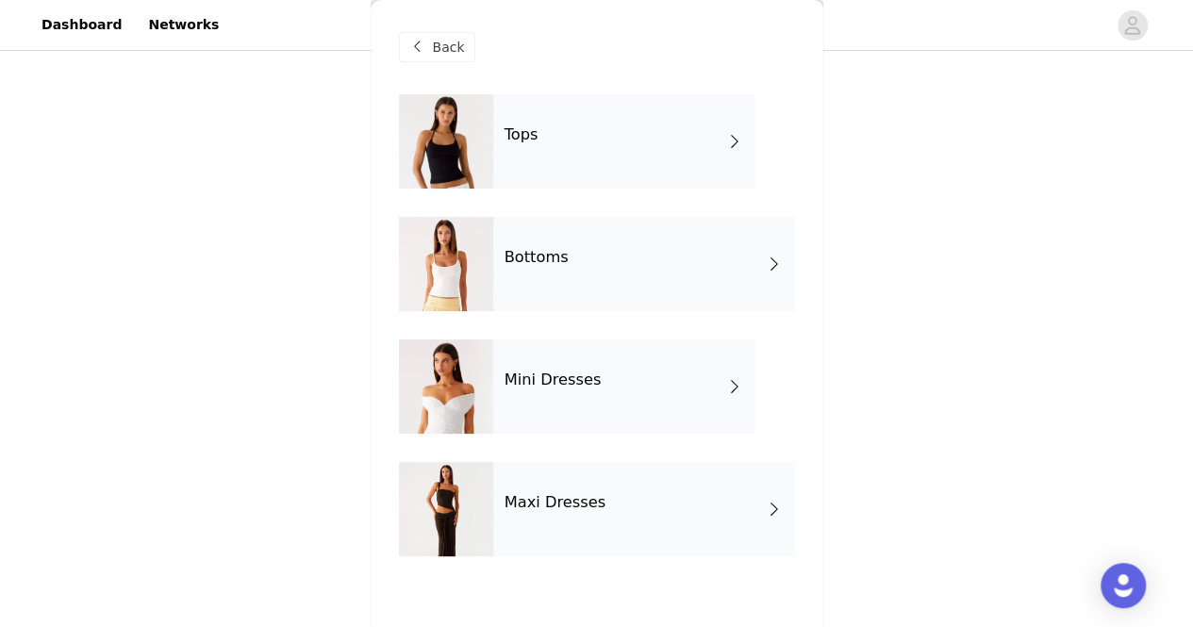
click at [615, 373] on div "Mini Dresses" at bounding box center [624, 387] width 262 height 94
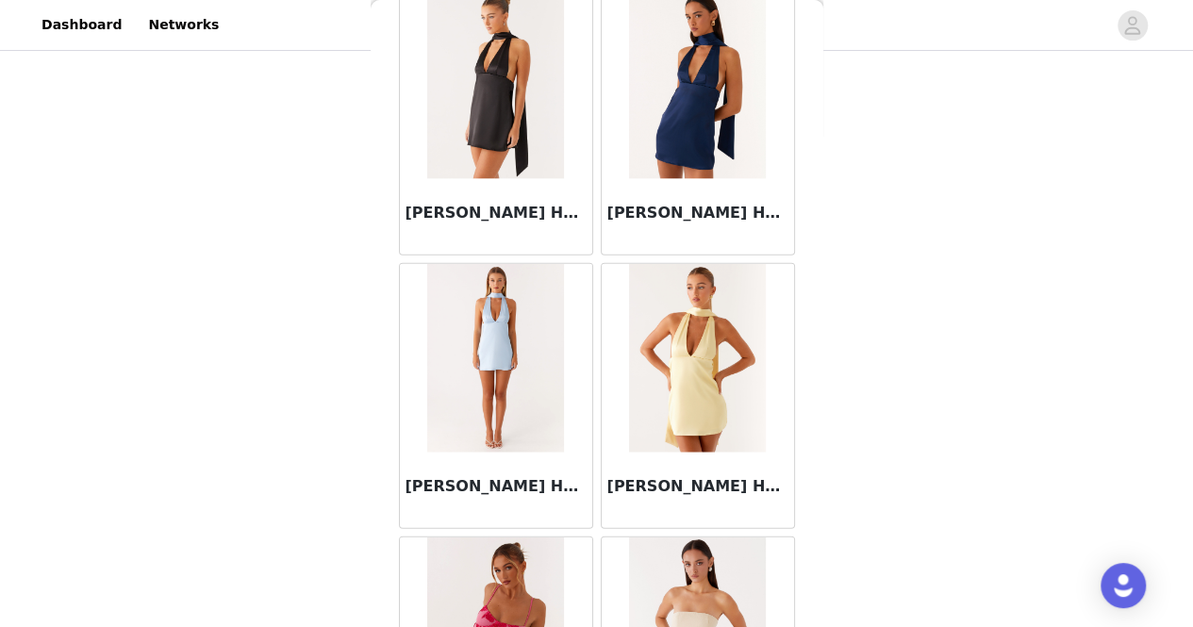
scroll to position [2253, 0]
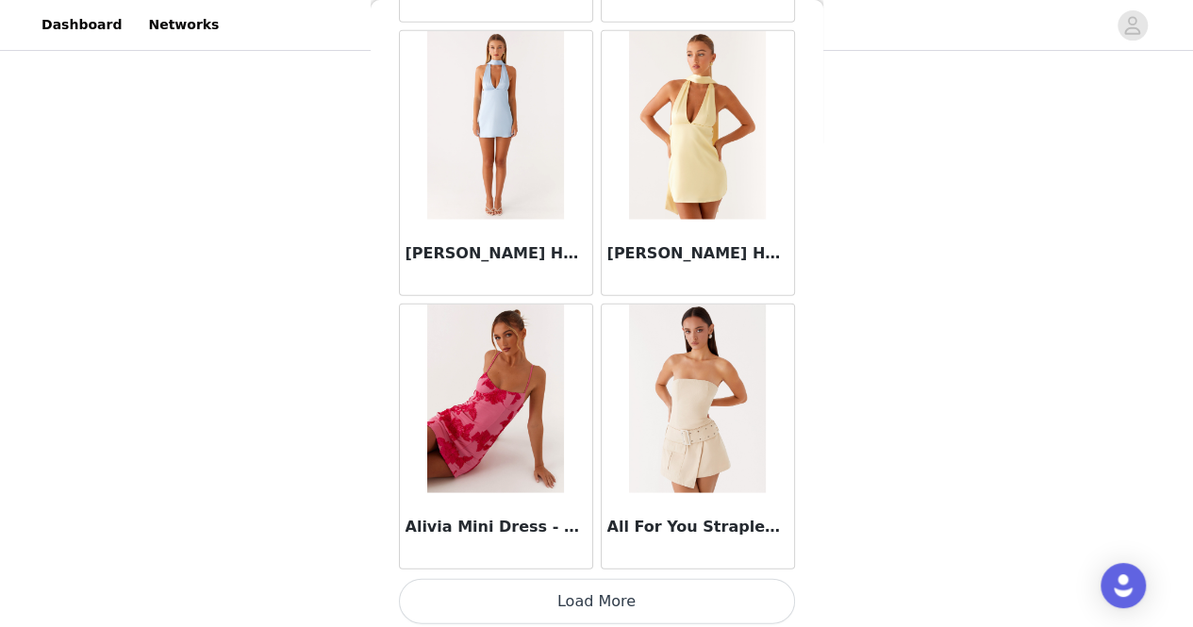
click at [623, 607] on button "Load More" at bounding box center [597, 601] width 396 height 45
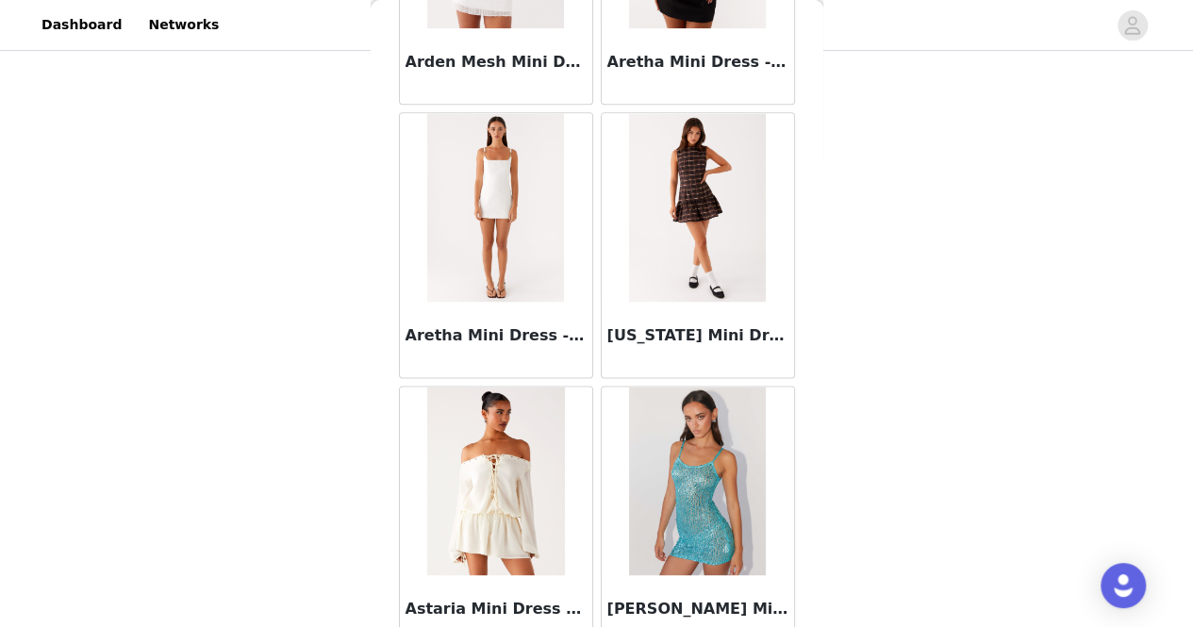
scroll to position [4982, 0]
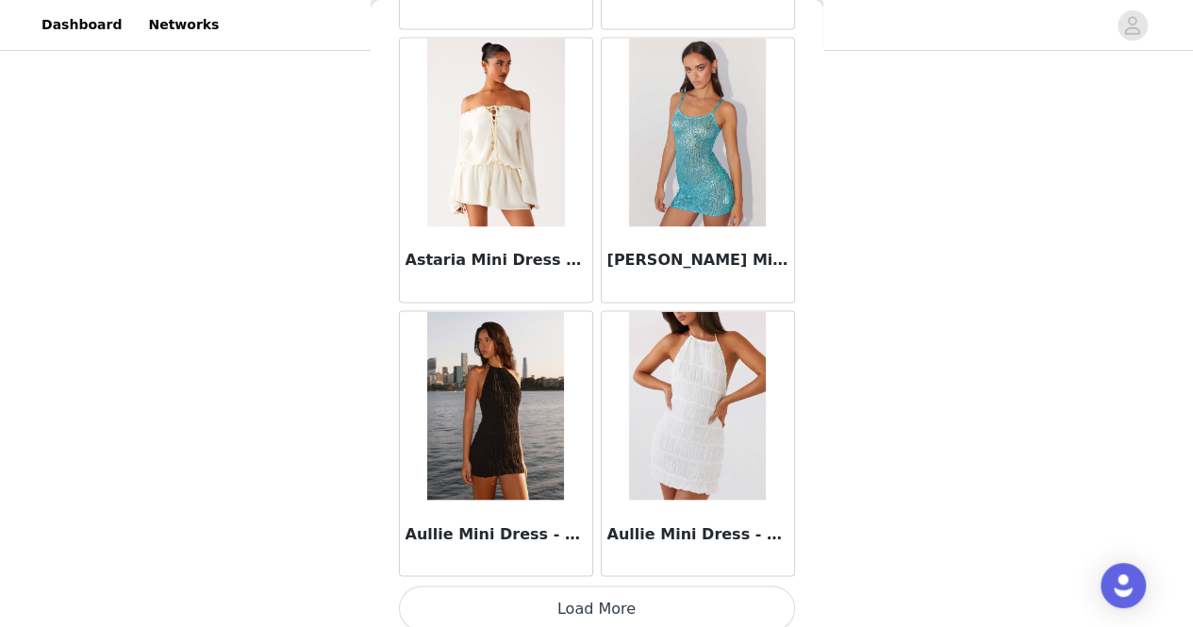
click at [656, 586] on button "Load More" at bounding box center [597, 608] width 396 height 45
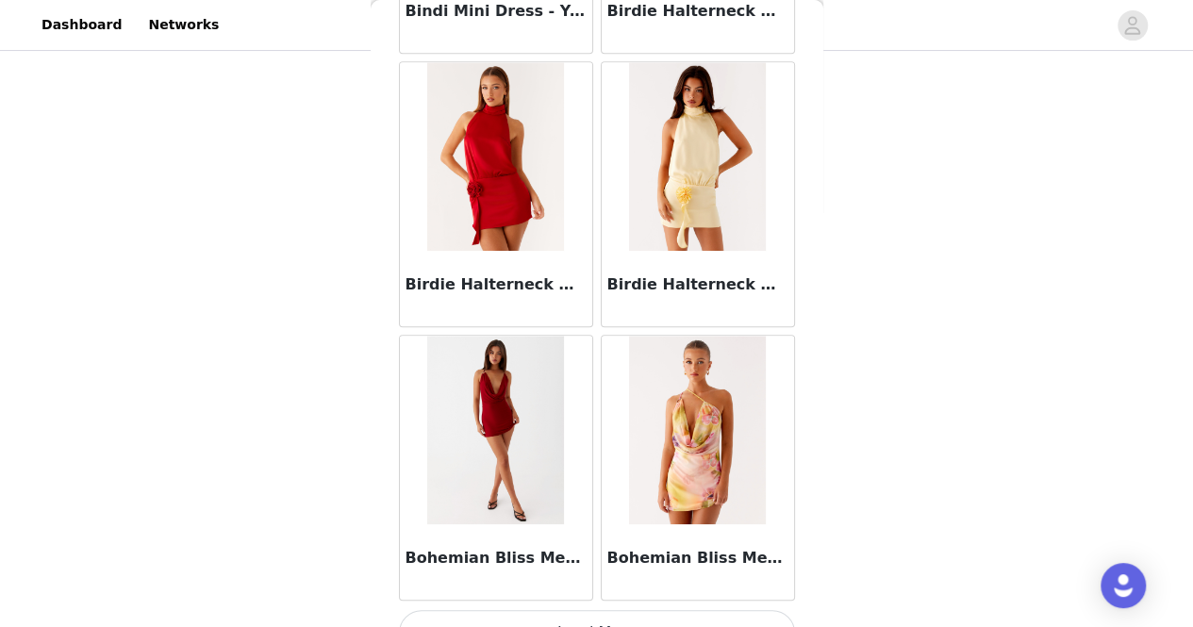
scroll to position [7711, 0]
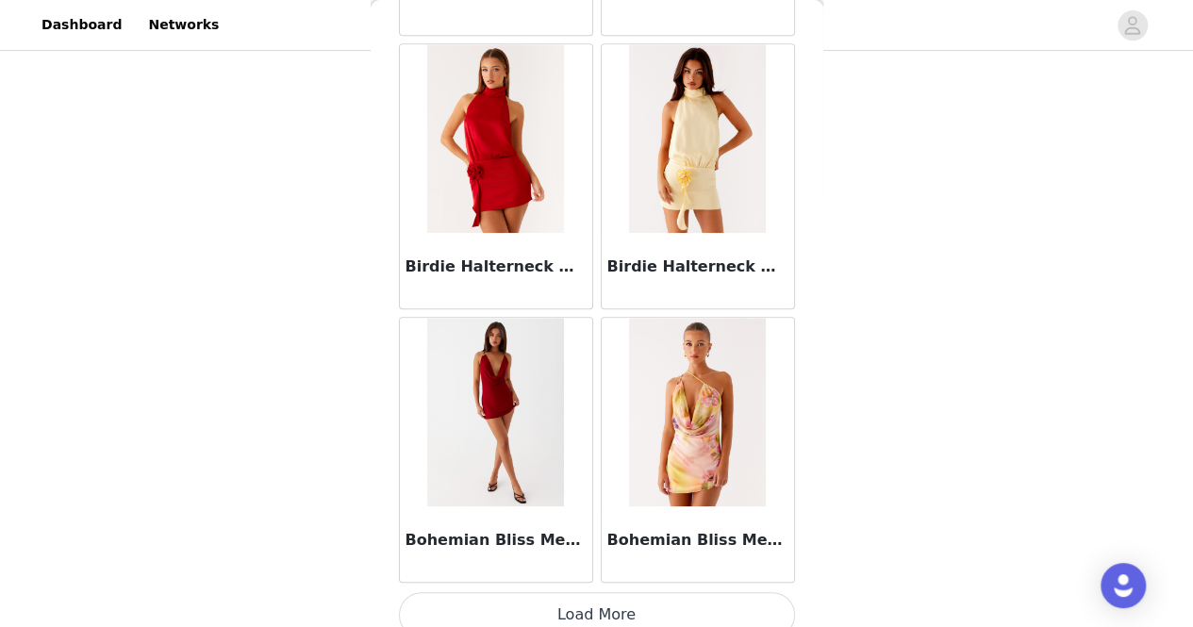
click at [658, 592] on button "Load More" at bounding box center [597, 614] width 396 height 45
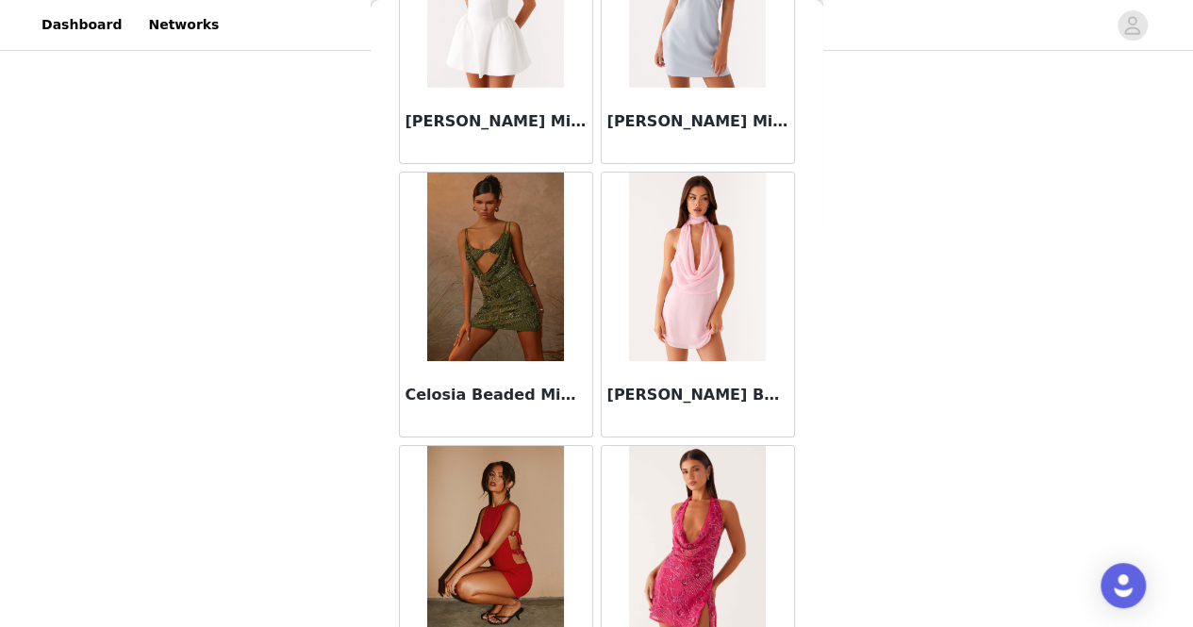
scroll to position [10441, 0]
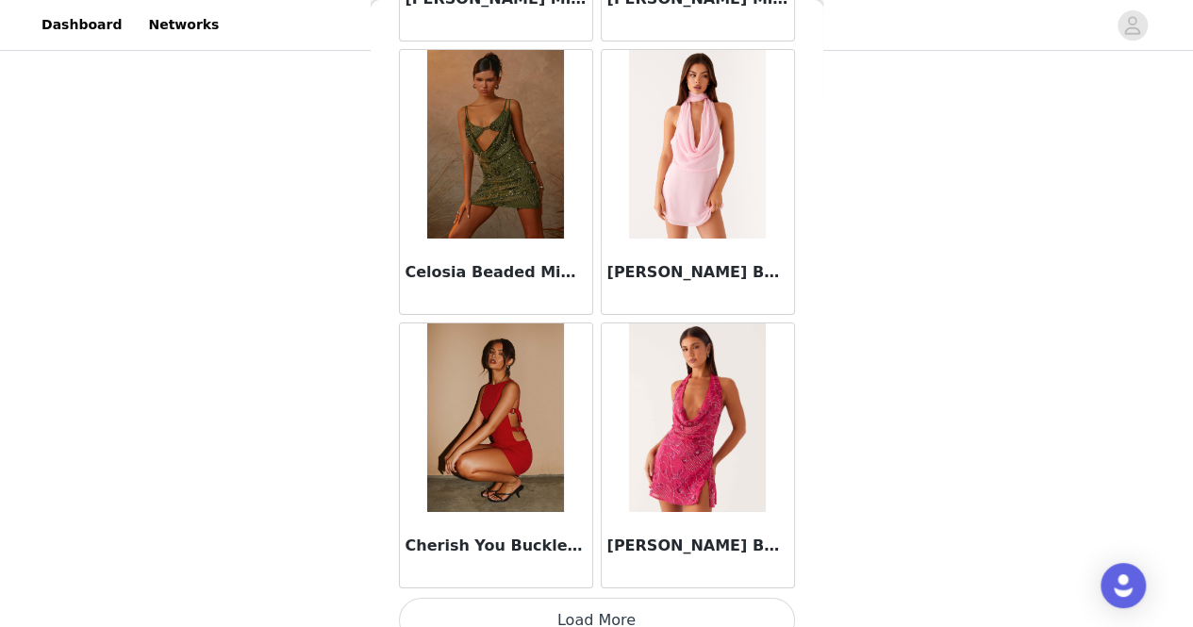
click at [655, 598] on button "Load More" at bounding box center [597, 620] width 396 height 45
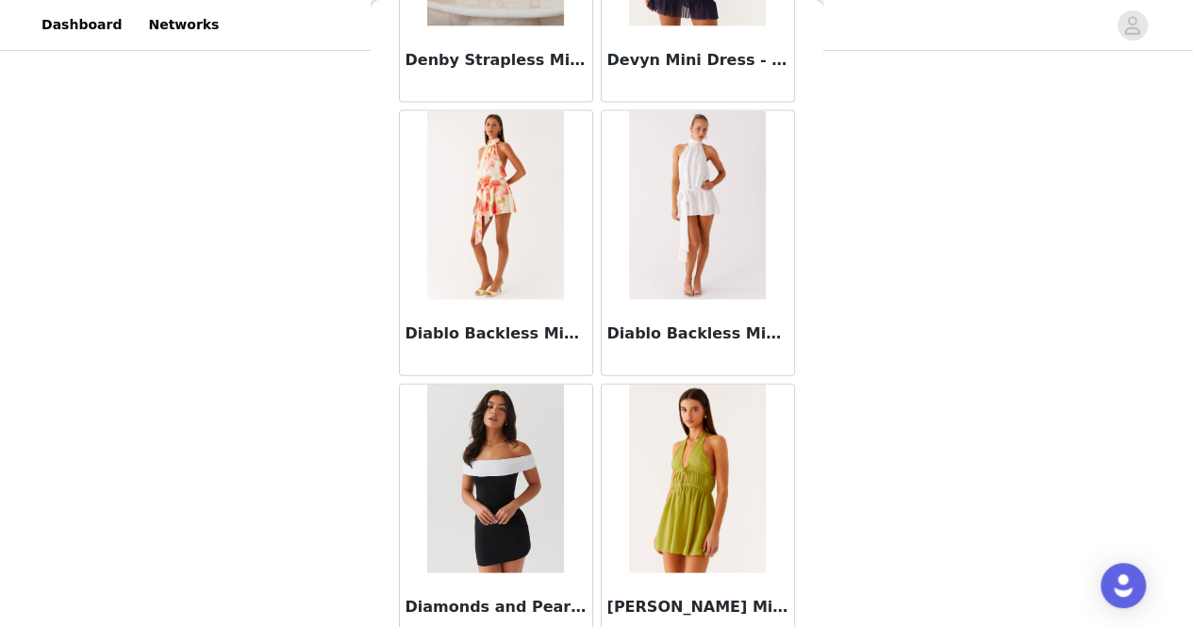
scroll to position [13170, 0]
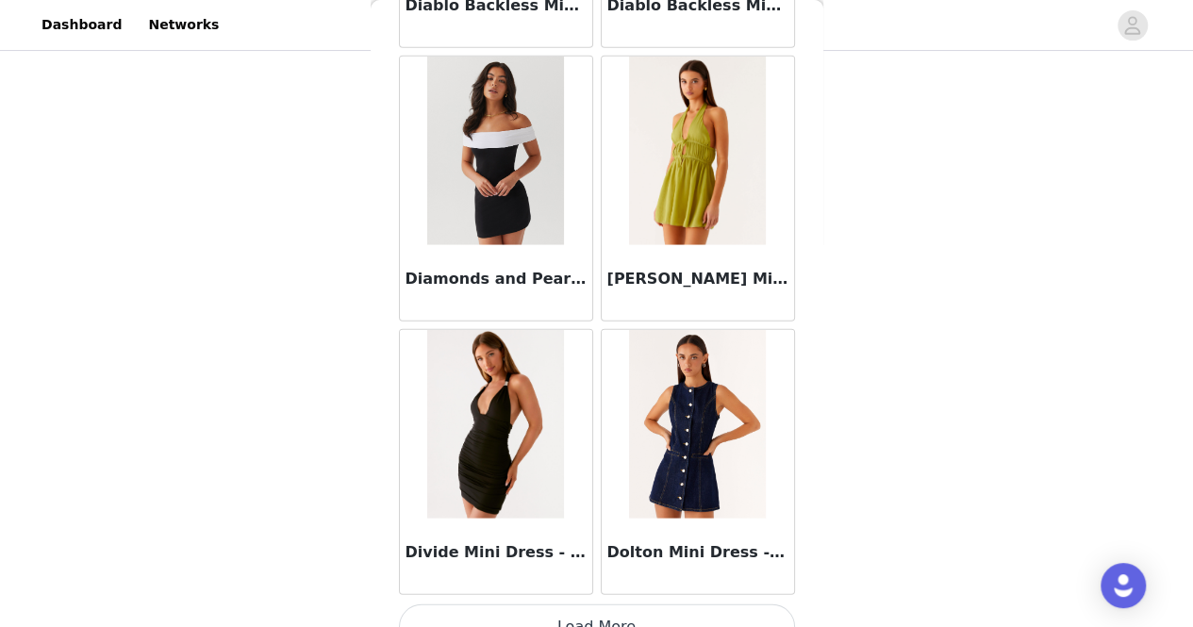
click at [670, 605] on button "Load More" at bounding box center [597, 627] width 396 height 45
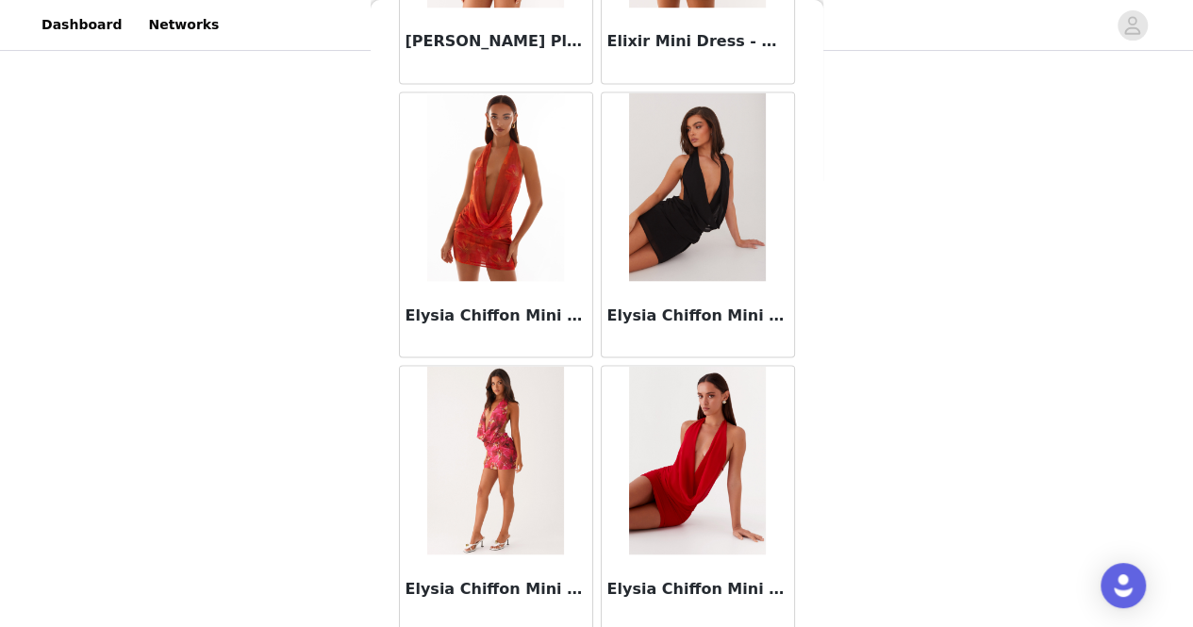
scroll to position [15871, 0]
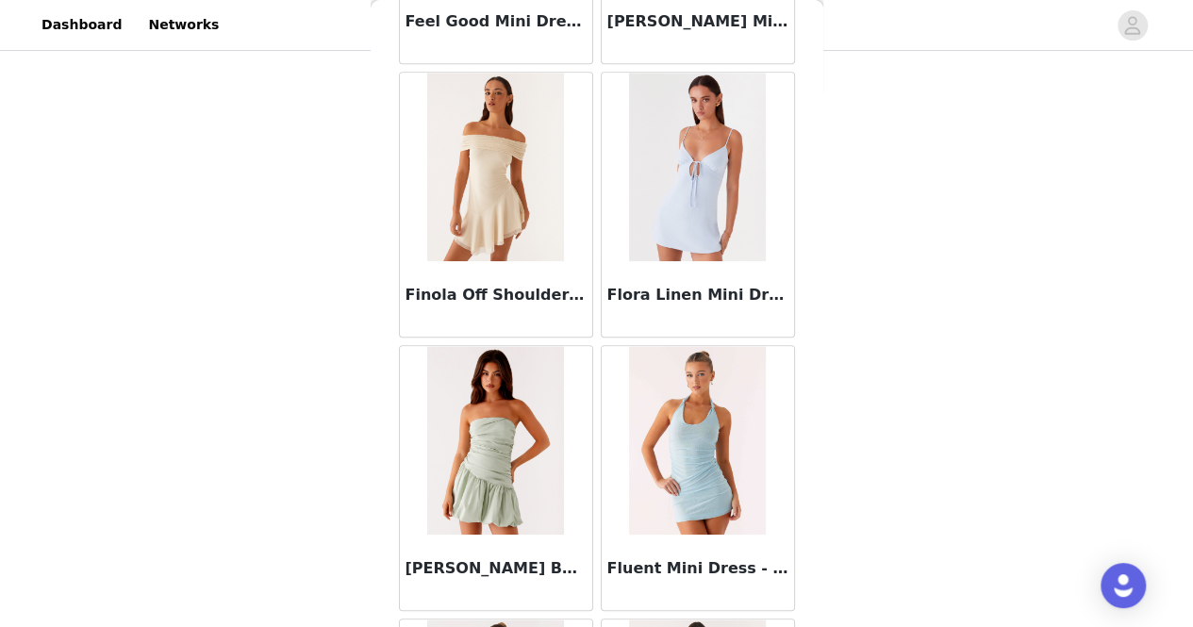
scroll to position [18630, 0]
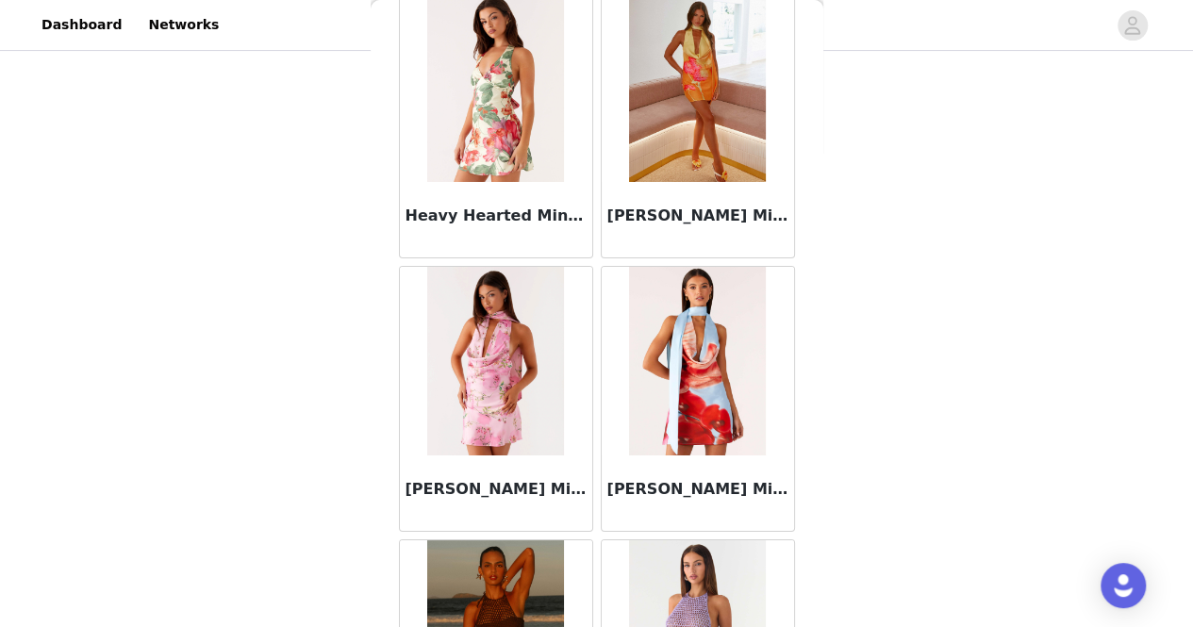
scroll to position [21359, 0]
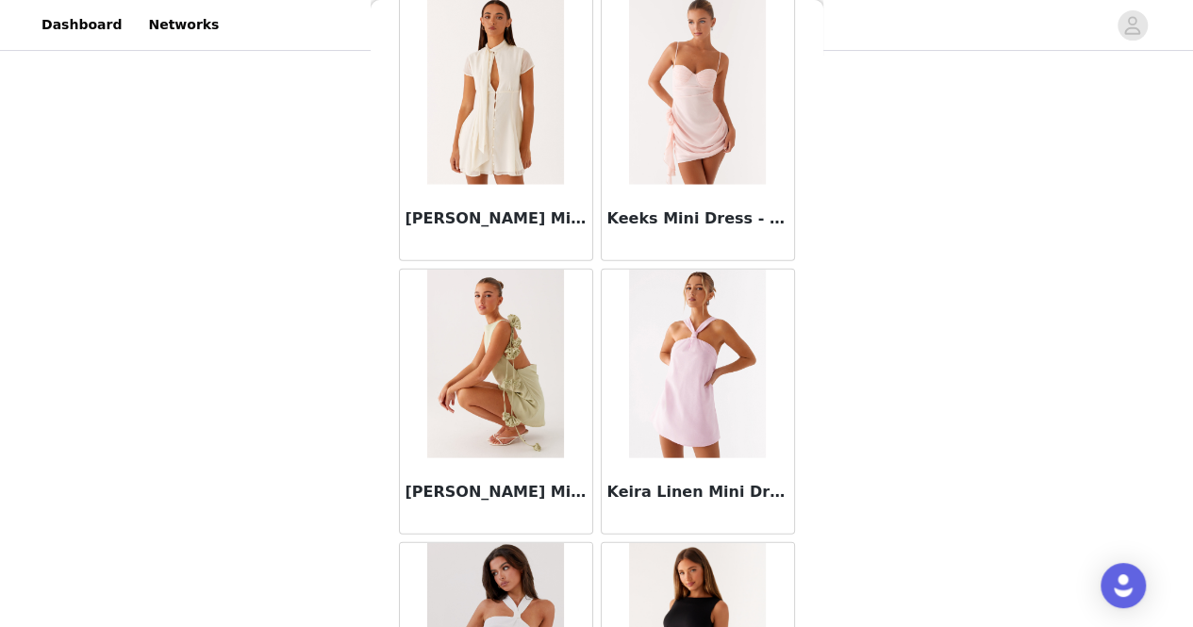
scroll to position [24088, 0]
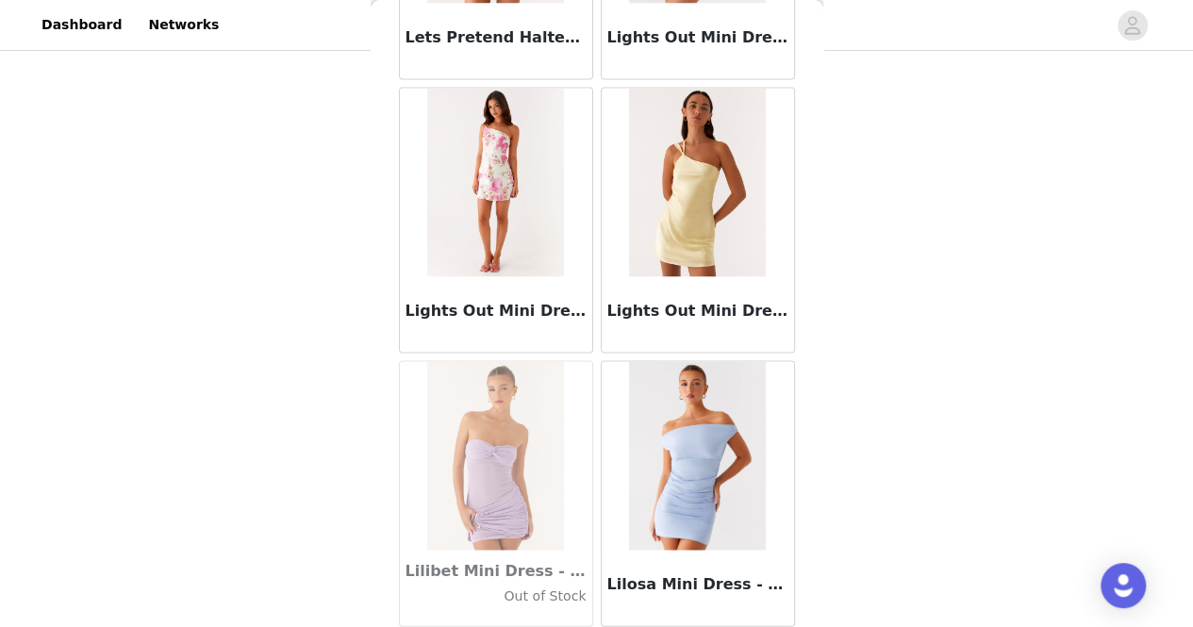
scroll to position [193, 0]
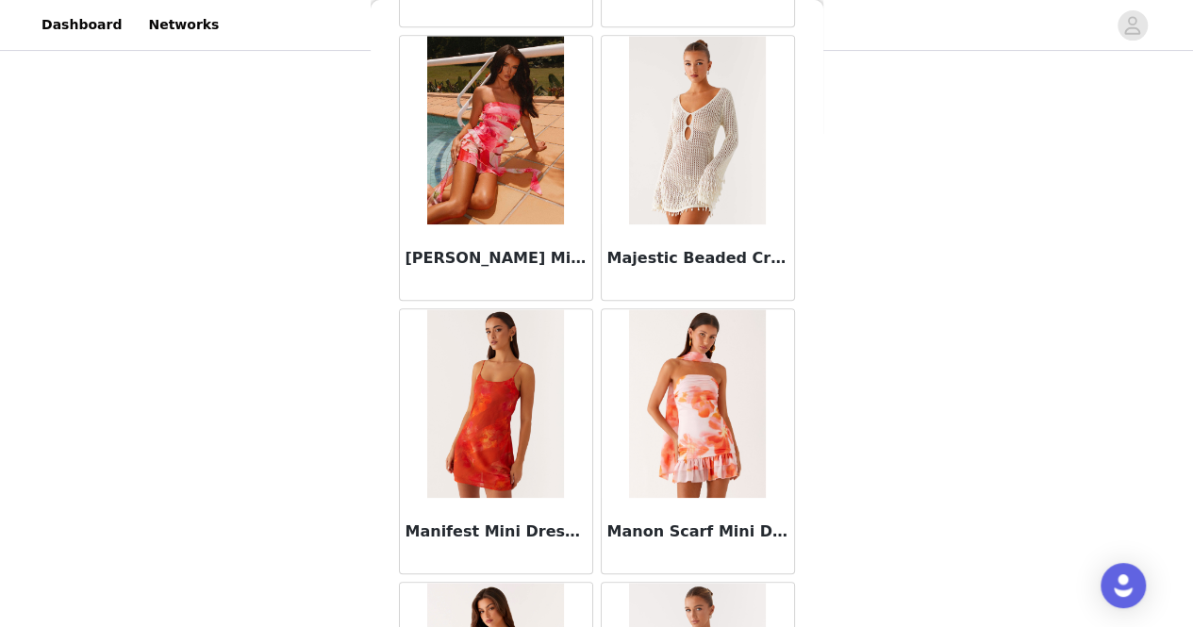
scroll to position [29547, 0]
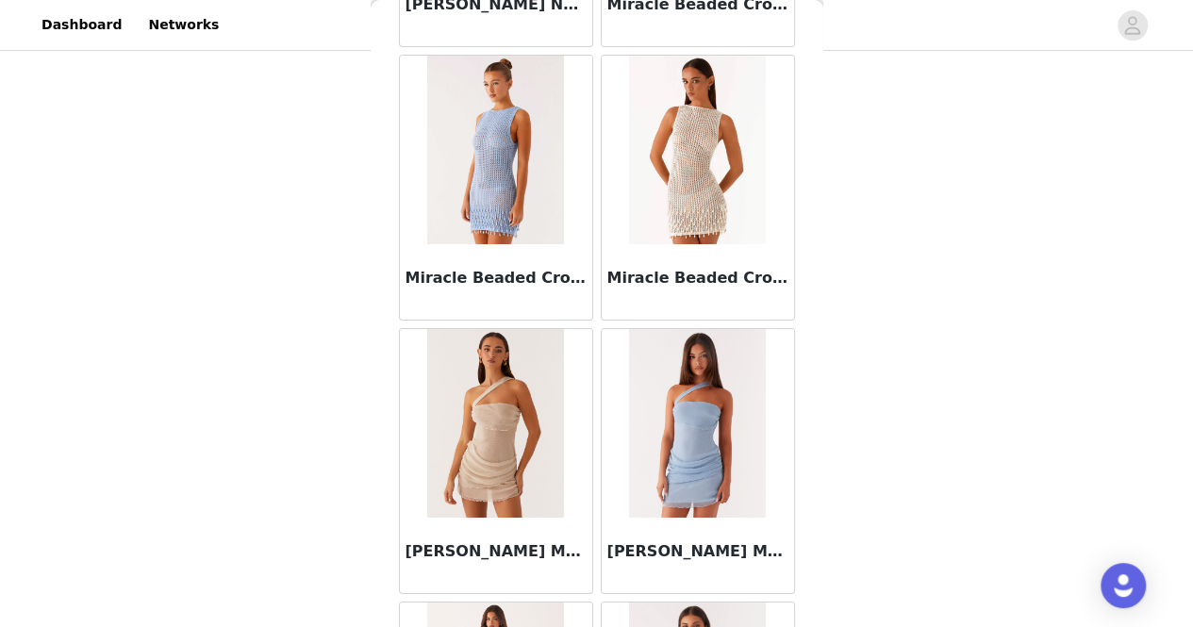
scroll to position [32277, 0]
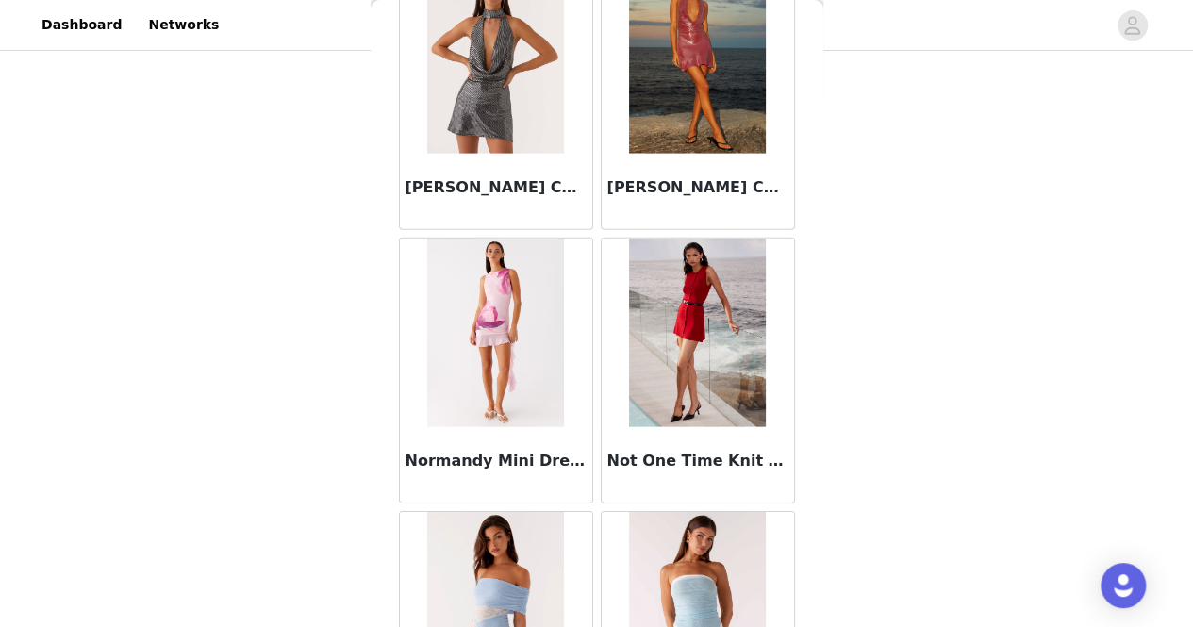
scroll to position [35007, 0]
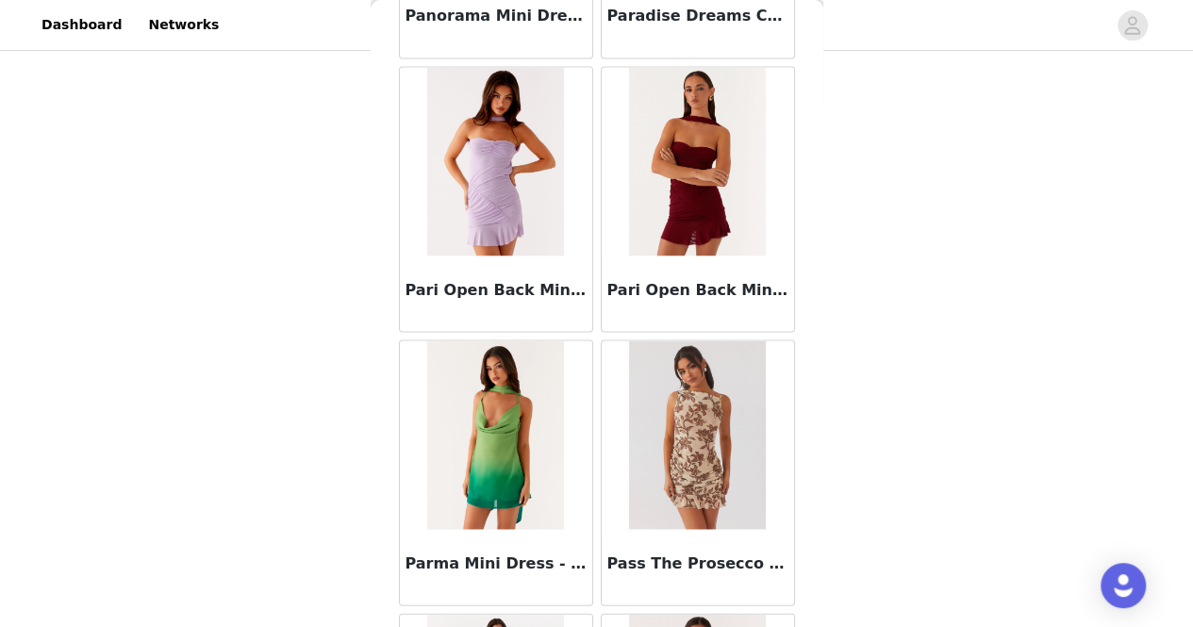
scroll to position [37736, 0]
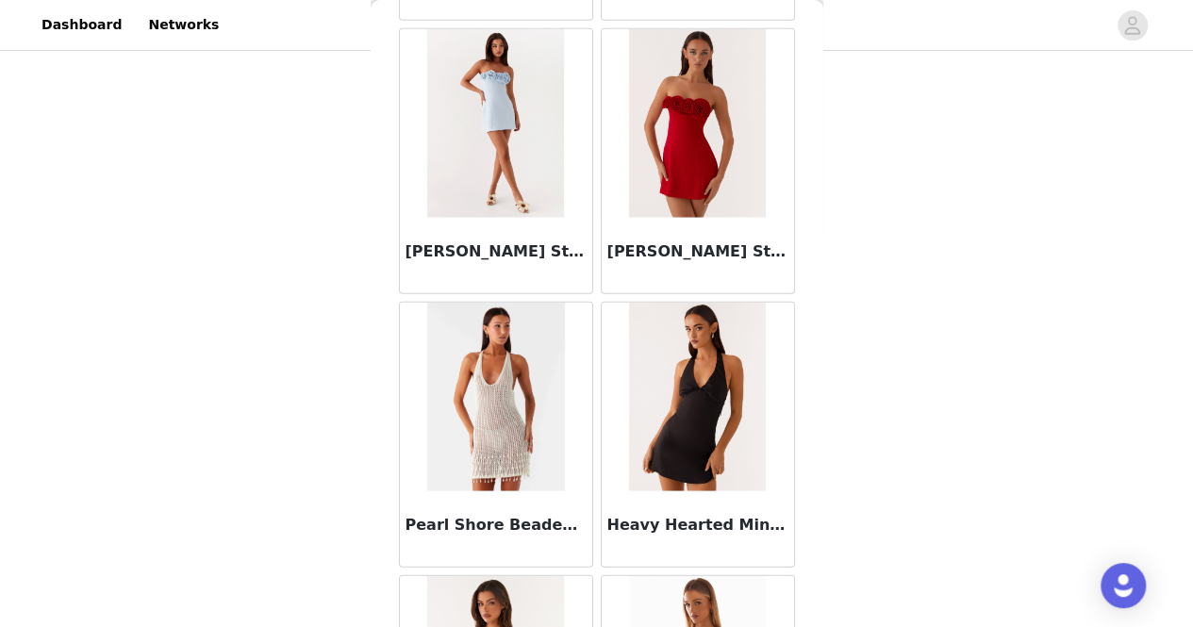
scroll to position [38173, 0]
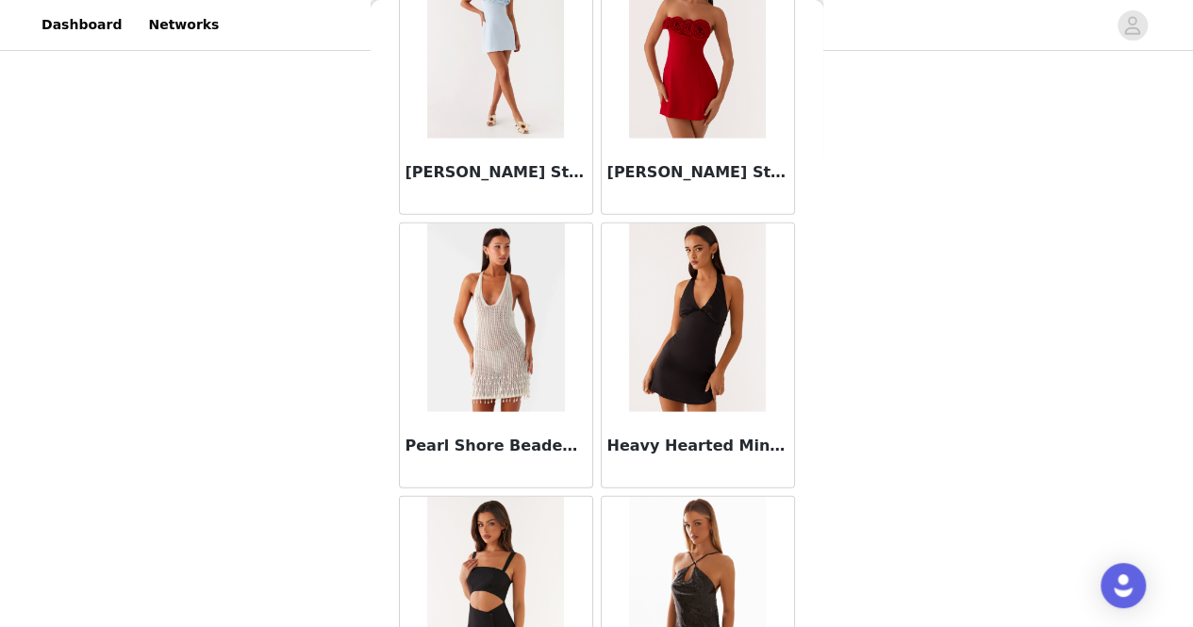
click at [511, 250] on img at bounding box center [496, 318] width 138 height 189
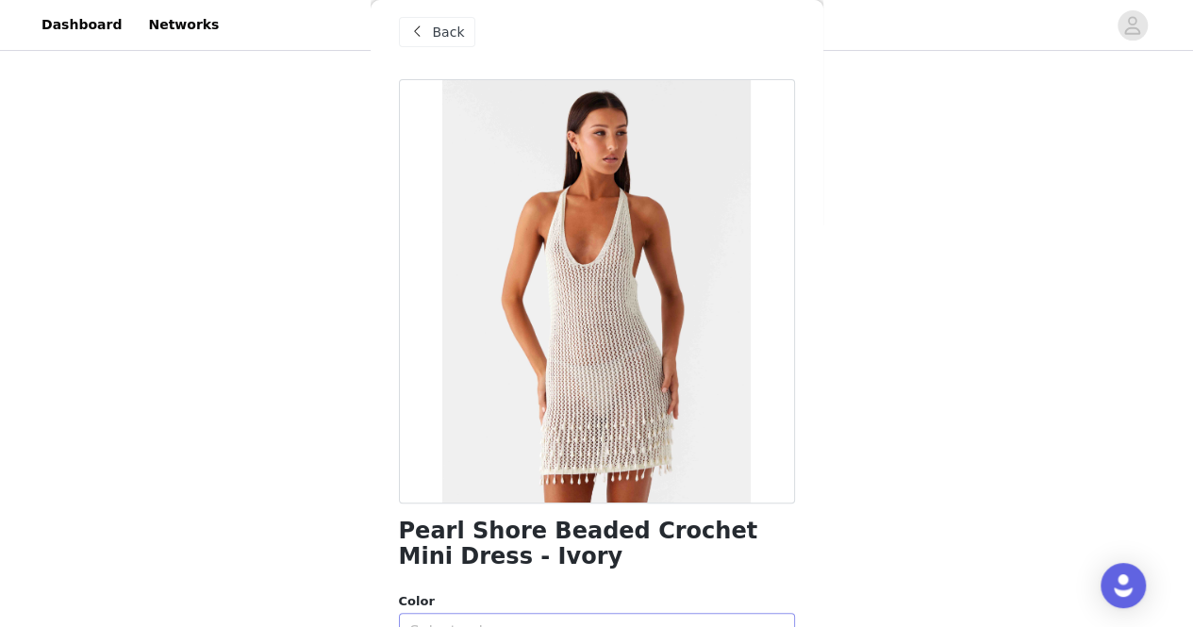
scroll to position [14, 0]
click at [438, 25] on span "Back" at bounding box center [449, 34] width 32 height 20
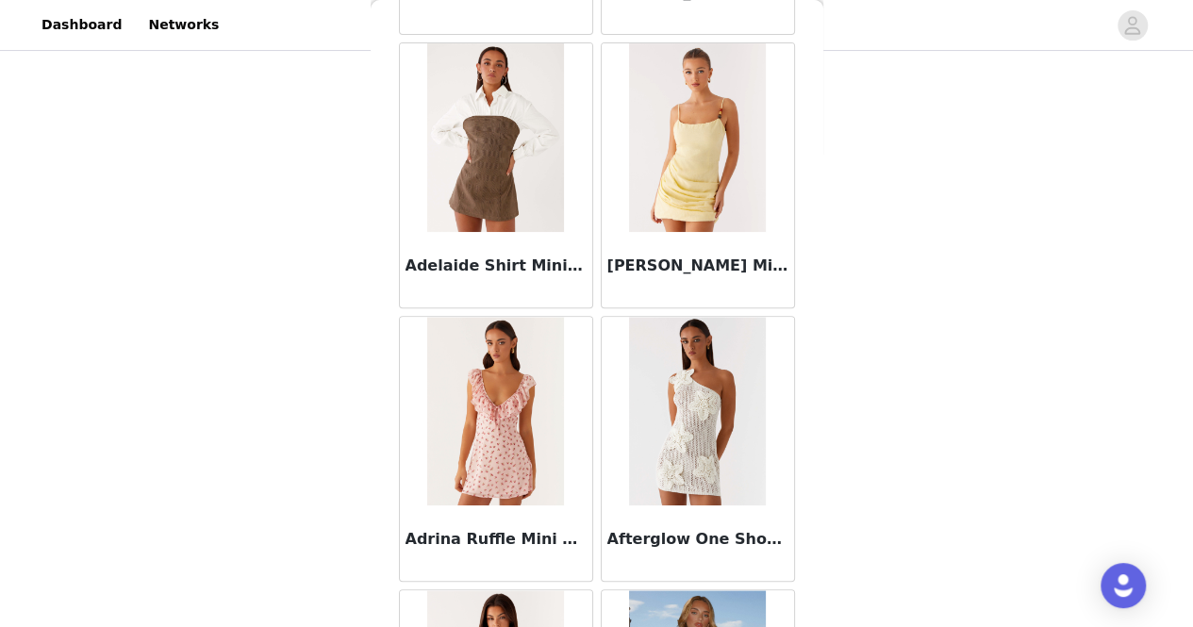
scroll to position [0, 0]
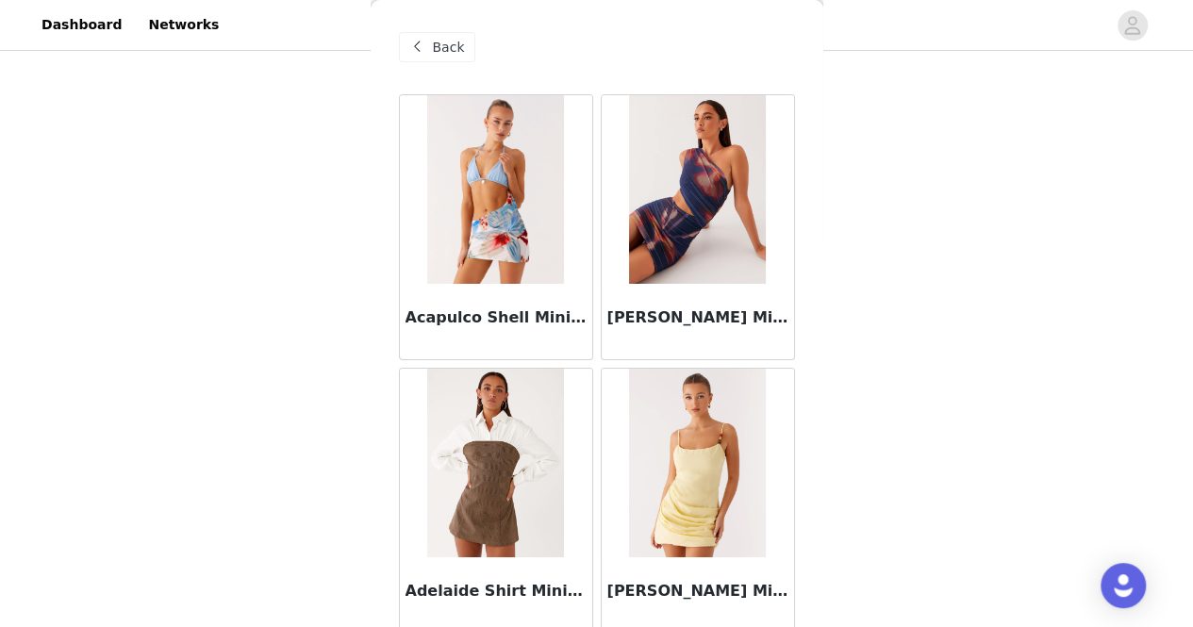
click at [435, 33] on div "Back" at bounding box center [437, 47] width 76 height 30
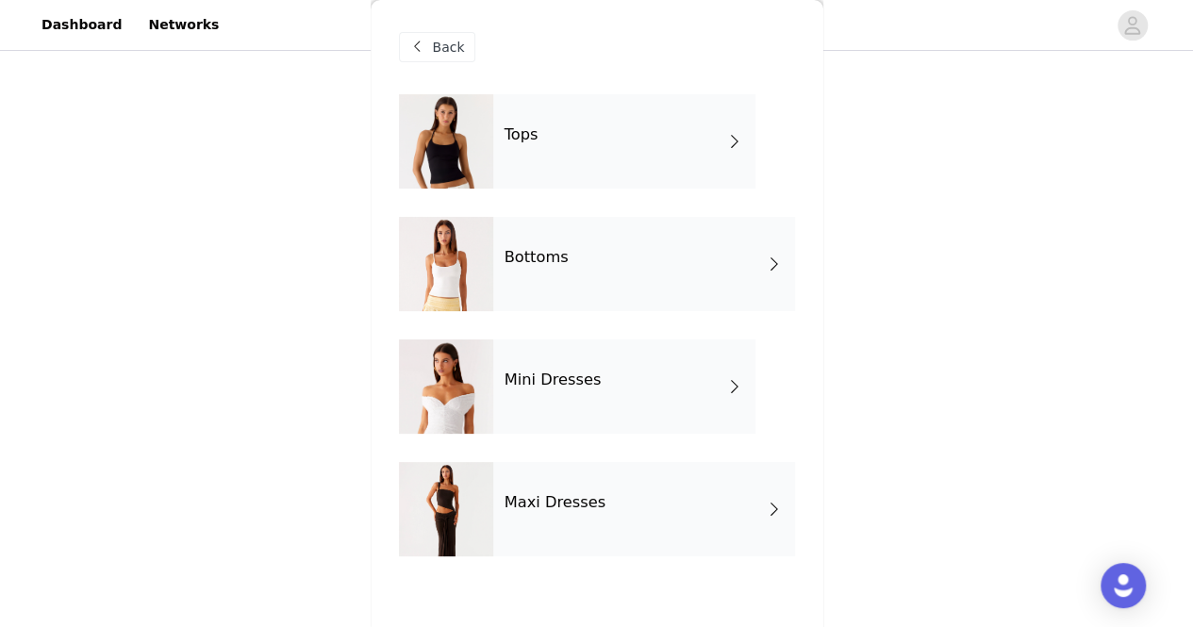
click at [604, 514] on div "Maxi Dresses" at bounding box center [644, 509] width 302 height 94
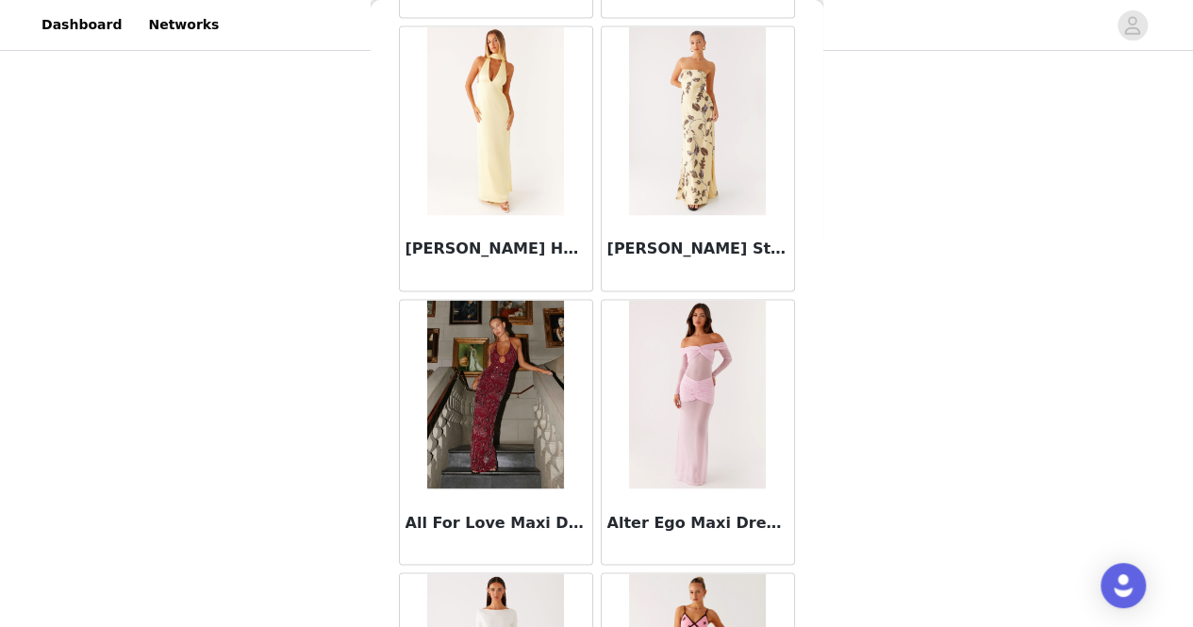
scroll to position [1439, 0]
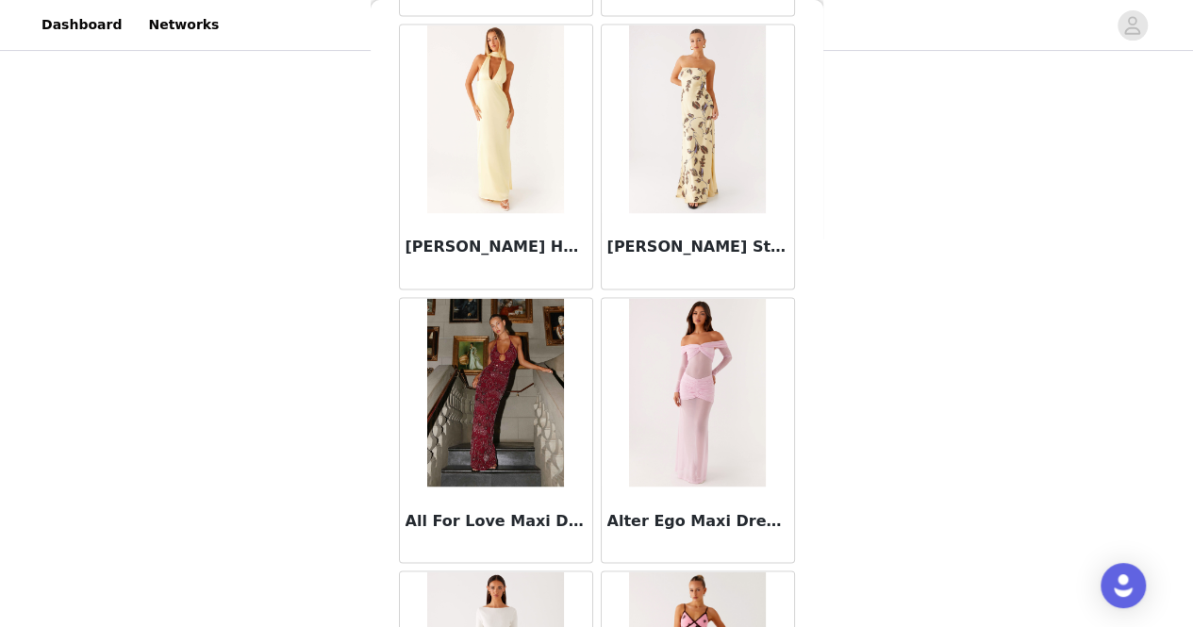
click at [525, 375] on img at bounding box center [495, 392] width 137 height 189
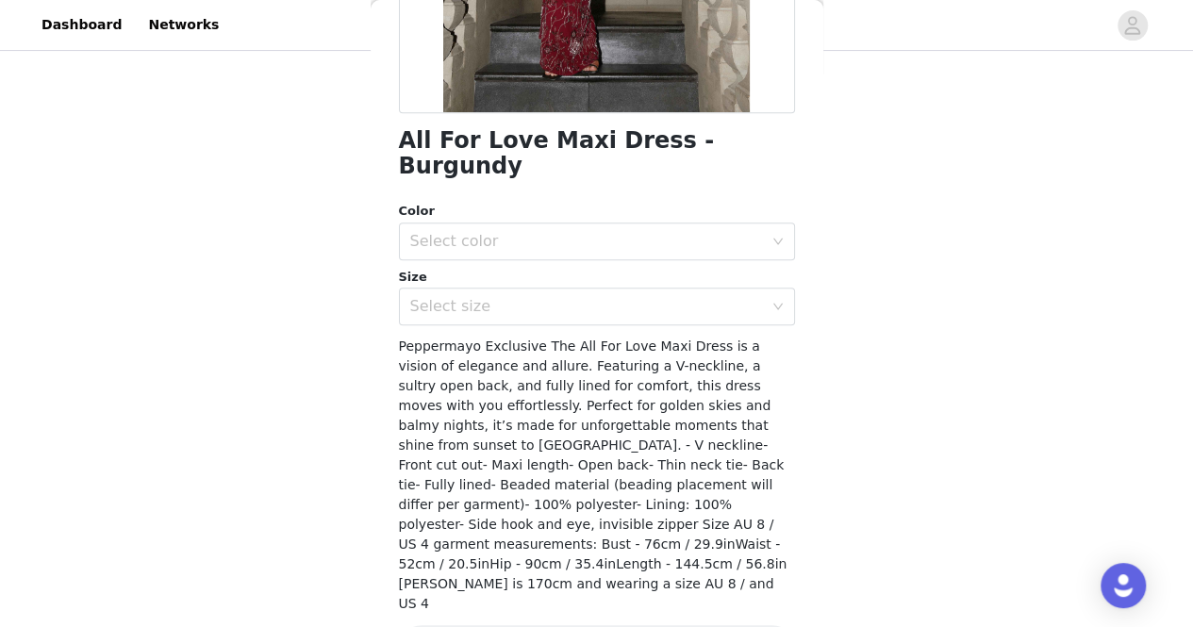
scroll to position [0, 0]
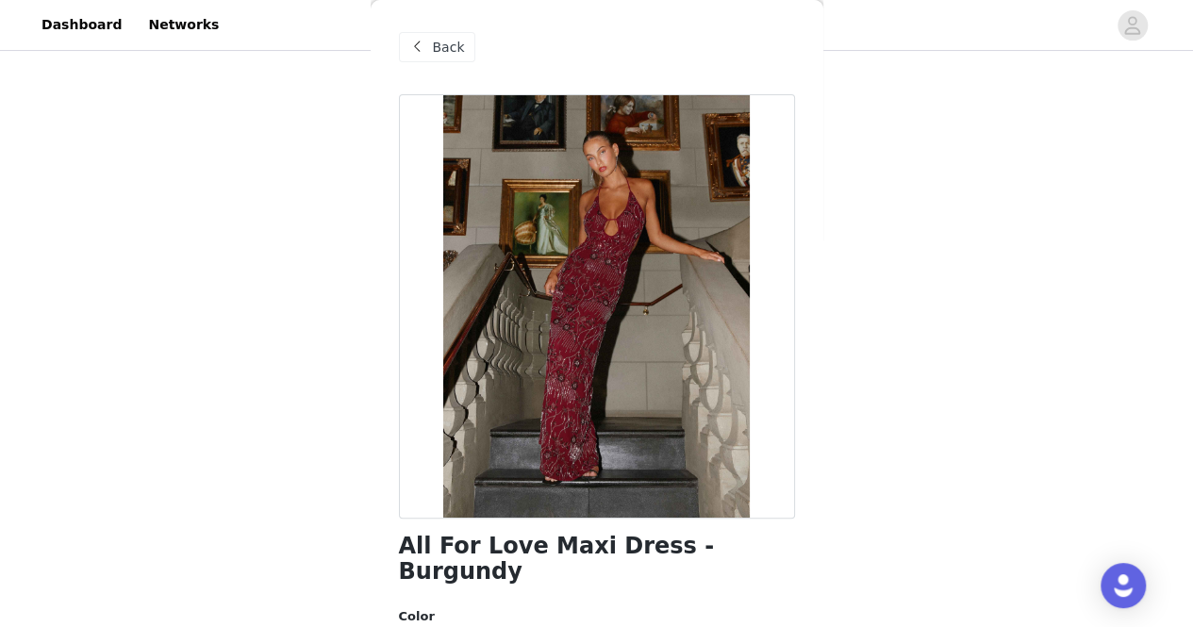
click at [438, 39] on span "Back" at bounding box center [449, 48] width 32 height 20
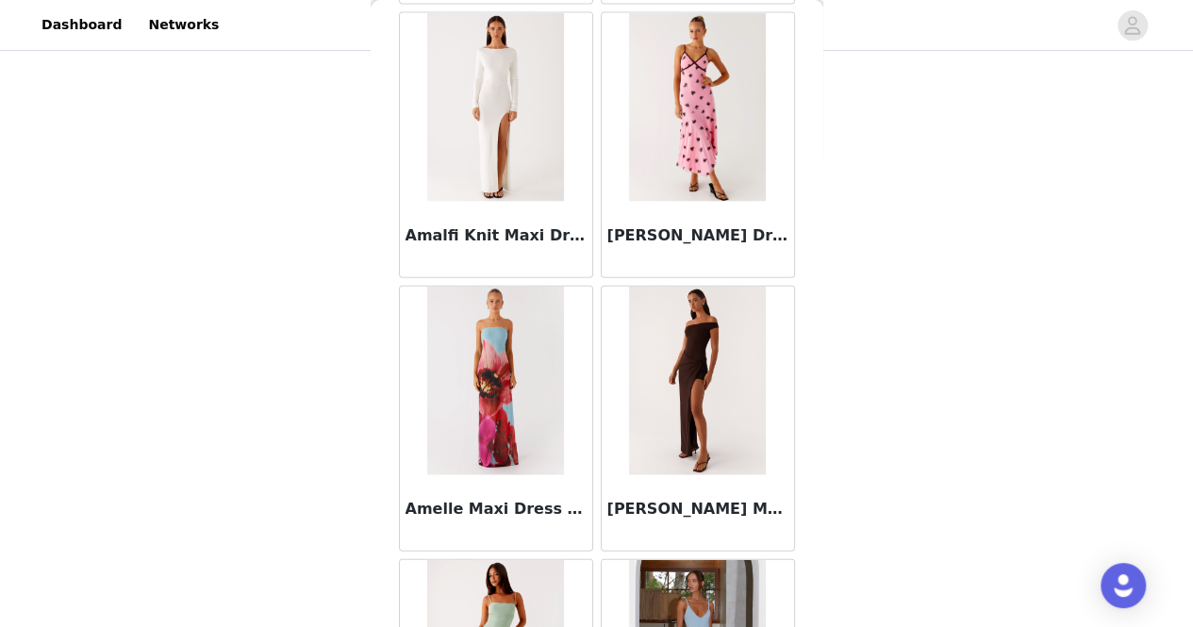
scroll to position [2253, 0]
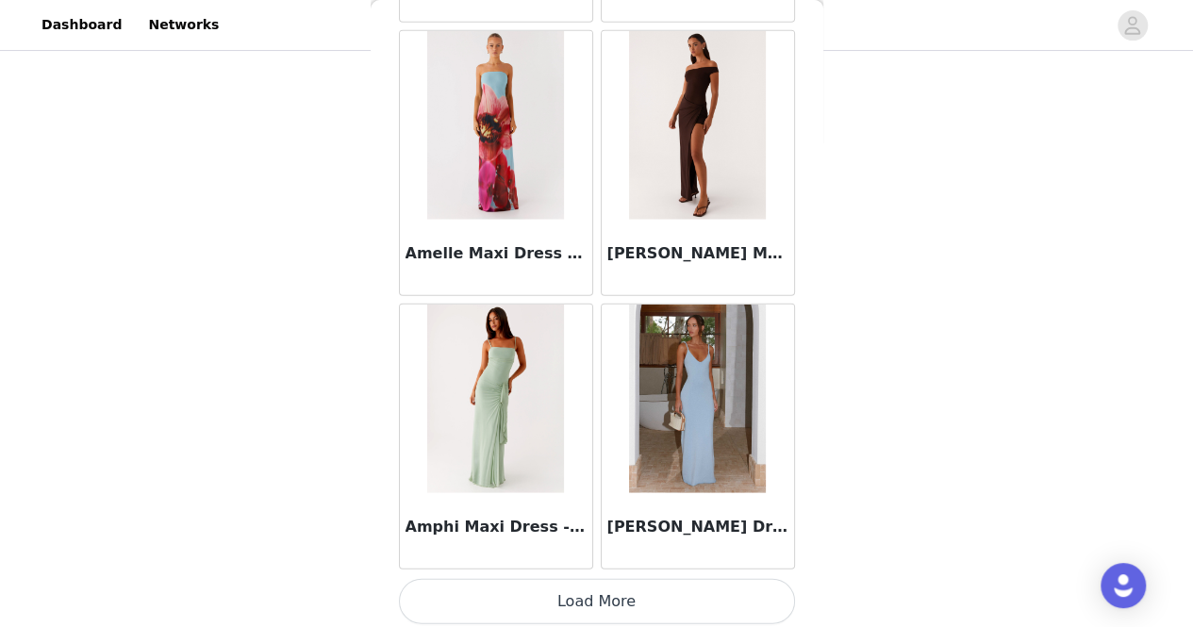
click at [632, 590] on button "Load More" at bounding box center [597, 601] width 396 height 45
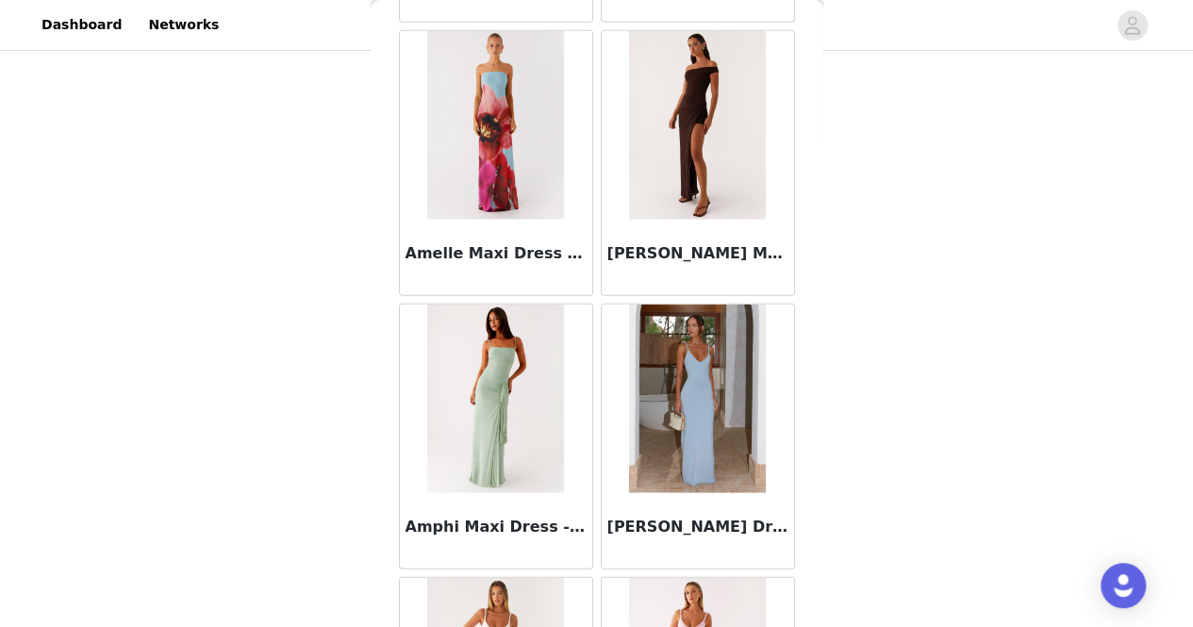
click at [713, 406] on img at bounding box center [697, 399] width 137 height 189
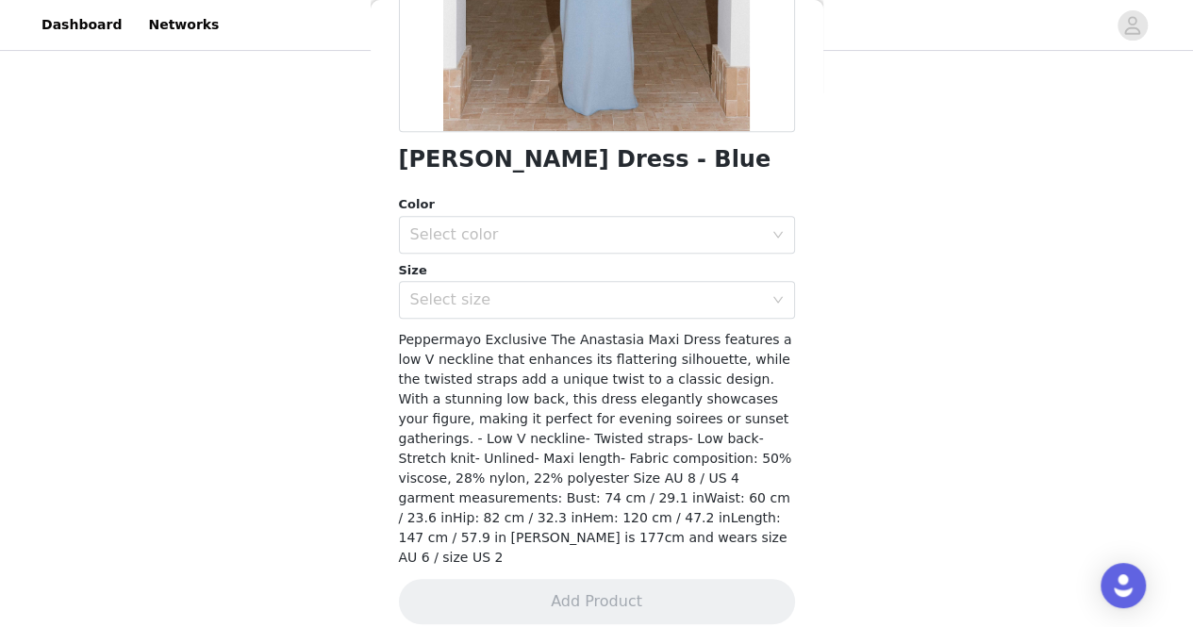
scroll to position [0, 0]
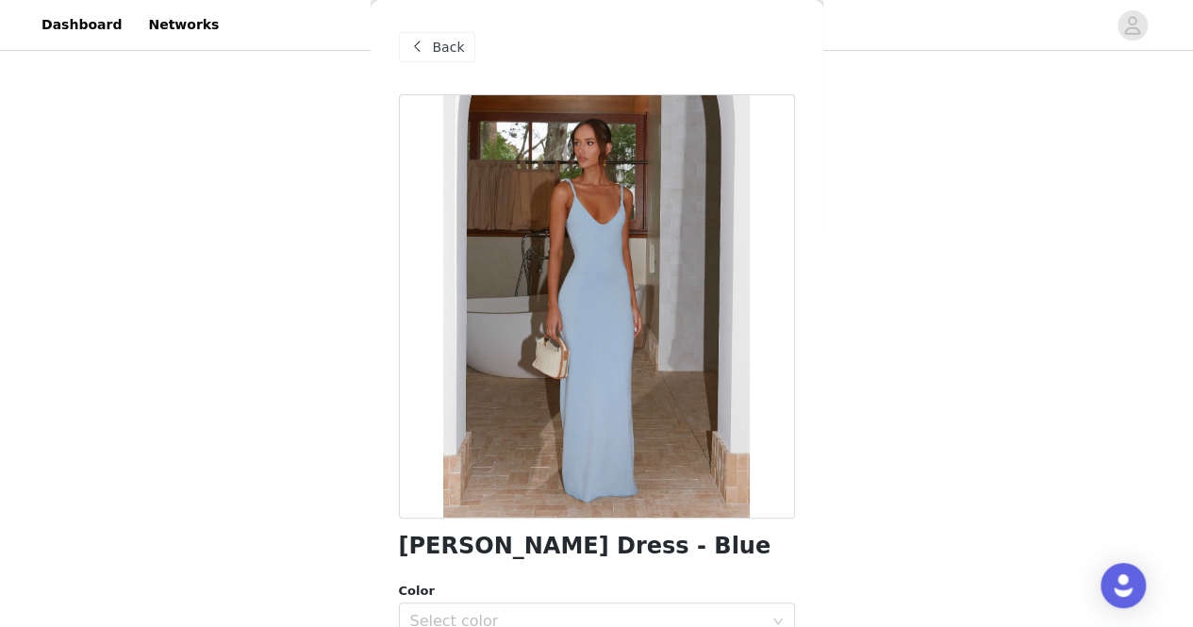
click at [450, 38] on span "Back" at bounding box center [449, 48] width 32 height 20
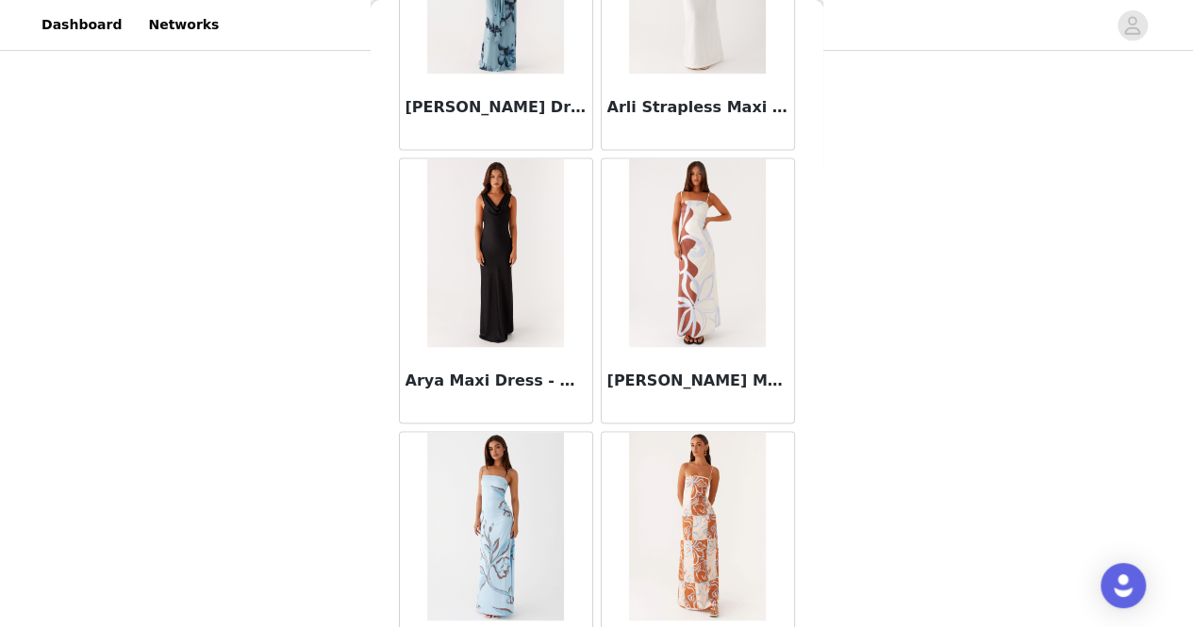
scroll to position [4982, 0]
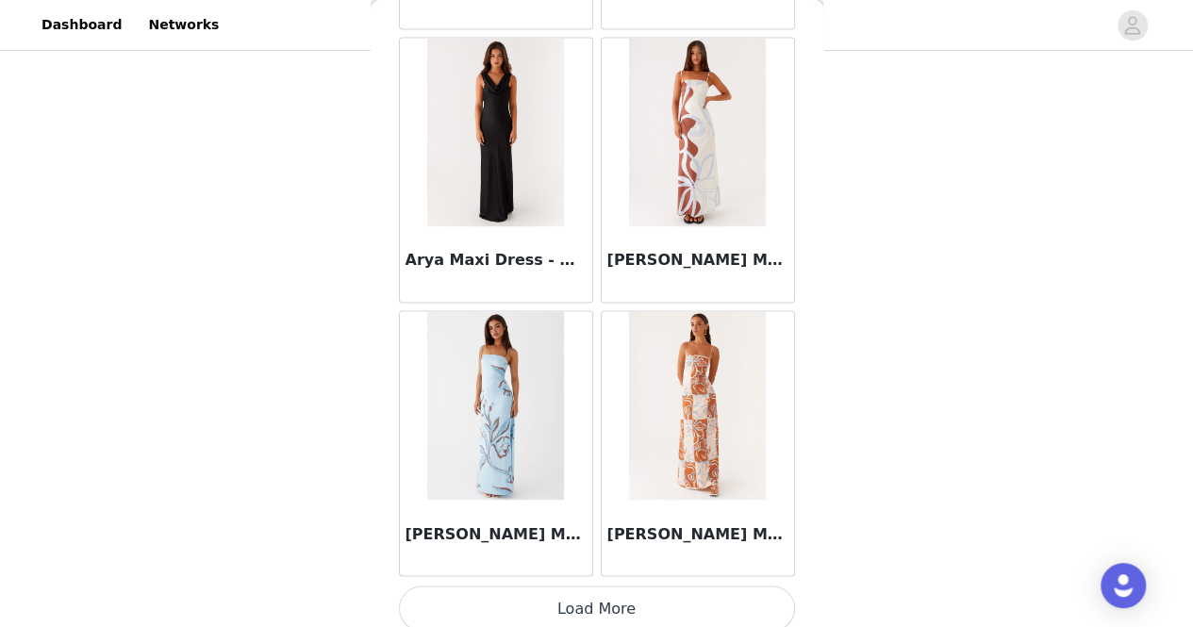
click at [606, 601] on button "Load More" at bounding box center [597, 608] width 396 height 45
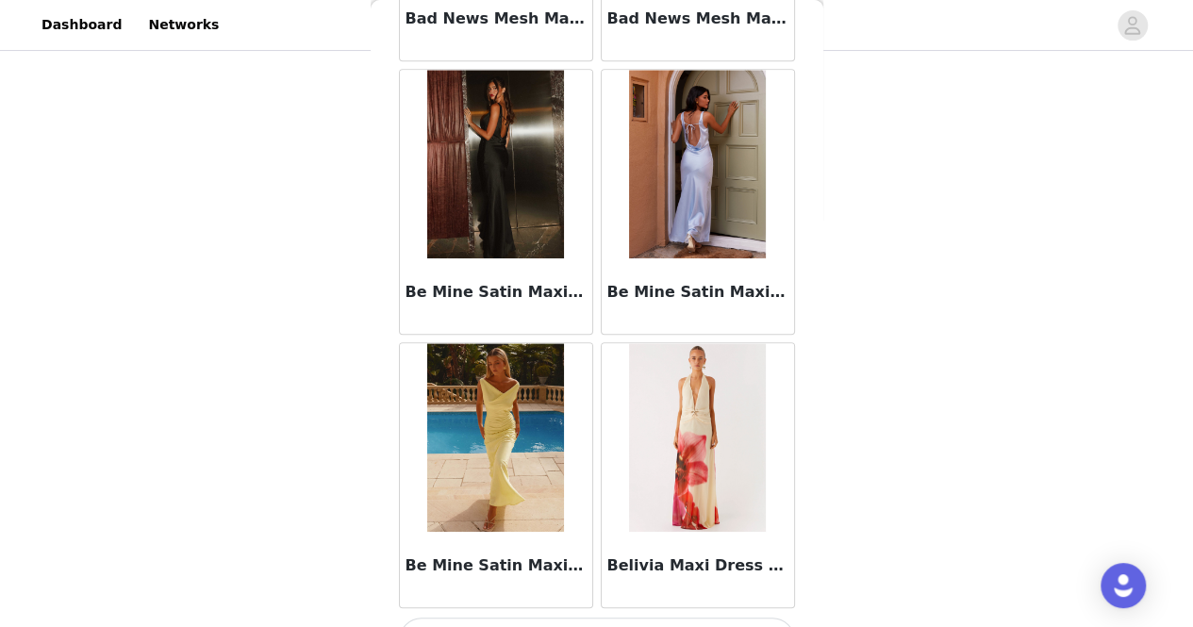
scroll to position [7711, 0]
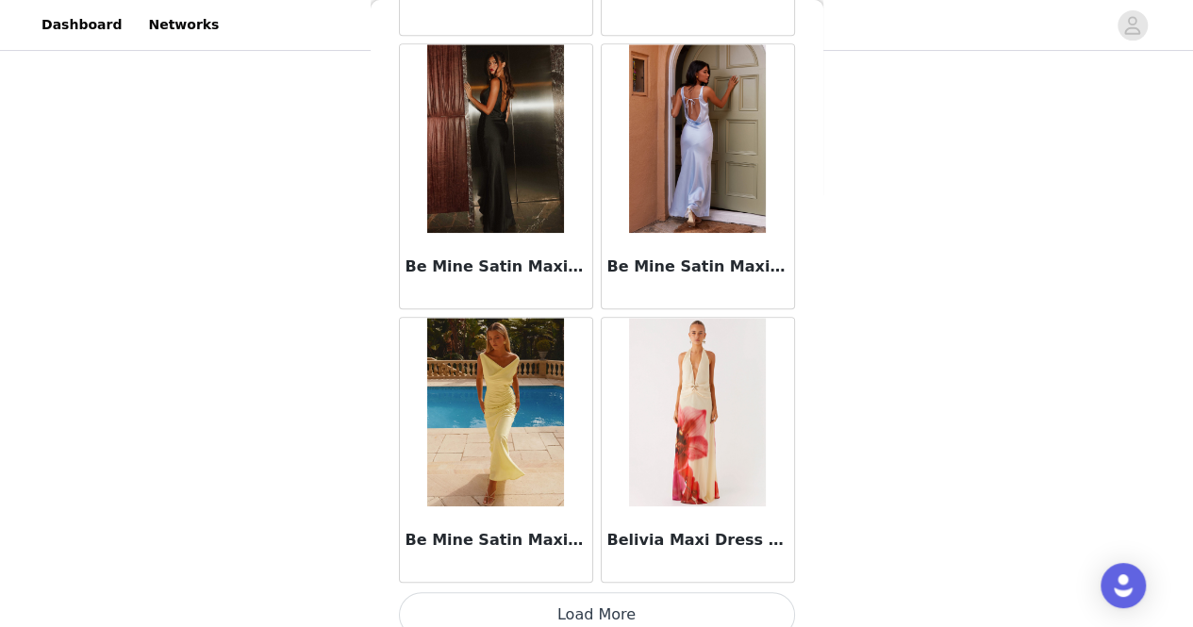
click at [665, 593] on button "Load More" at bounding box center [597, 614] width 396 height 45
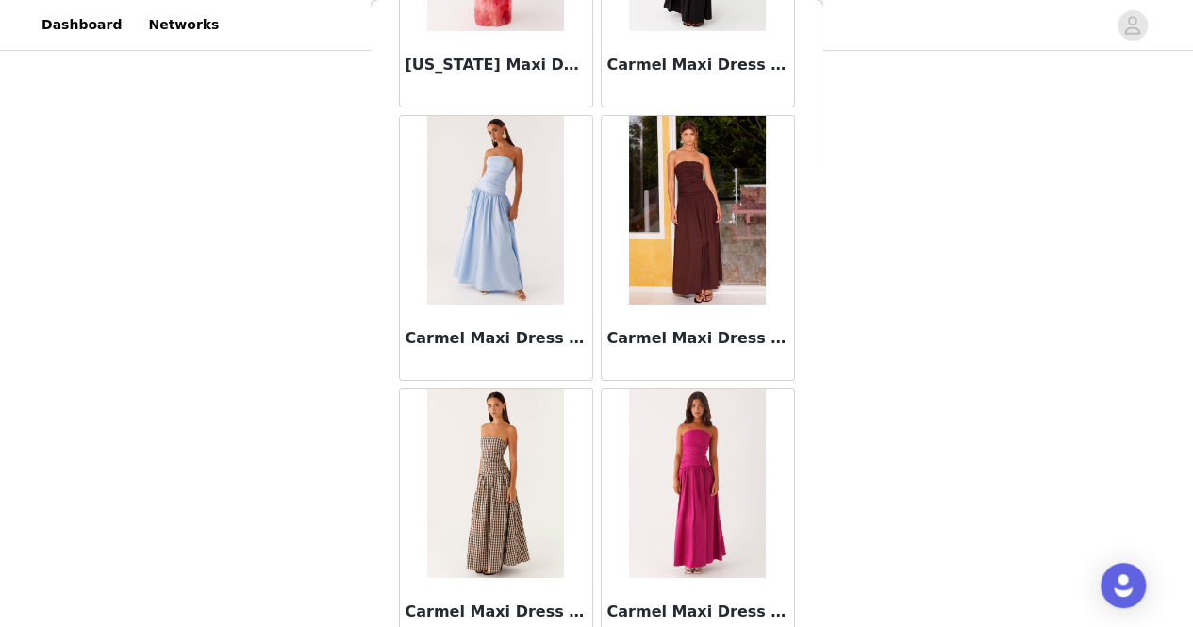
scroll to position [10441, 0]
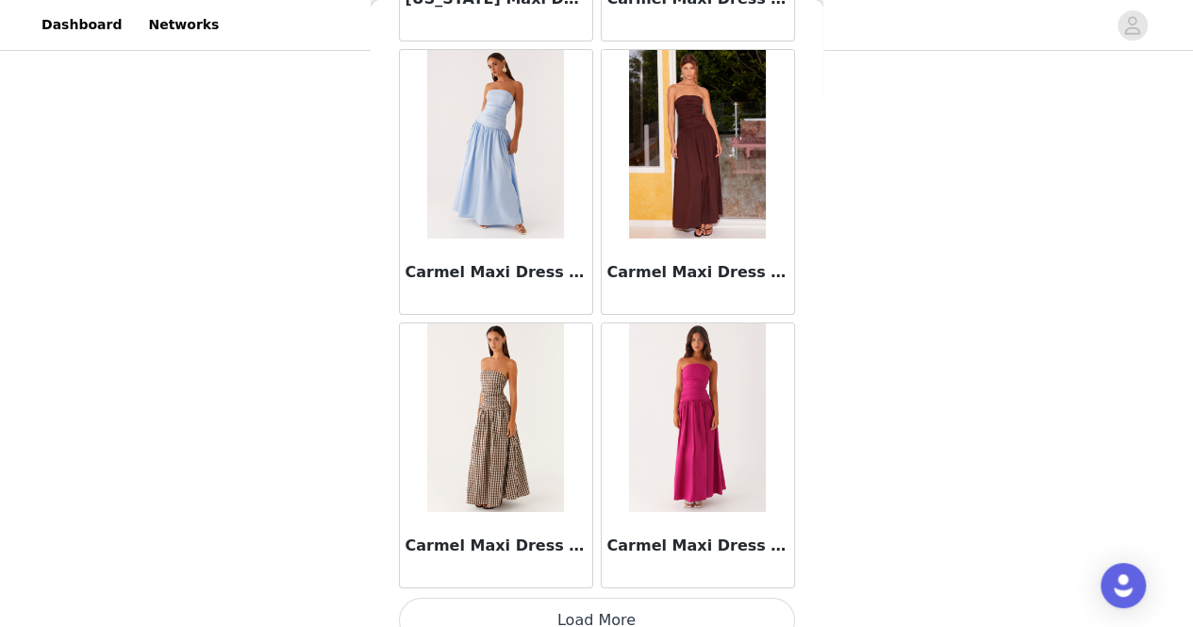
click at [644, 598] on button "Load More" at bounding box center [597, 620] width 396 height 45
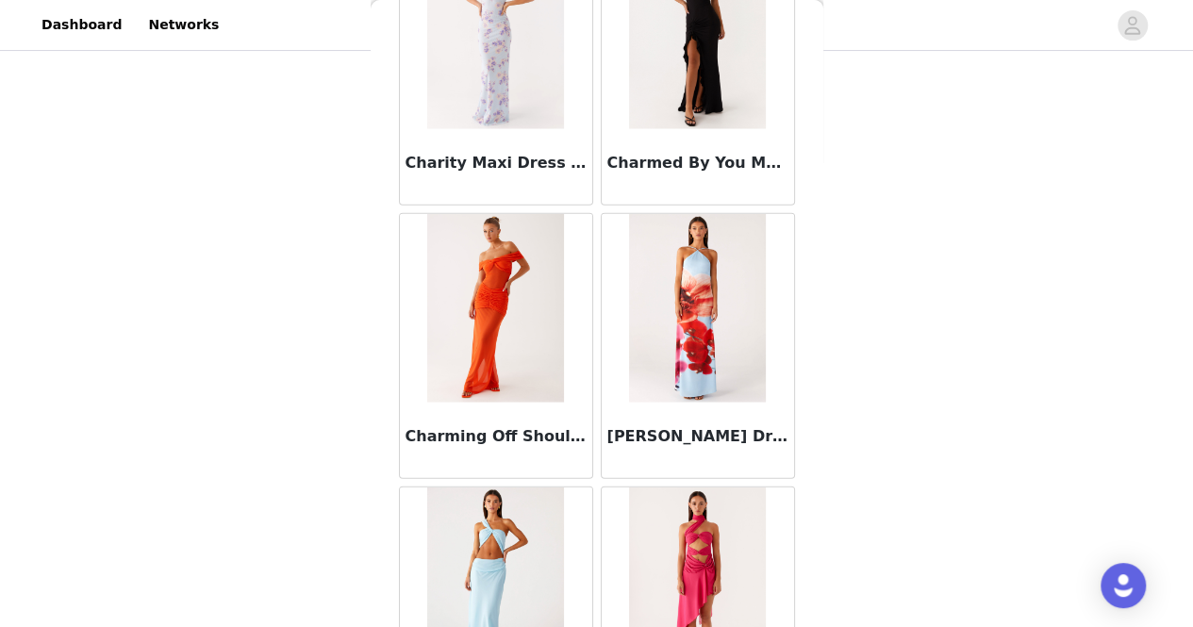
scroll to position [13170, 0]
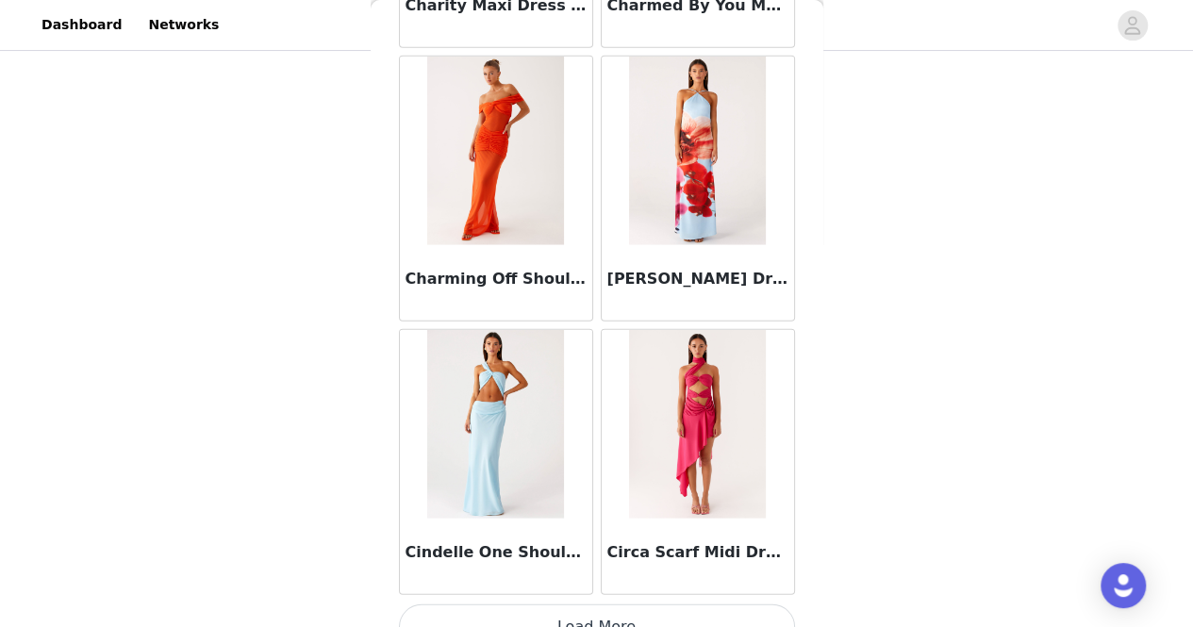
click at [624, 605] on button "Load More" at bounding box center [597, 627] width 396 height 45
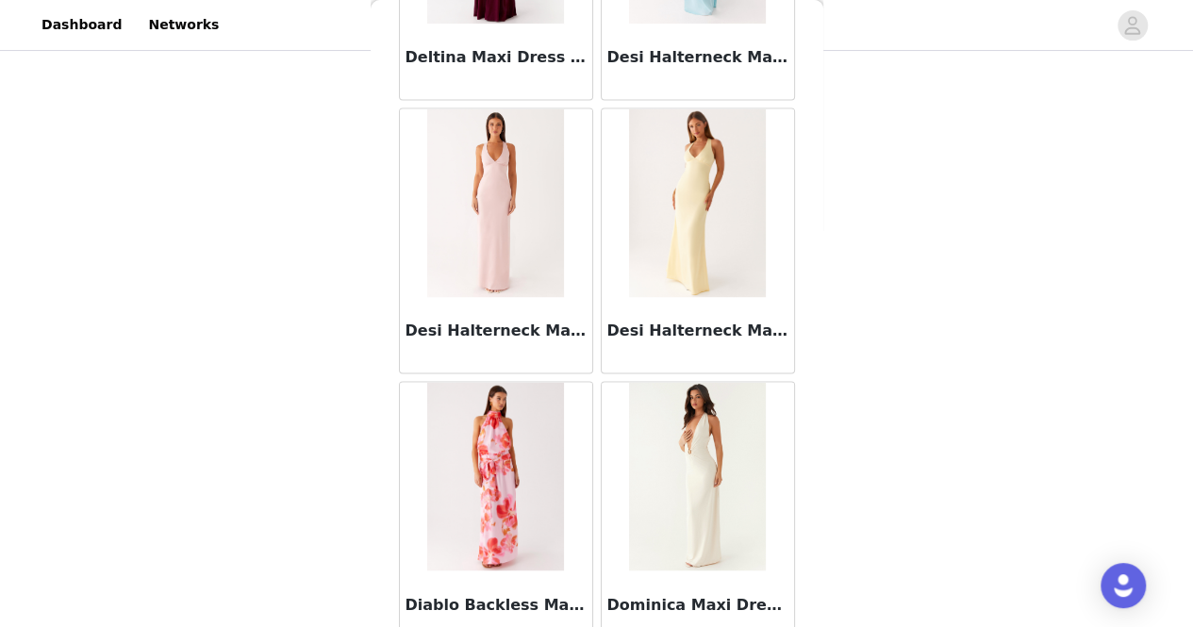
scroll to position [15481, 0]
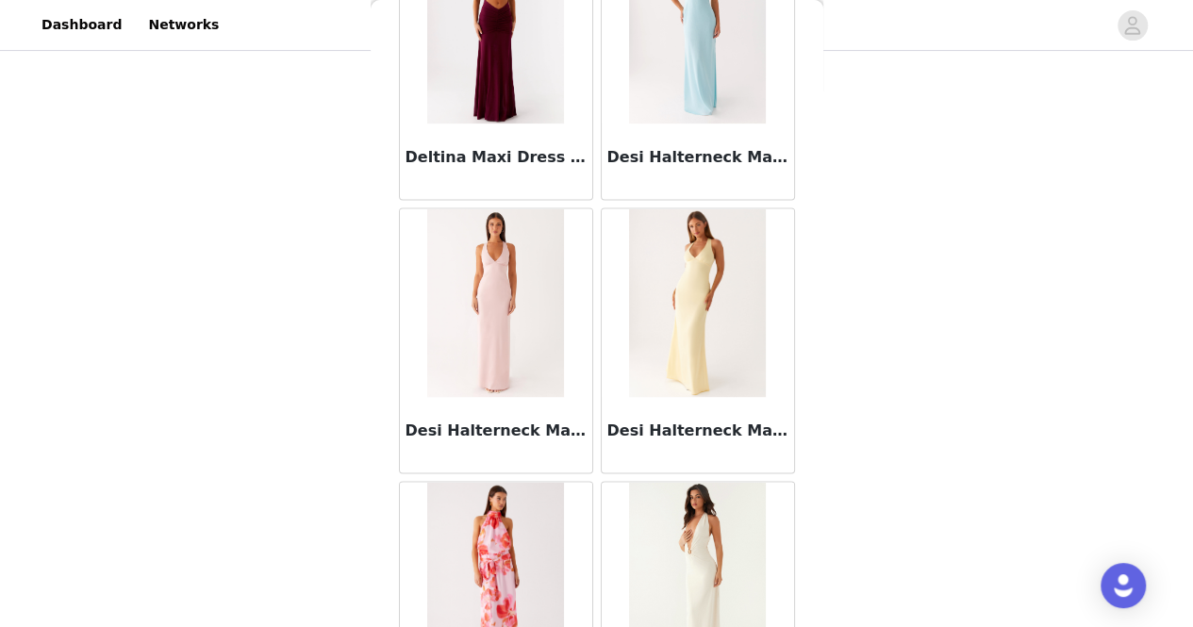
click at [505, 246] on img at bounding box center [495, 302] width 137 height 189
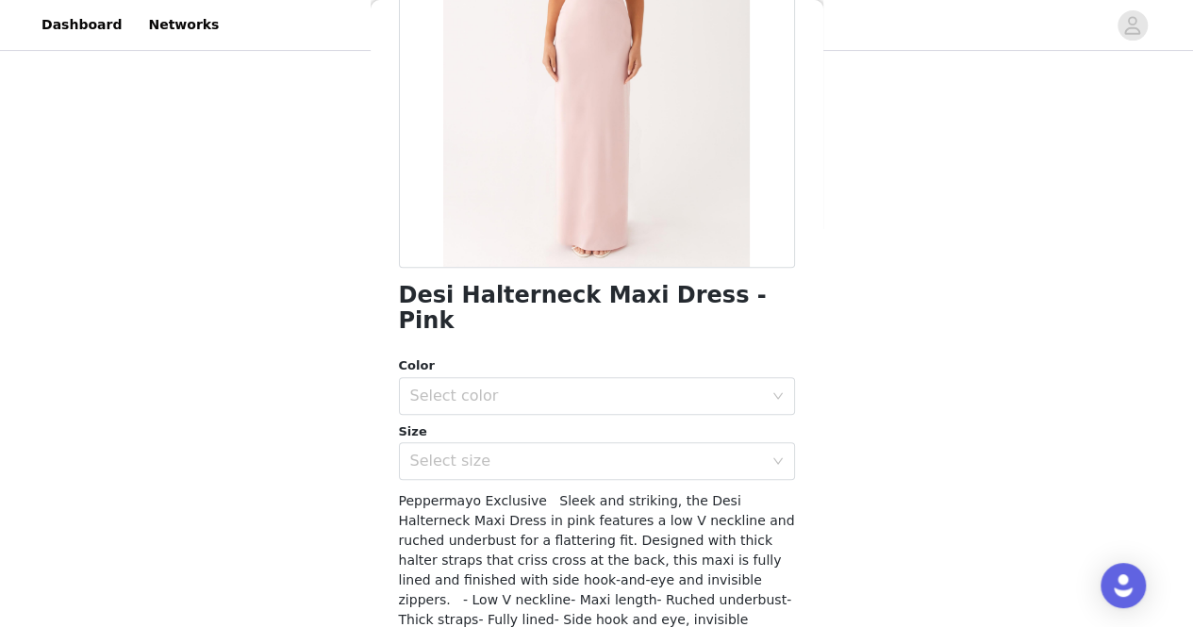
scroll to position [257, 0]
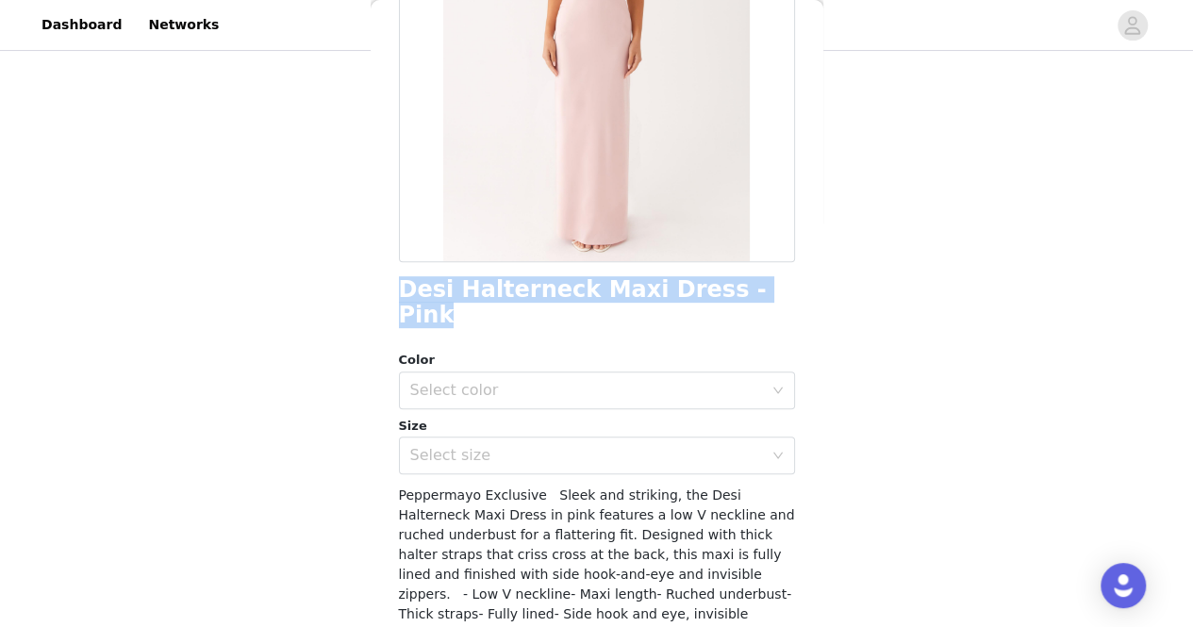
drag, startPoint x: 749, startPoint y: 281, endPoint x: 389, endPoint y: 286, distance: 360.4
click at [389, 286] on div "Back Desi Halterneck Maxi Dress - Pink Color Select color Size Select size Pepp…" at bounding box center [597, 313] width 453 height 627
copy h1 "Desi Halterneck Maxi Dress - Pink"
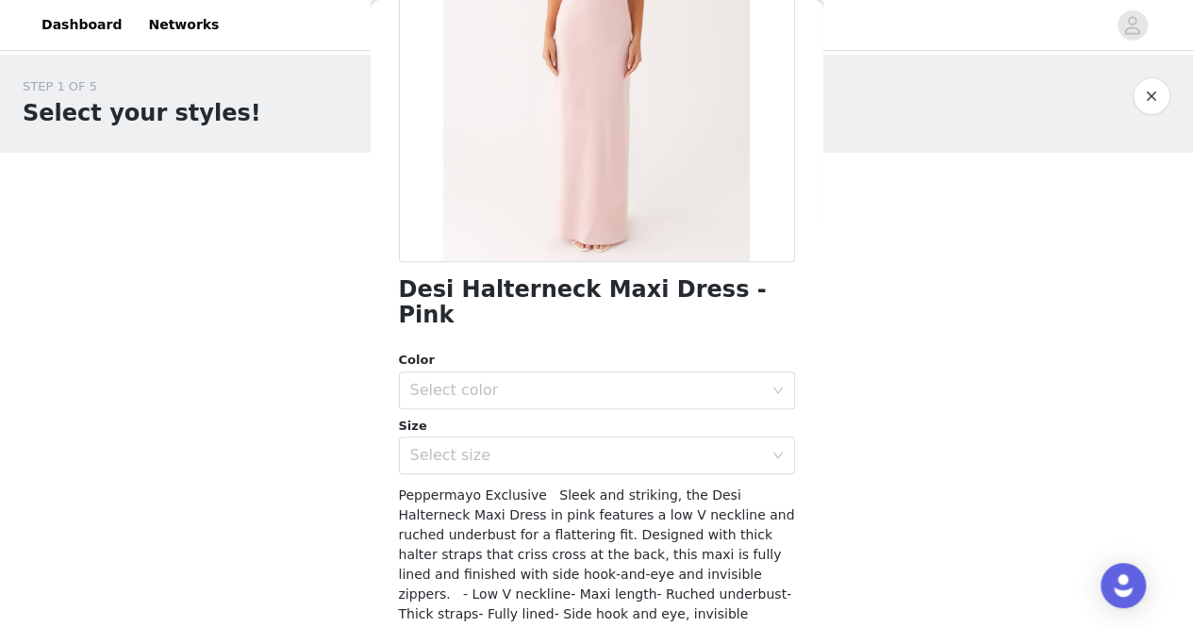
click at [382, 324] on div "Back Desi Halterneck Maxi Dress - Pink Color Select color Size Select size Pepp…" at bounding box center [597, 313] width 453 height 627
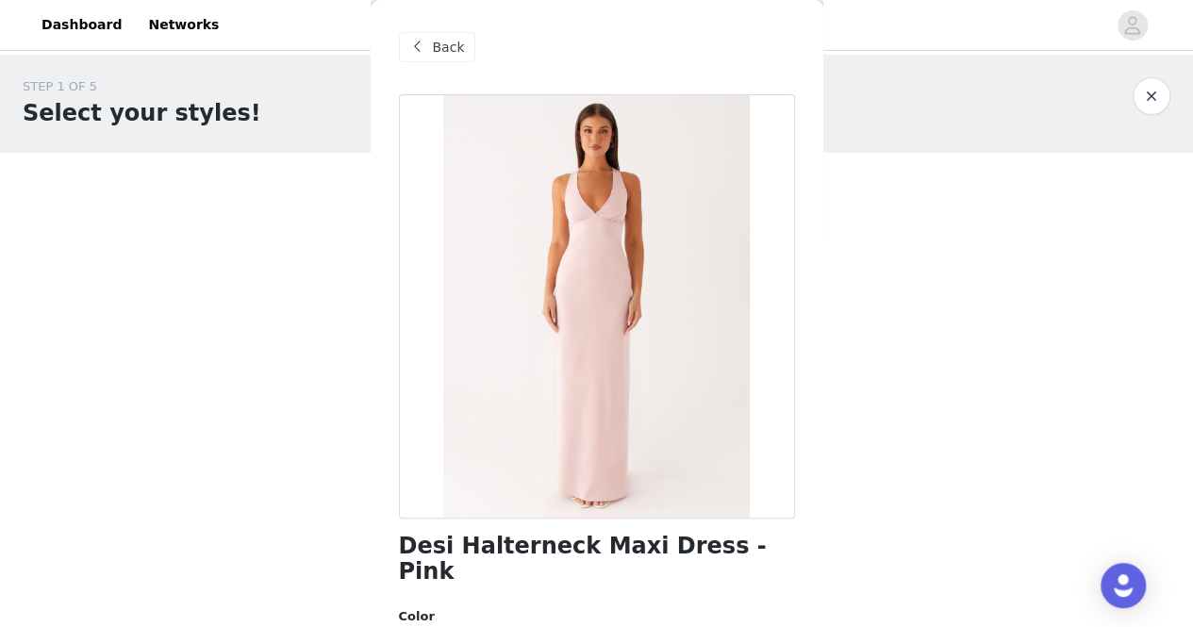
click at [428, 55] on div "Back" at bounding box center [437, 47] width 76 height 30
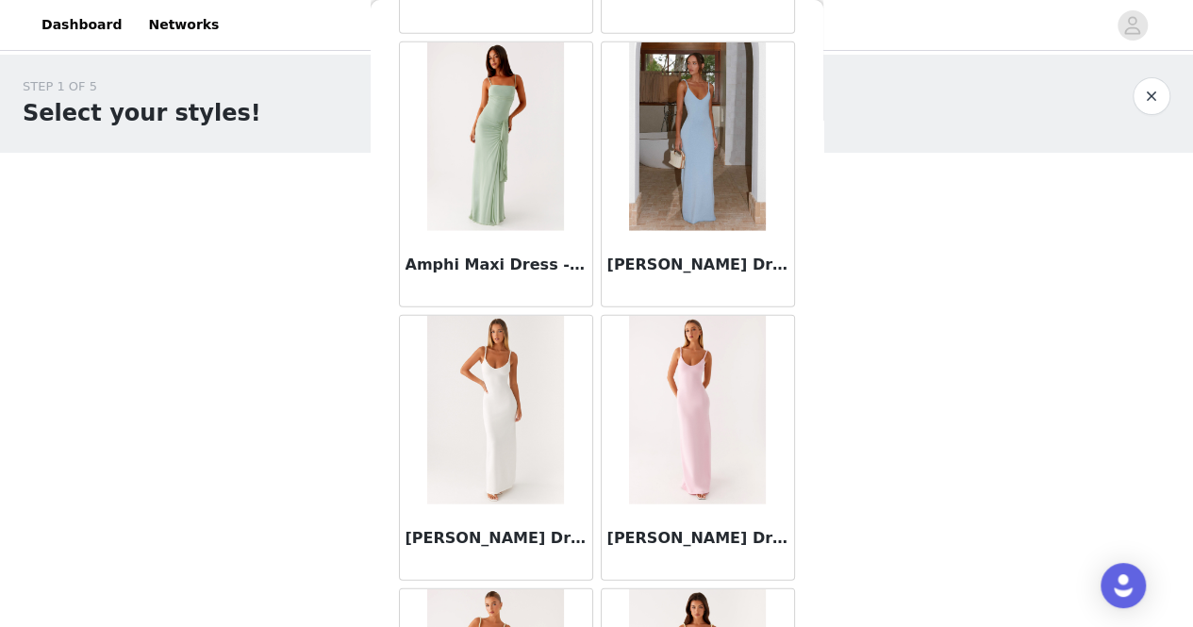
scroll to position [2516, 0]
click at [668, 386] on img at bounding box center [697, 409] width 137 height 189
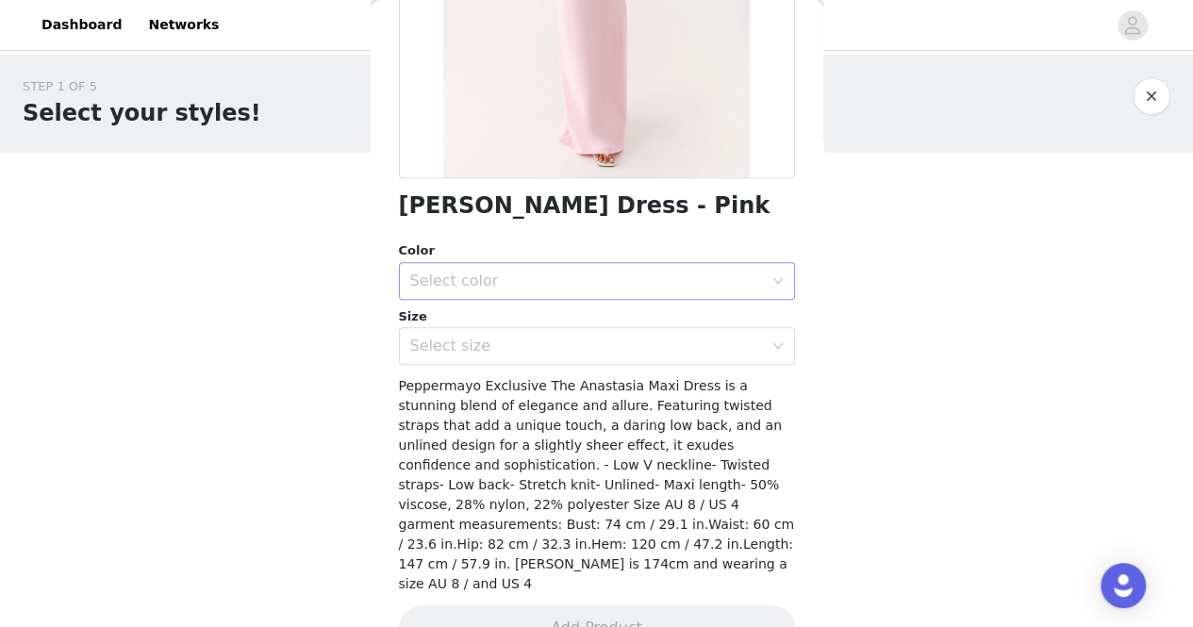
scroll to position [0, 0]
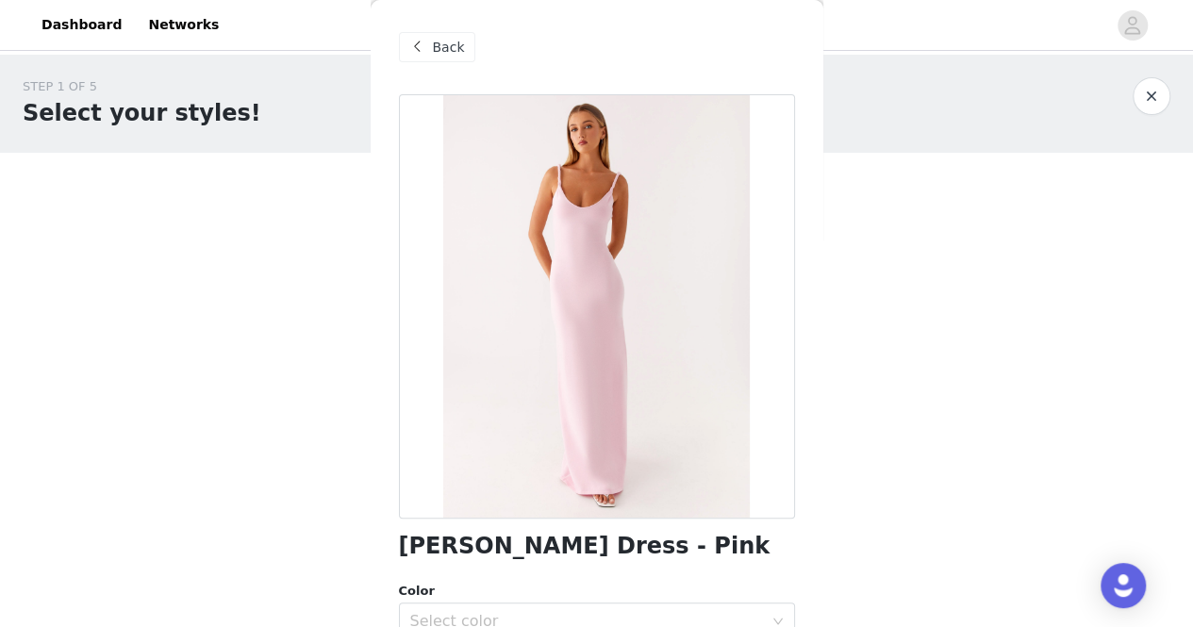
click at [451, 48] on span "Back" at bounding box center [449, 48] width 32 height 20
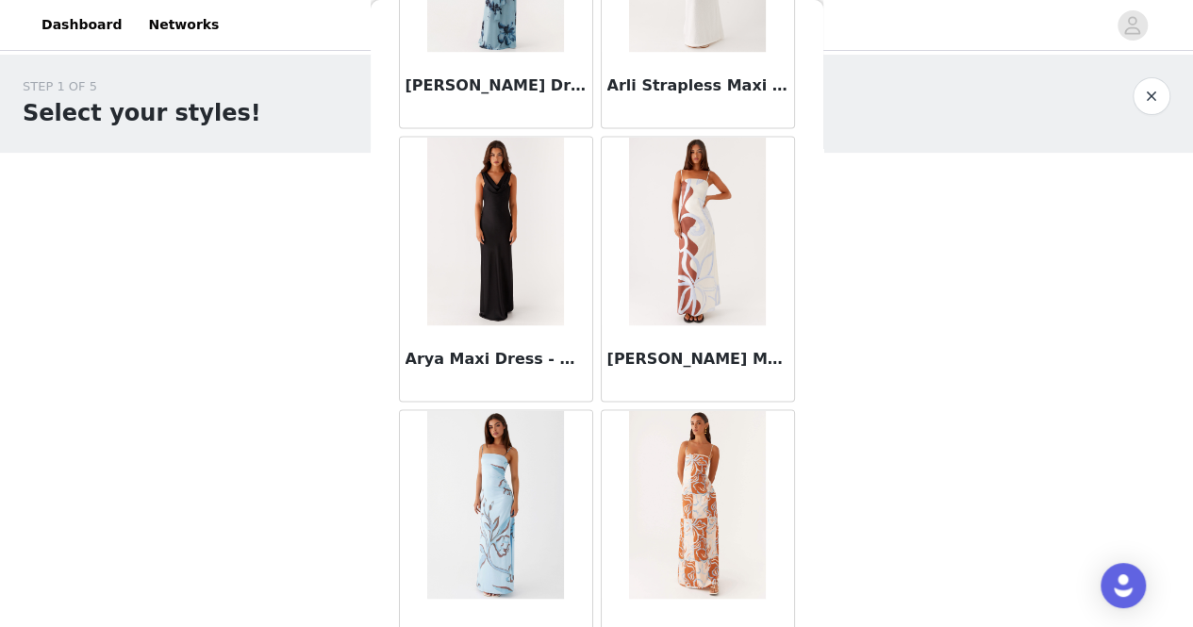
scroll to position [4881, 0]
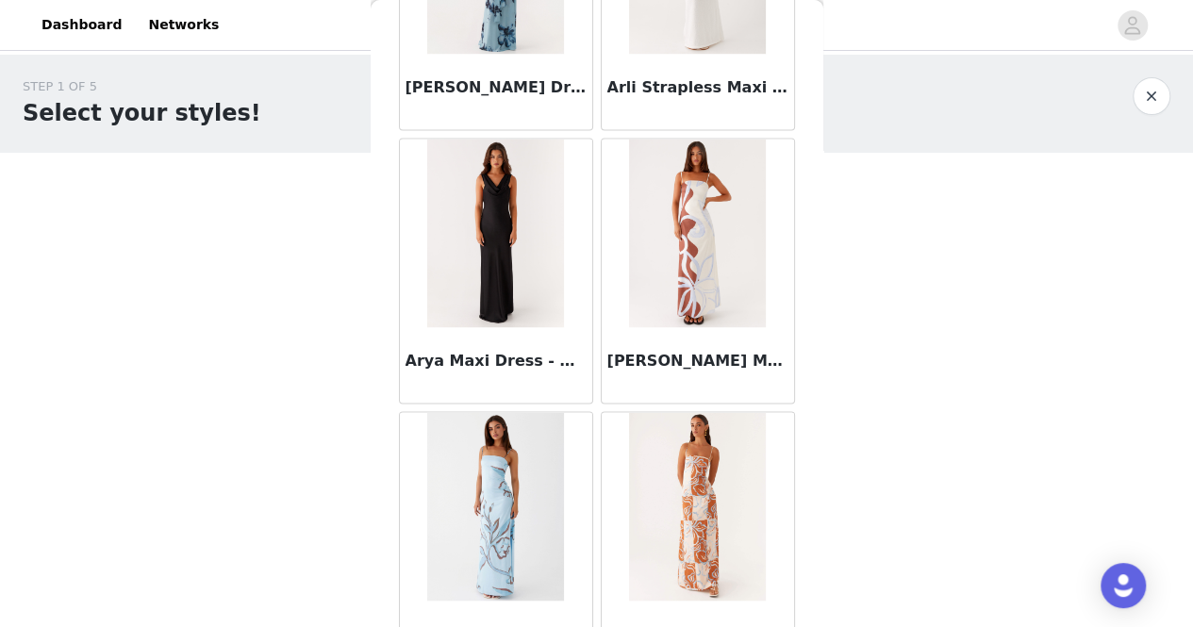
click at [505, 184] on img at bounding box center [495, 233] width 137 height 189
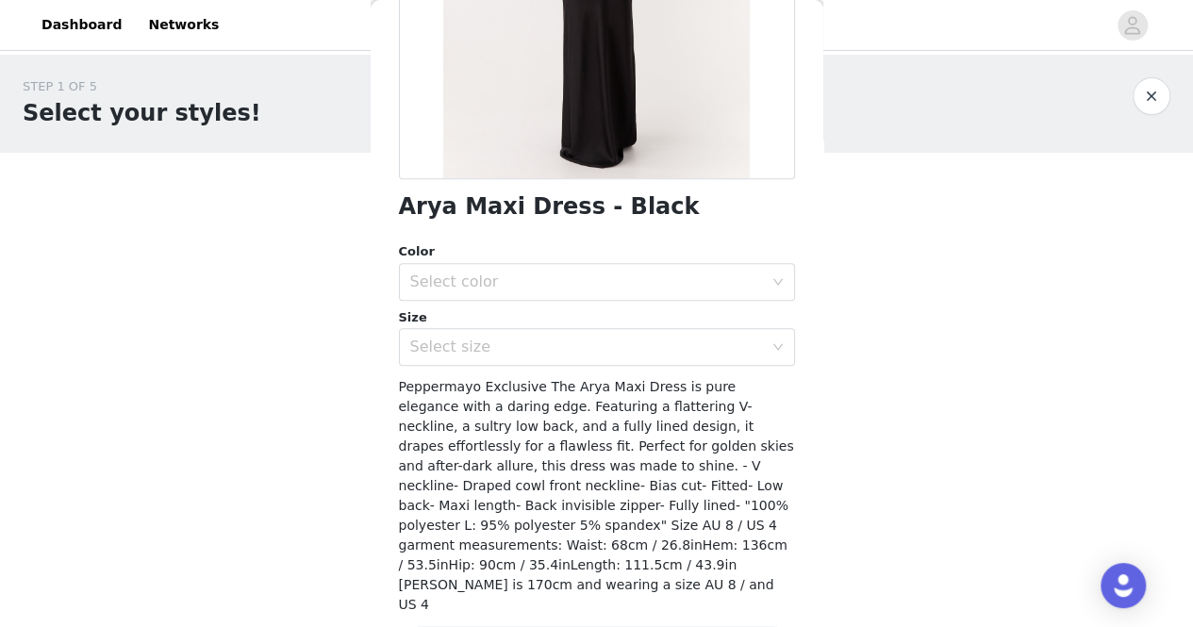
scroll to position [0, 0]
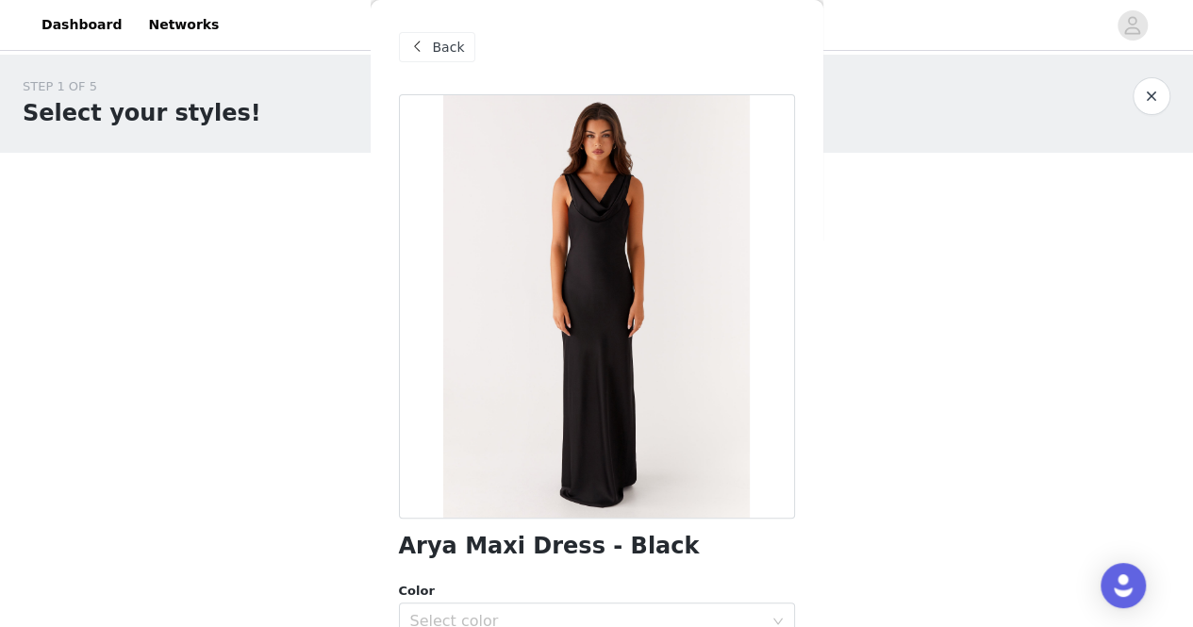
click at [437, 38] on span "Back" at bounding box center [449, 48] width 32 height 20
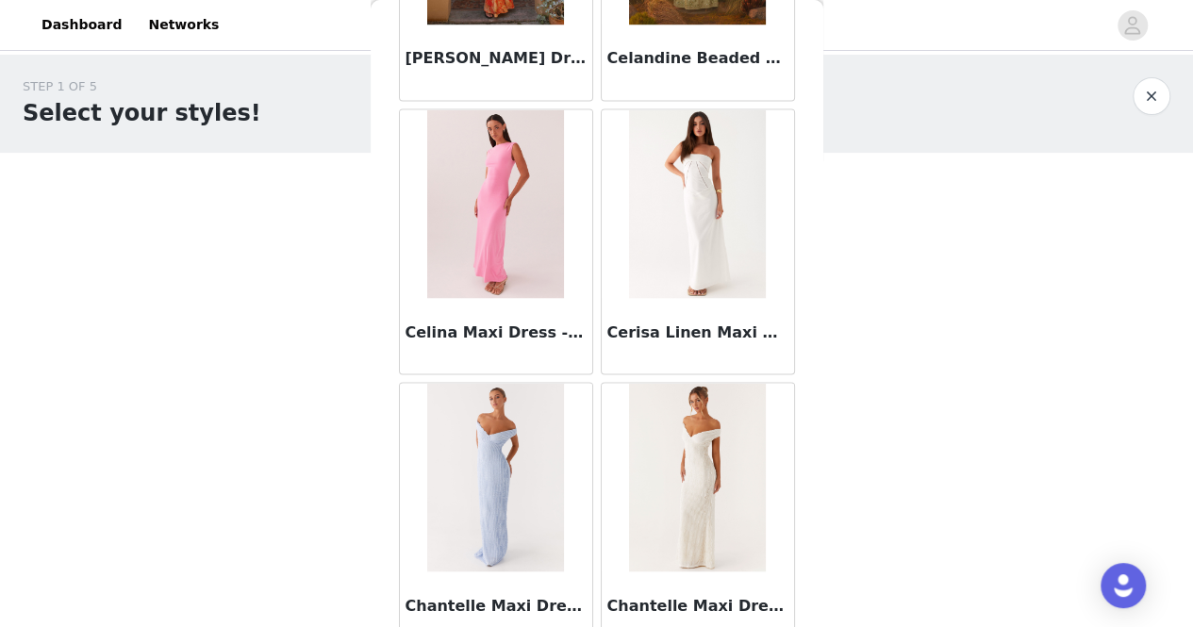
scroll to position [12723, 0]
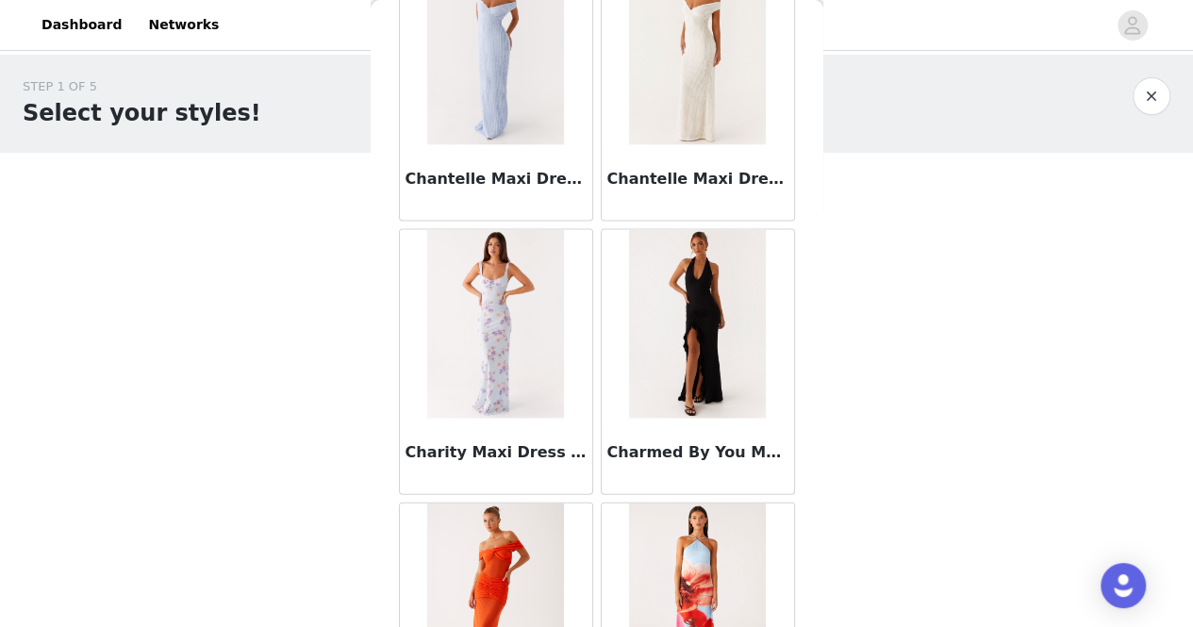
click at [706, 342] on img at bounding box center [697, 324] width 137 height 189
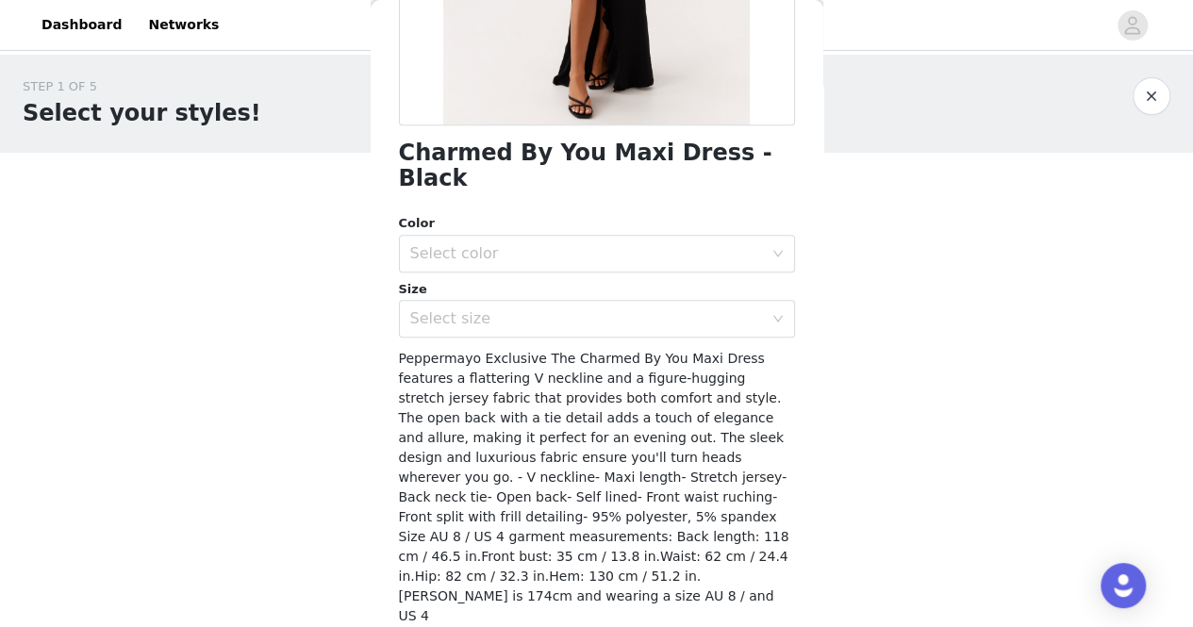
scroll to position [406, 0]
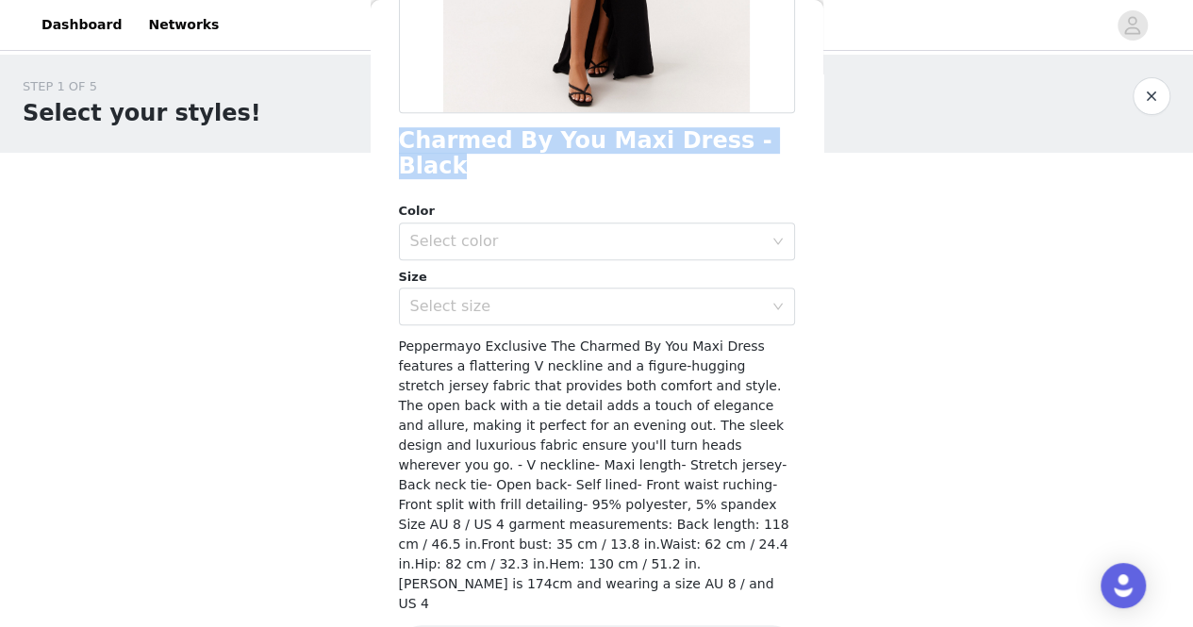
drag, startPoint x: 763, startPoint y: 146, endPoint x: 394, endPoint y: 129, distance: 369.2
click at [394, 129] on div "Back Charmed By You Maxi Dress - Black Color Select color Size Select size Pepp…" at bounding box center [597, 313] width 453 height 627
copy h1 "Charmed By You Maxi Dress - Black"
click at [599, 232] on div "Select color" at bounding box center [586, 241] width 353 height 19
click at [560, 262] on li "Black" at bounding box center [589, 257] width 382 height 30
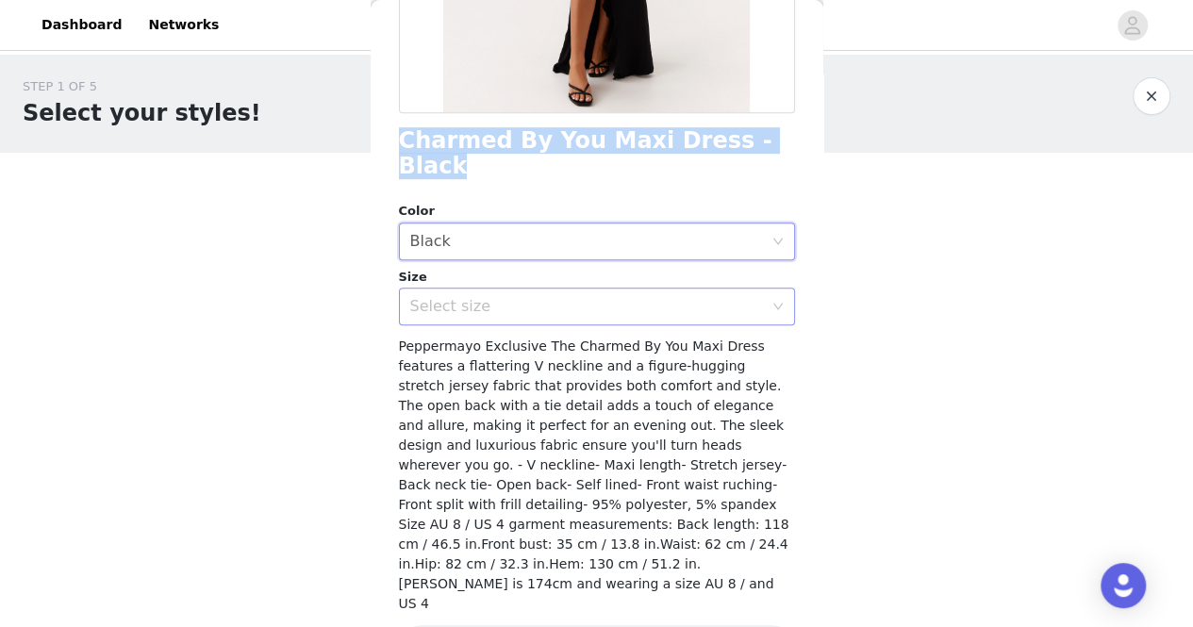
click at [560, 297] on div "Select size" at bounding box center [586, 306] width 353 height 19
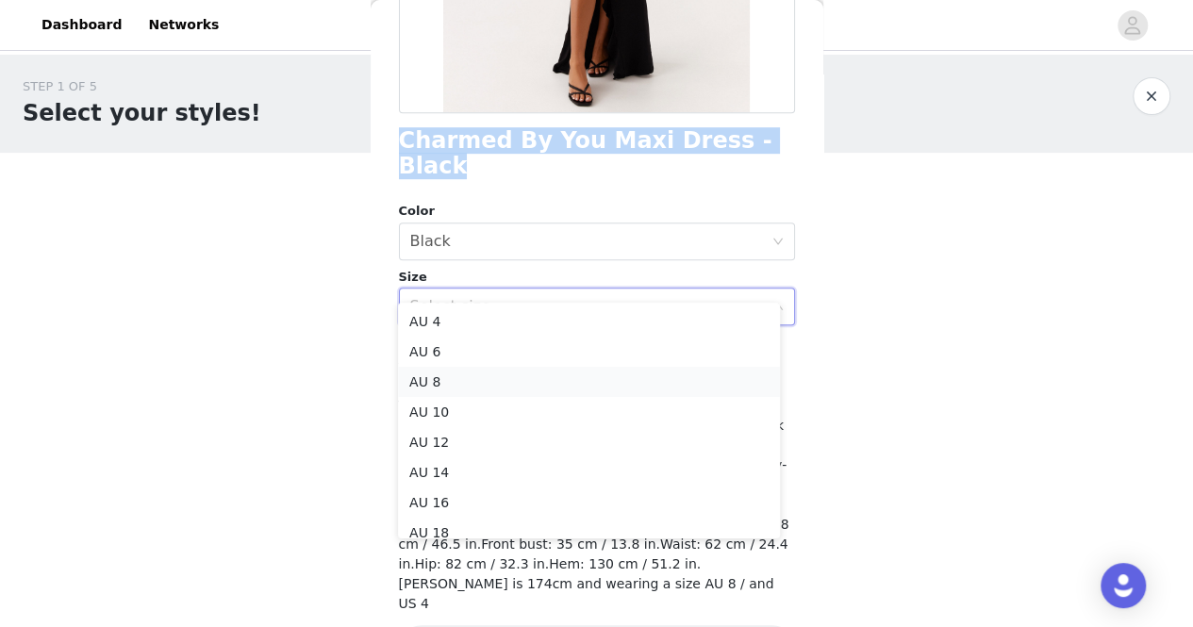
click at [509, 386] on li "AU 8" at bounding box center [589, 382] width 382 height 30
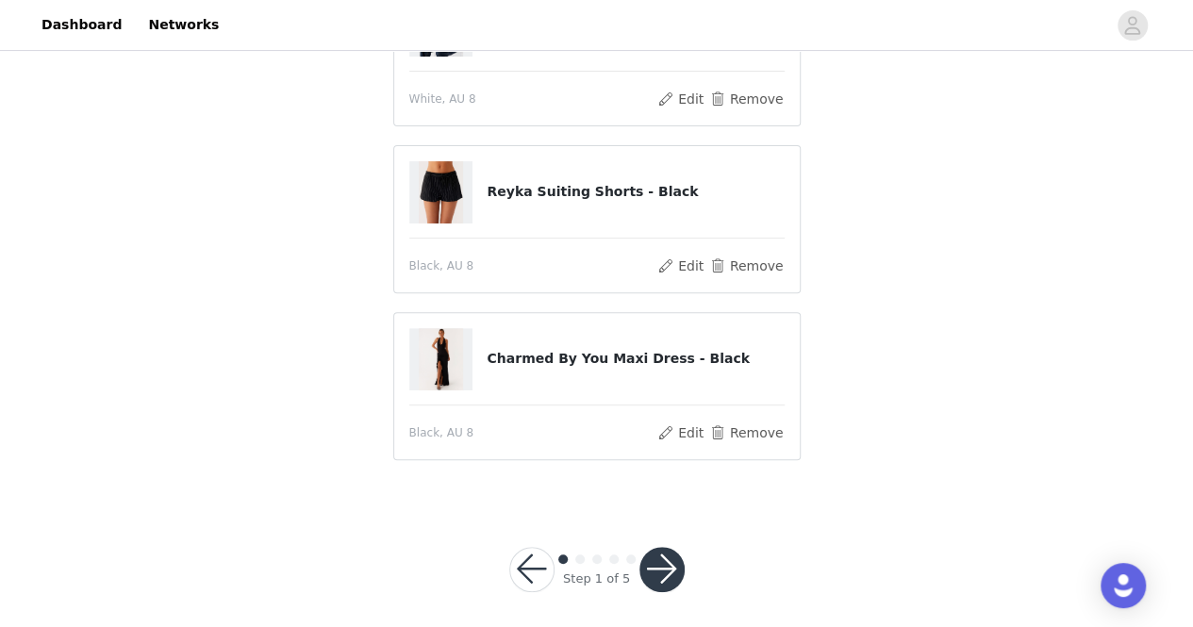
scroll to position [238, 0]
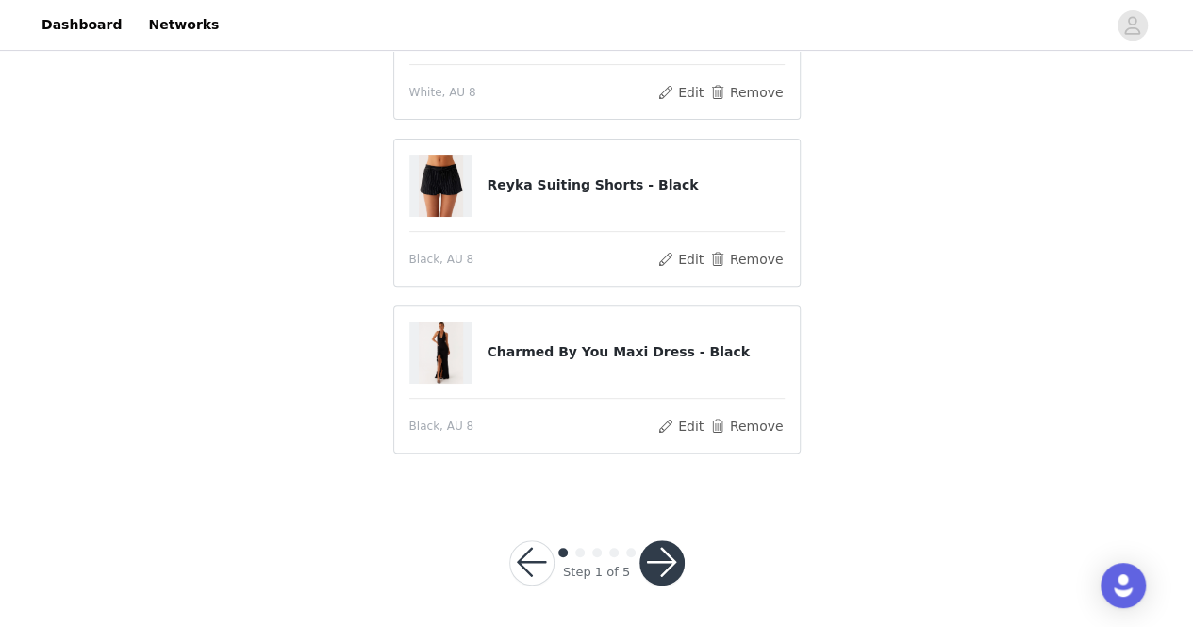
click at [657, 552] on button "button" at bounding box center [662, 563] width 45 height 45
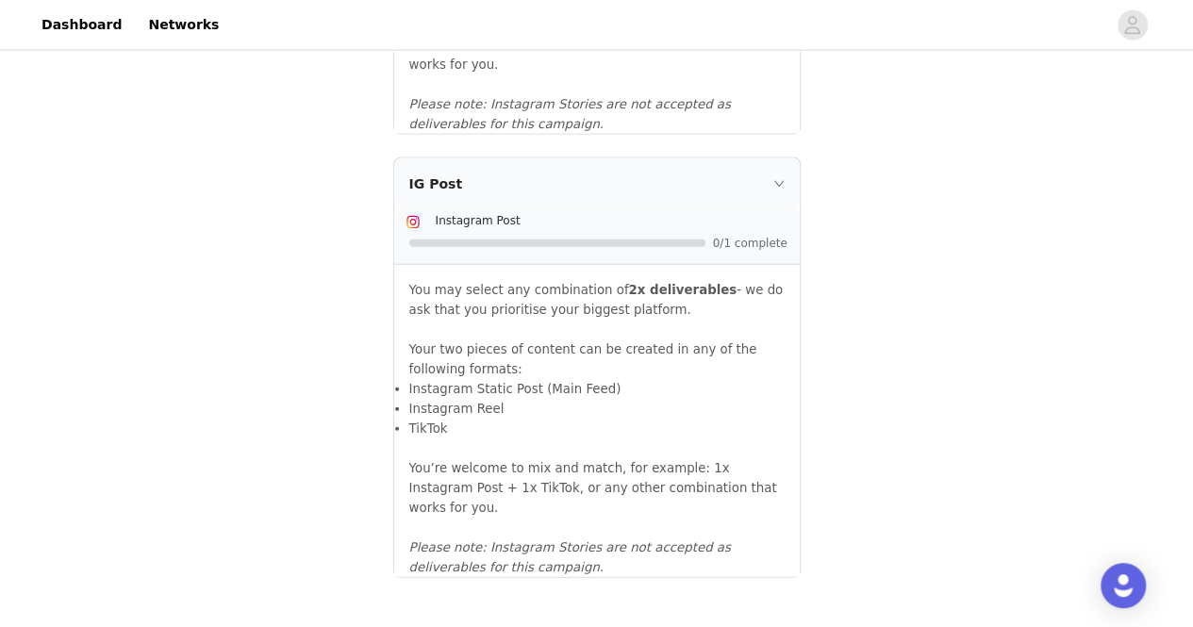
scroll to position [2156, 0]
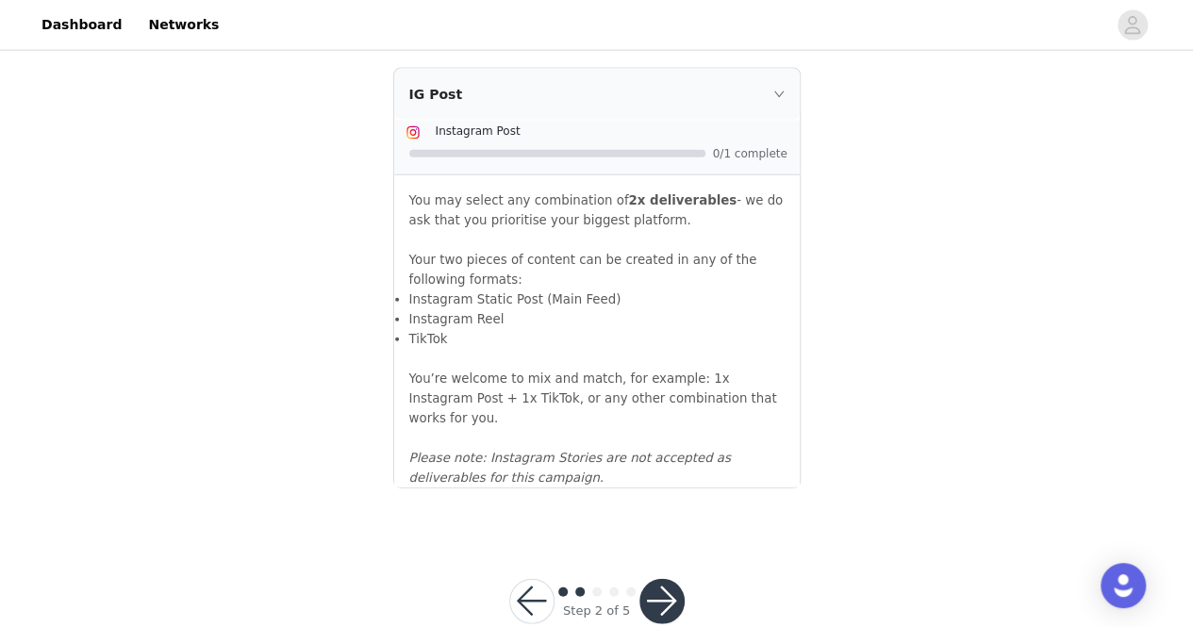
click at [660, 579] on button "button" at bounding box center [662, 601] width 45 height 45
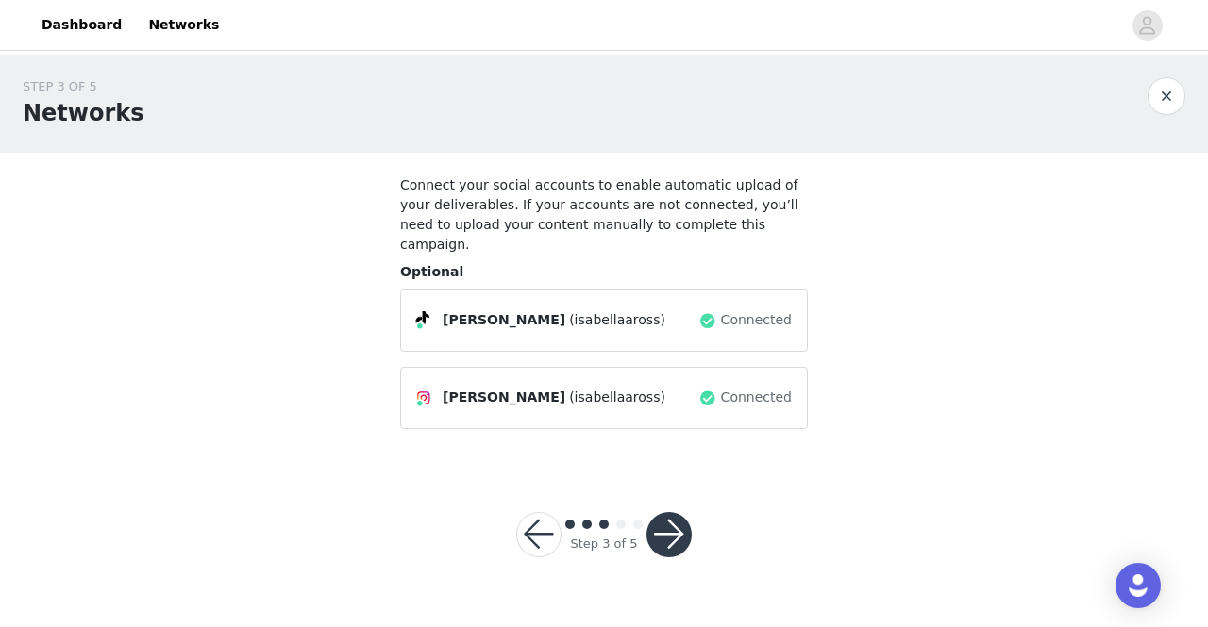
click at [677, 512] on button "button" at bounding box center [668, 534] width 45 height 45
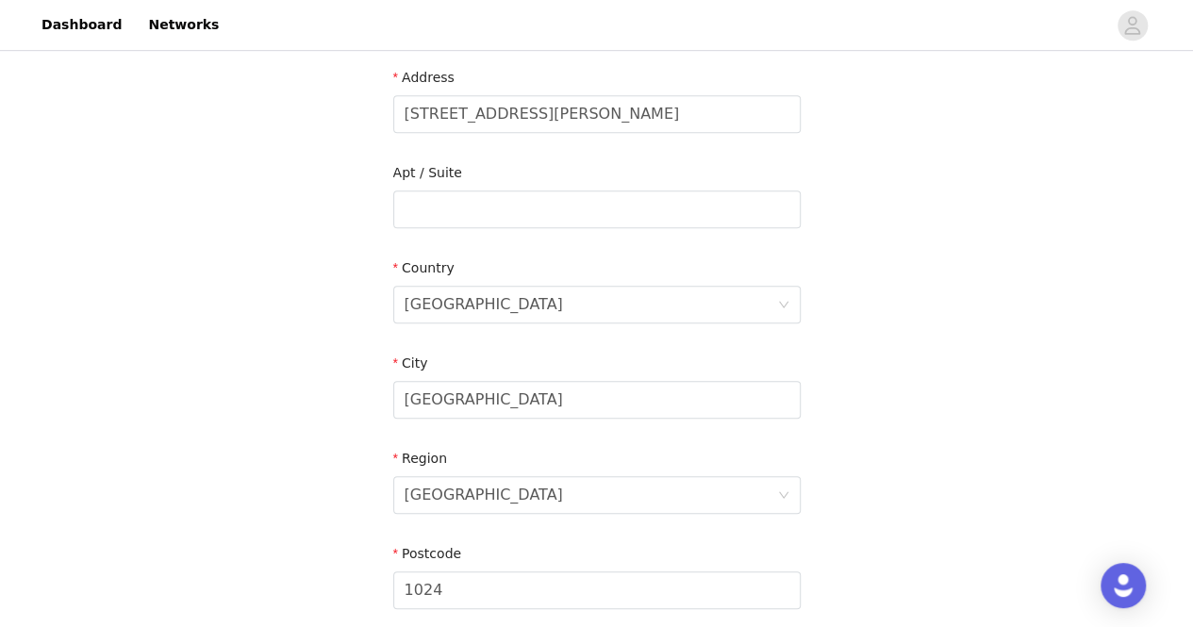
scroll to position [738, 0]
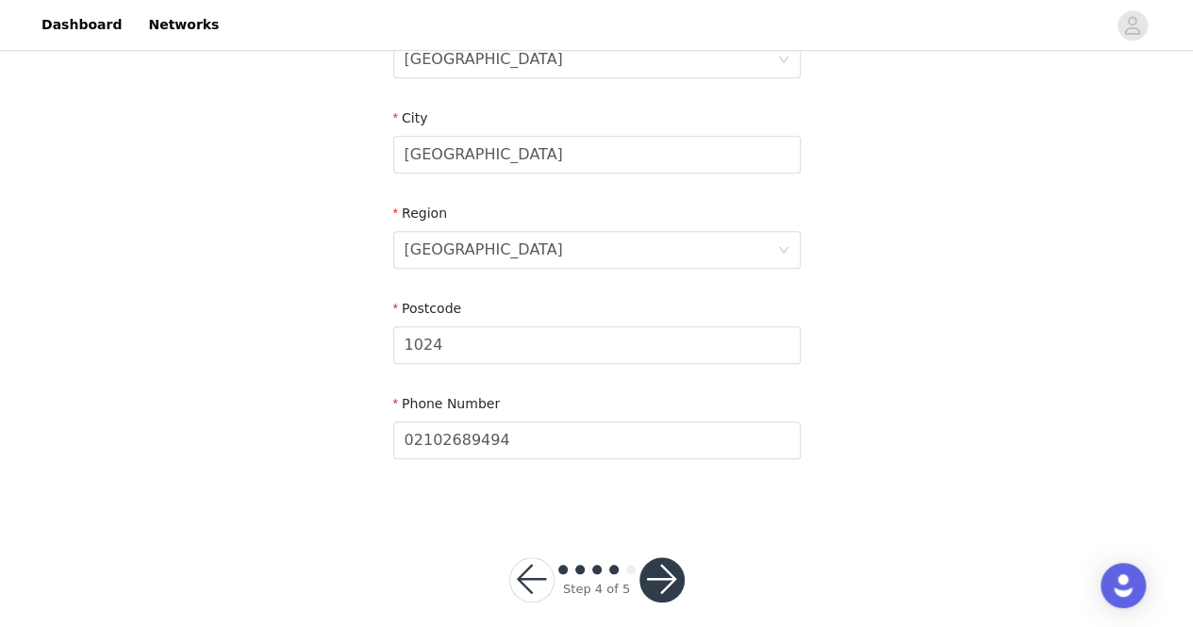
click at [667, 558] on button "button" at bounding box center [662, 580] width 45 height 45
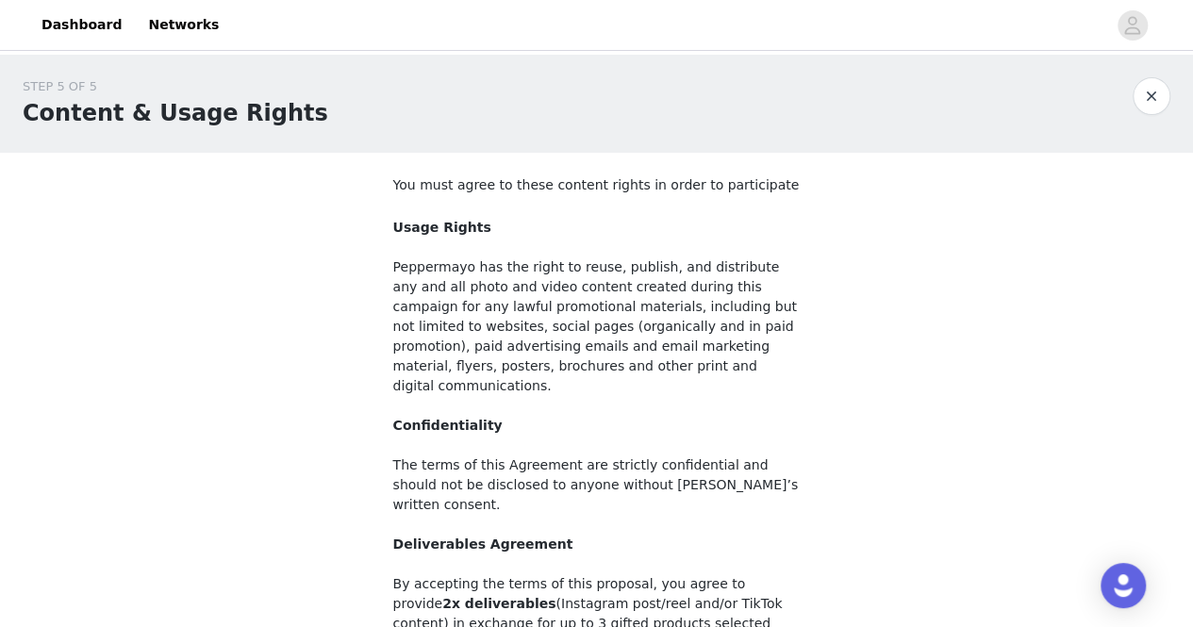
scroll to position [243, 0]
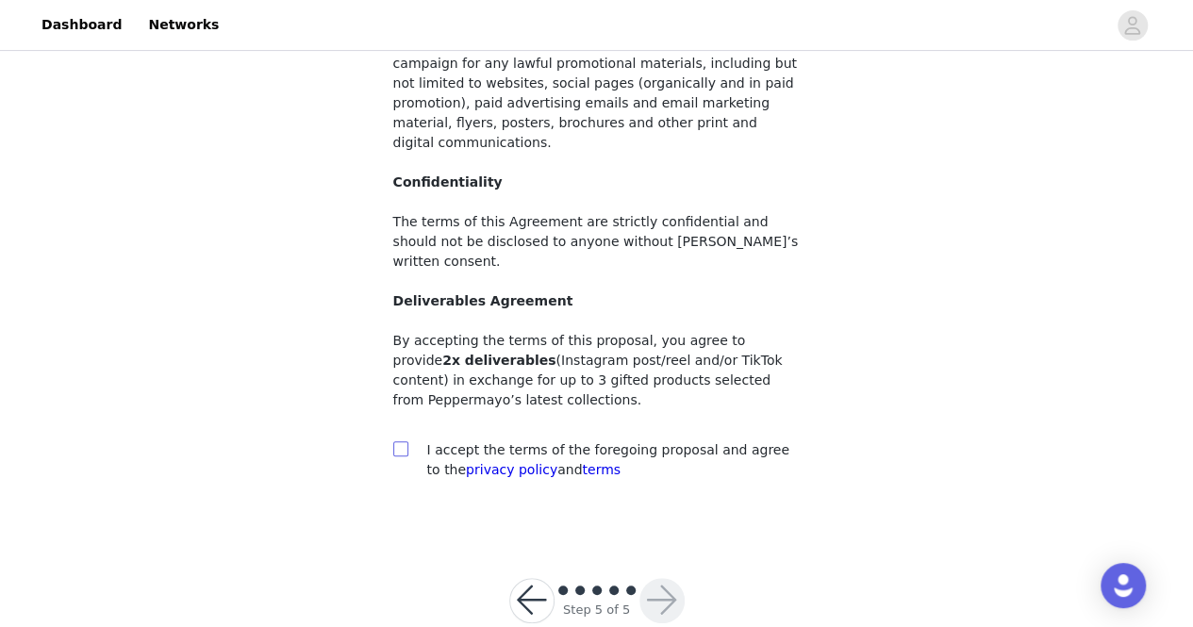
click at [403, 441] on input "checkbox" at bounding box center [399, 447] width 13 height 13
checkbox input "true"
click at [653, 578] on button "button" at bounding box center [662, 600] width 45 height 45
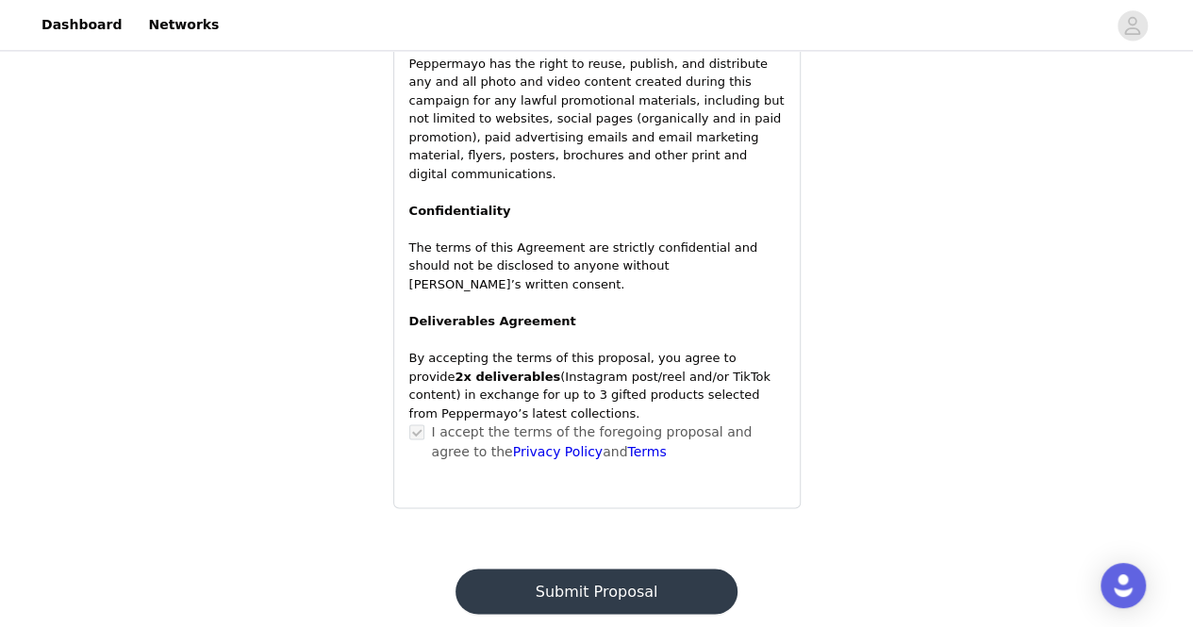
click at [653, 569] on button "Submit Proposal" at bounding box center [597, 591] width 282 height 45
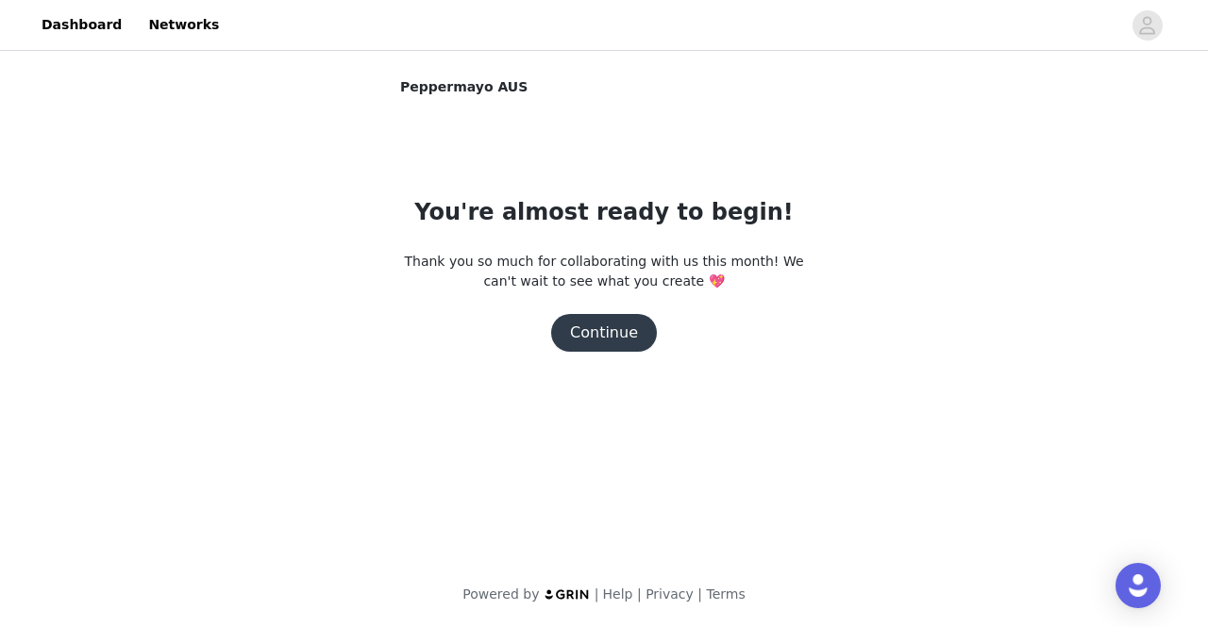
click at [617, 326] on button "Continue" at bounding box center [604, 333] width 106 height 38
